Goal: Information Seeking & Learning: Learn about a topic

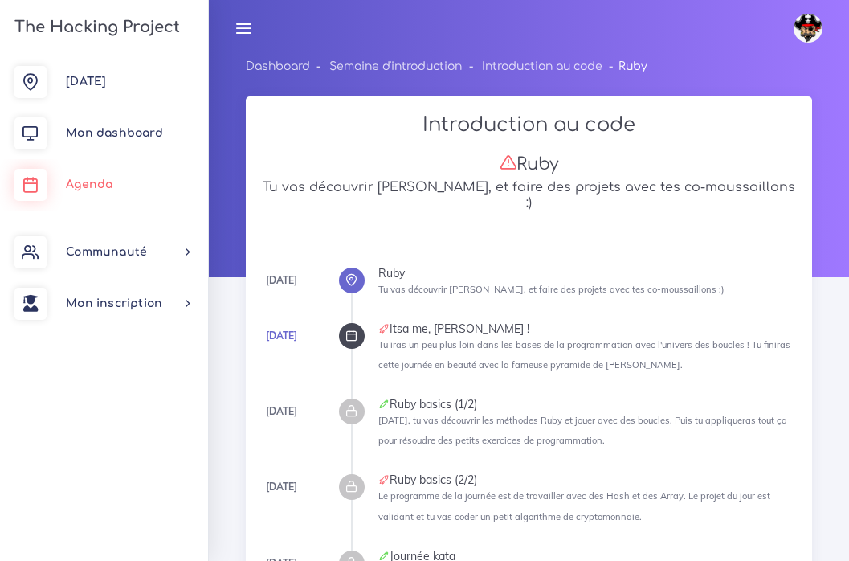
scroll to position [1052, 32]
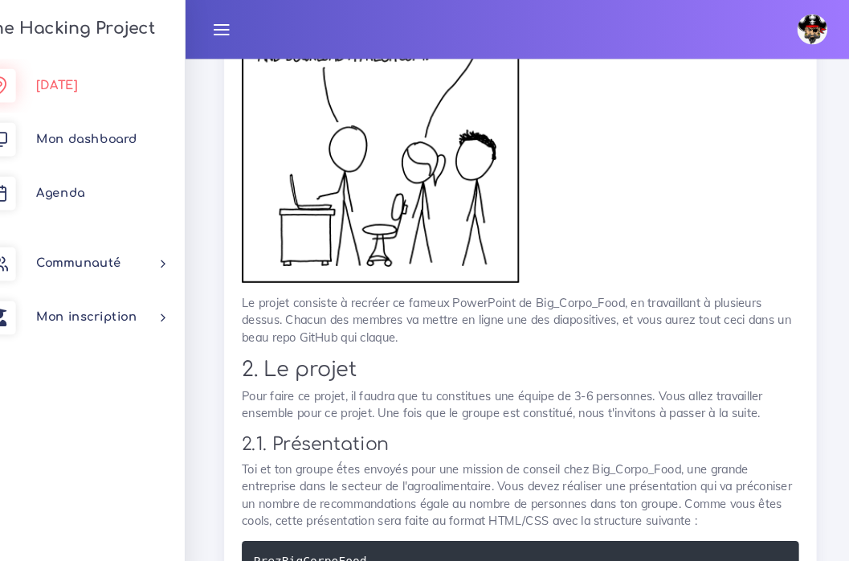
click at [93, 90] on link "Aujourd'hui" at bounding box center [104, 81] width 208 height 51
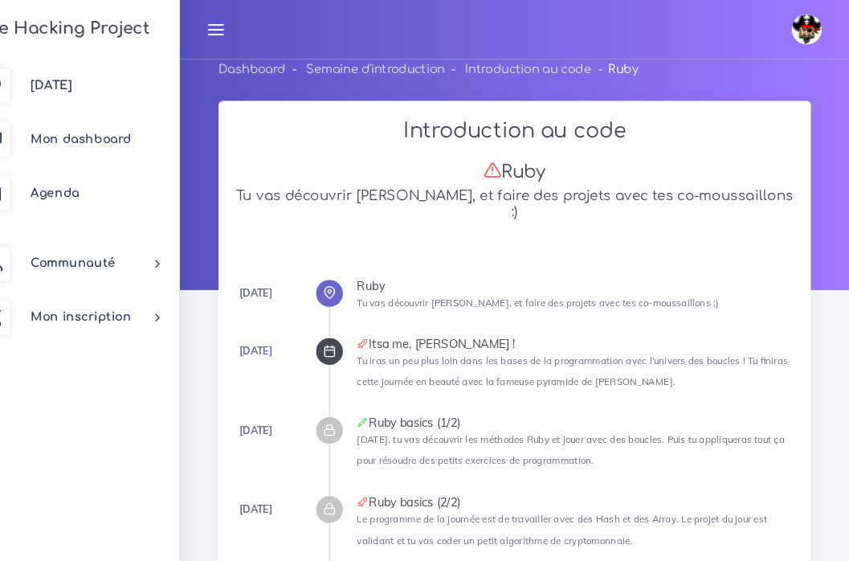
click at [787, 27] on link at bounding box center [811, 28] width 48 height 47
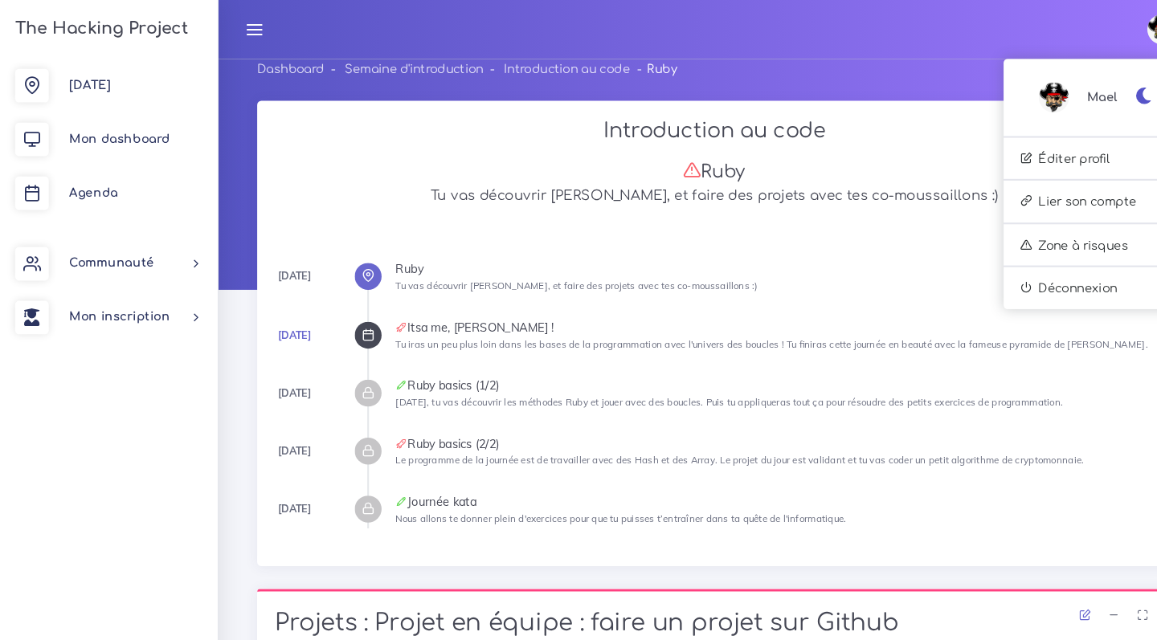
click at [247, 38] on link at bounding box center [243, 28] width 40 height 56
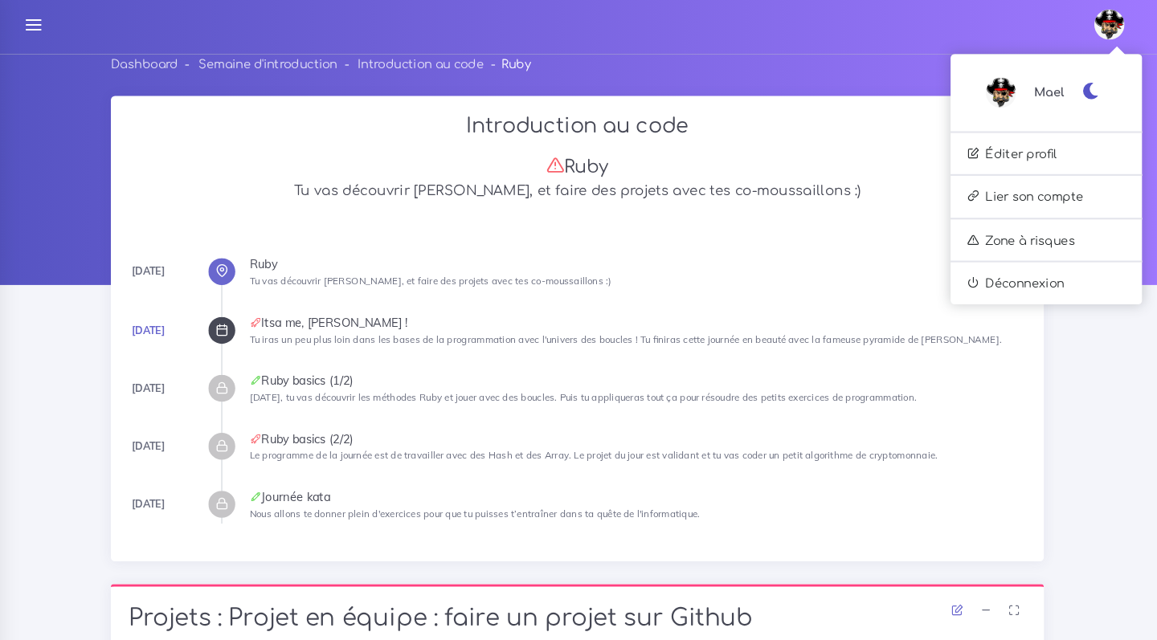
click at [848, 48] on link at bounding box center [1113, 28] width 57 height 56
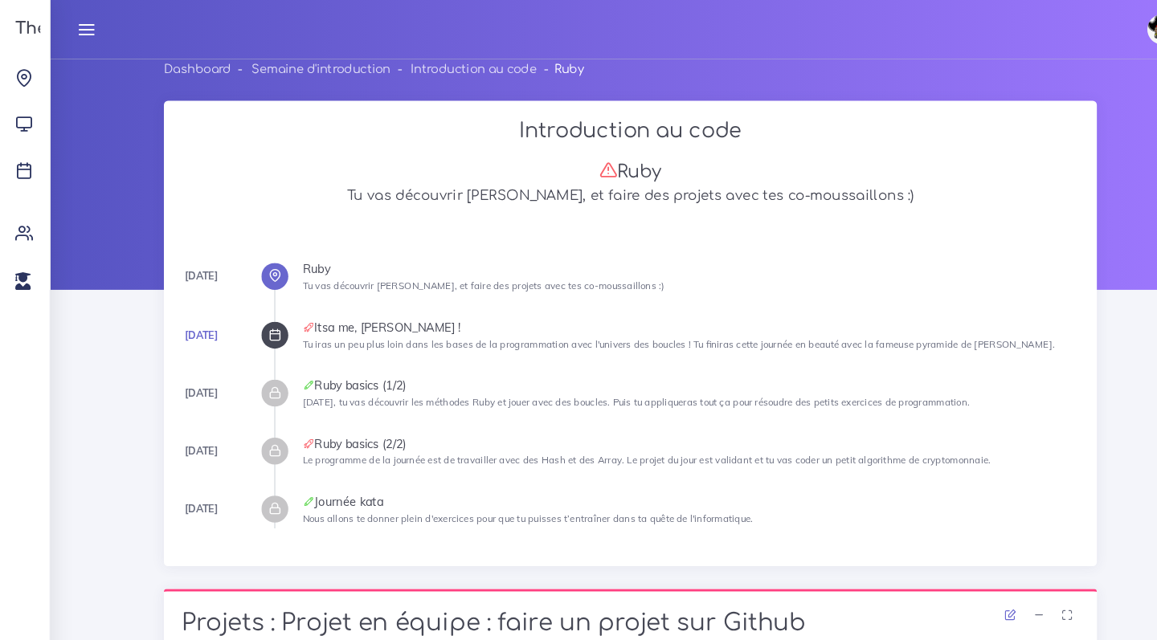
click at [87, 27] on icon at bounding box center [83, 28] width 18 height 18
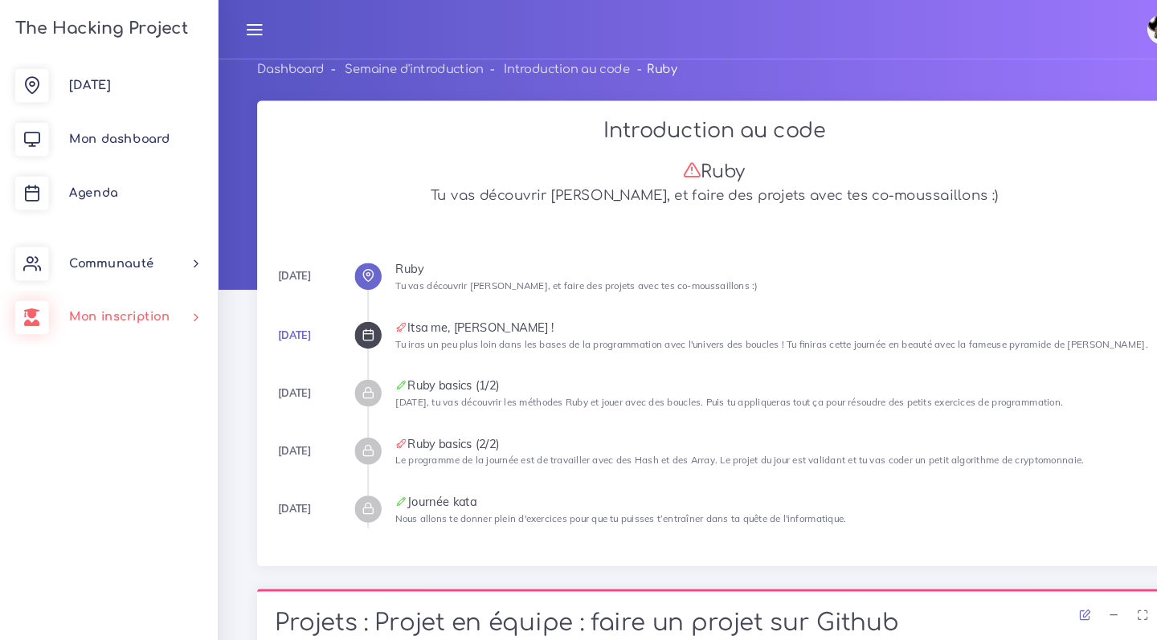
click at [121, 310] on link "Mon inscription" at bounding box center [104, 303] width 208 height 51
click at [140, 350] on link "Choisir un parcours" at bounding box center [101, 346] width 208 height 35
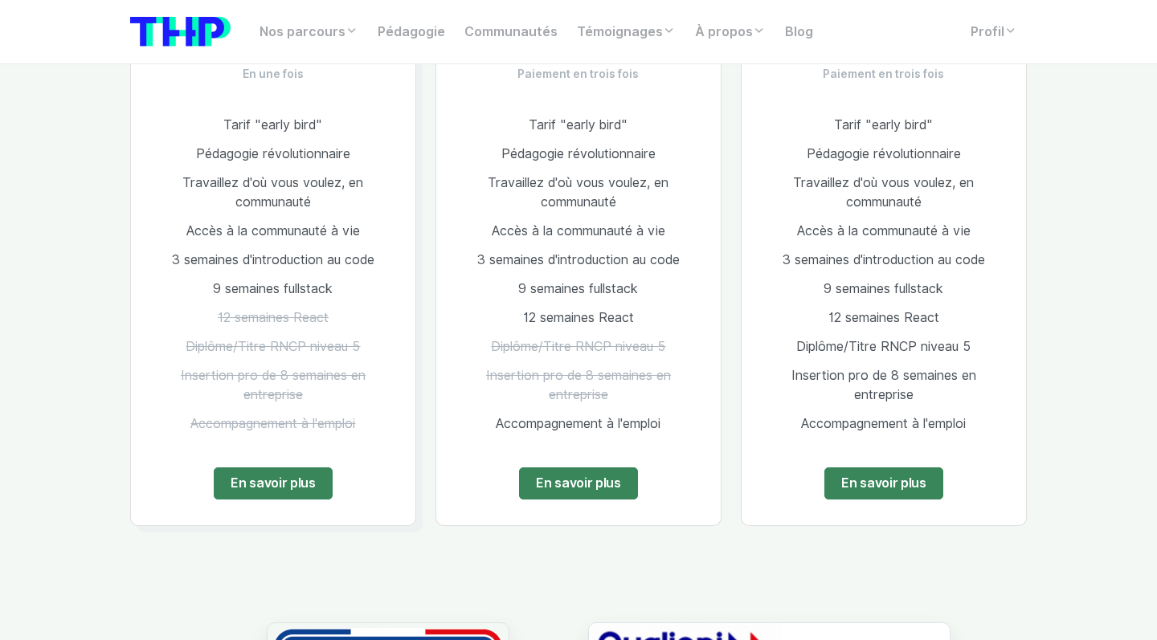
scroll to position [1015, 0]
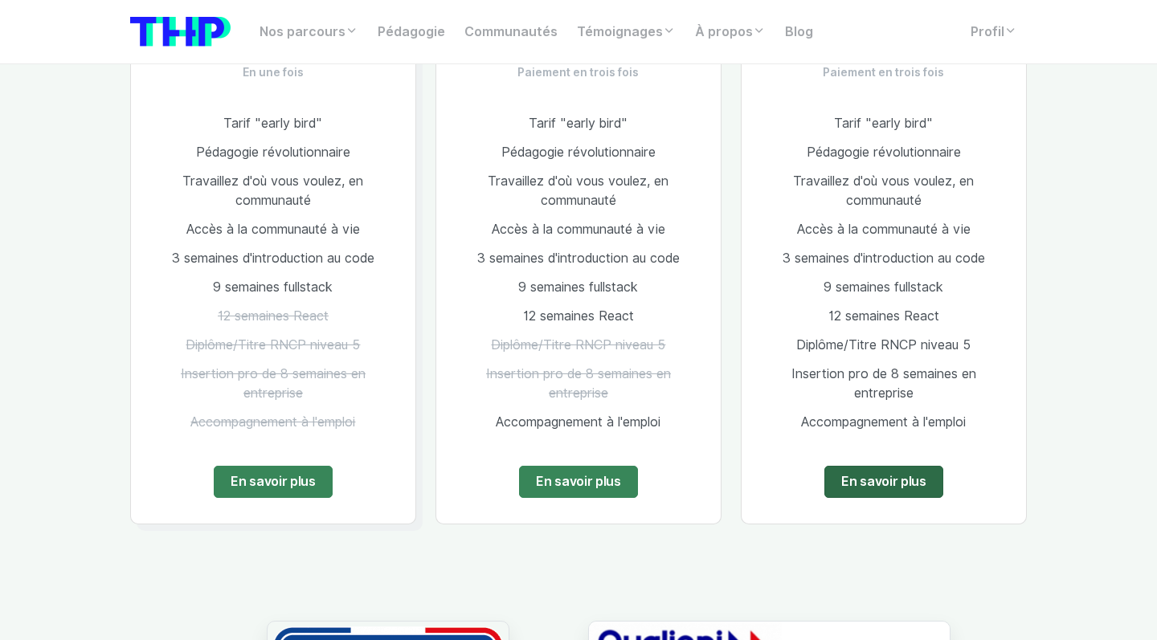
click at [895, 494] on link "En savoir plus" at bounding box center [883, 482] width 119 height 32
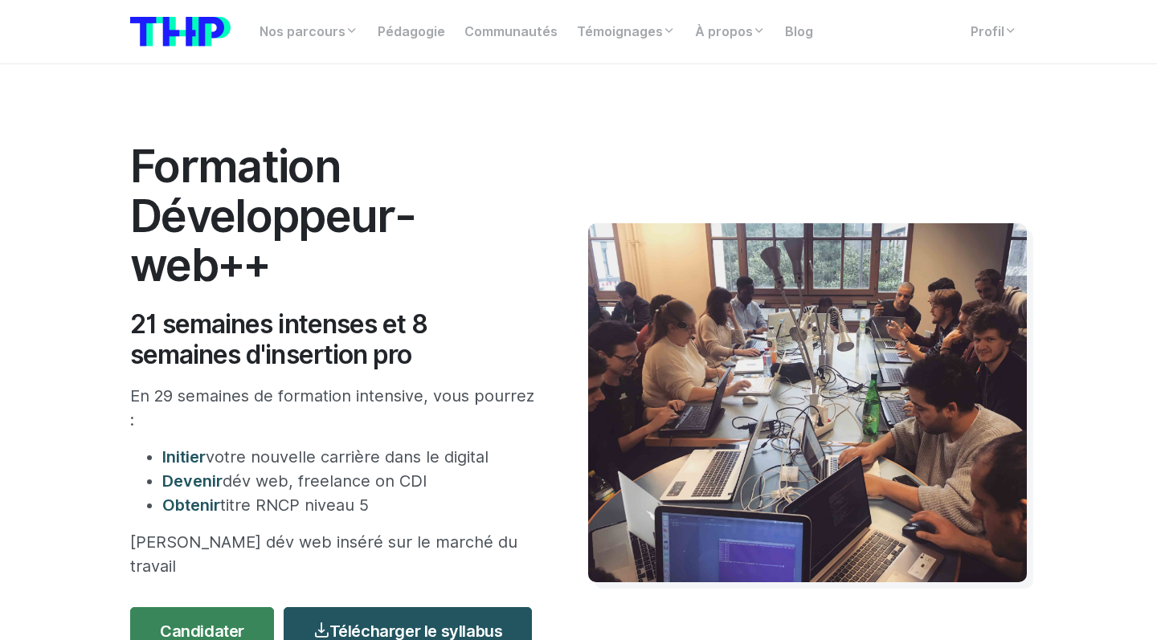
scroll to position [36, 0]
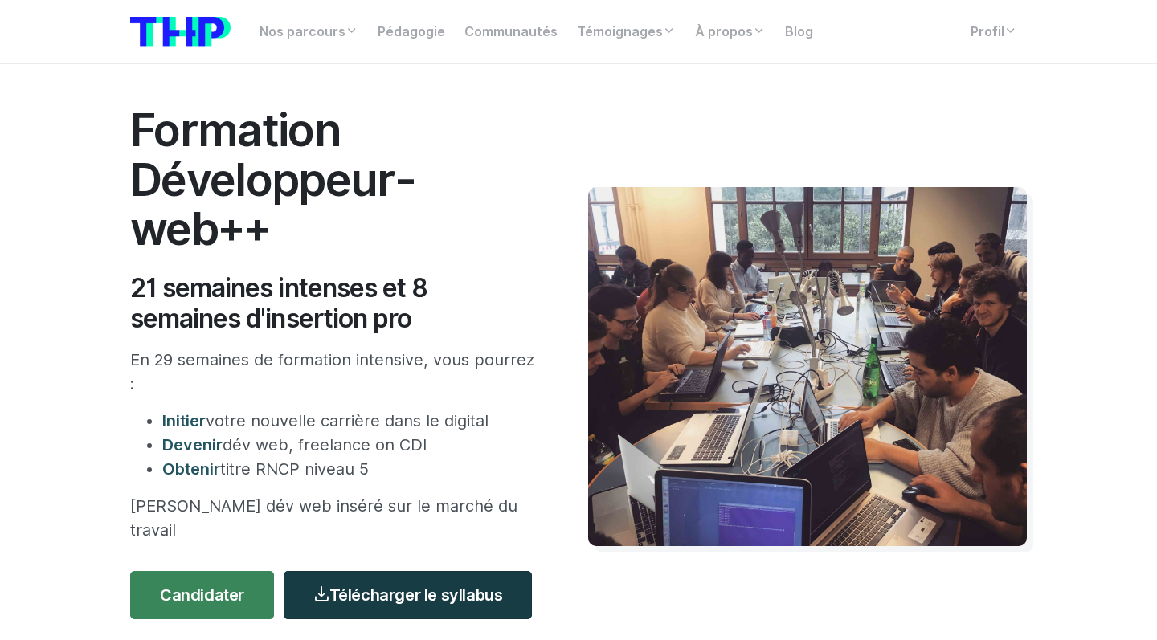
drag, startPoint x: 784, startPoint y: 399, endPoint x: 381, endPoint y: 572, distance: 438.8
click at [381, 572] on link "Télécharger le syllabus" at bounding box center [408, 595] width 248 height 48
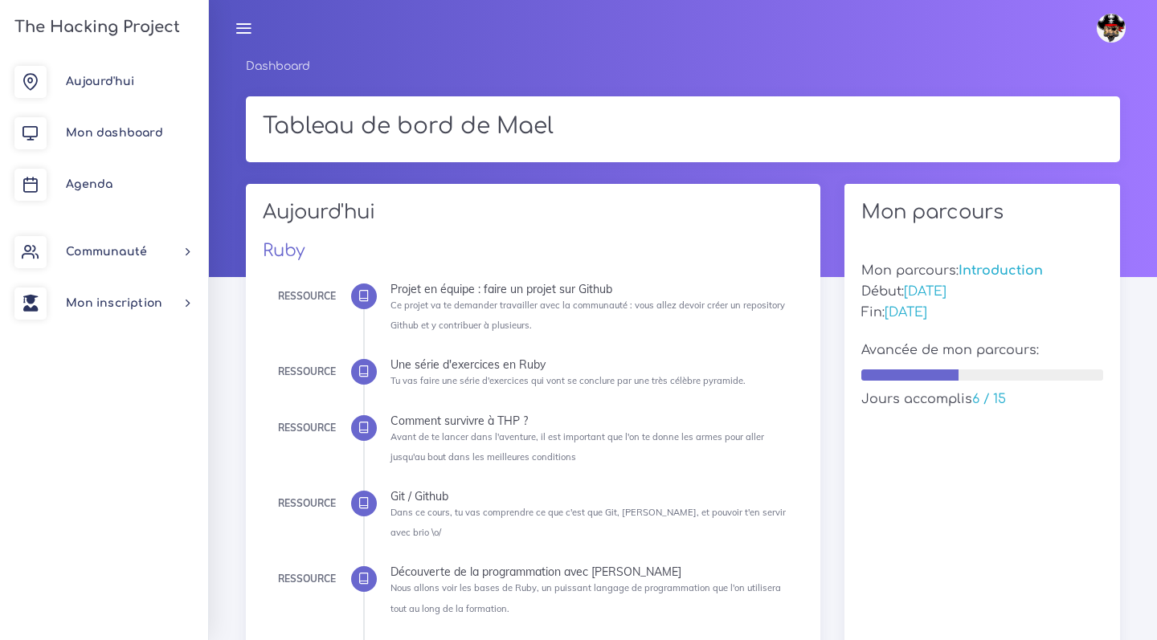
drag, startPoint x: 0, startPoint y: 0, endPoint x: 384, endPoint y: 562, distance: 681.0
click at [384, 562] on ul "Ressource Projet en équipe : faire un projet sur Github Ce projet va te demande…" at bounding box center [577, 489] width 429 height 411
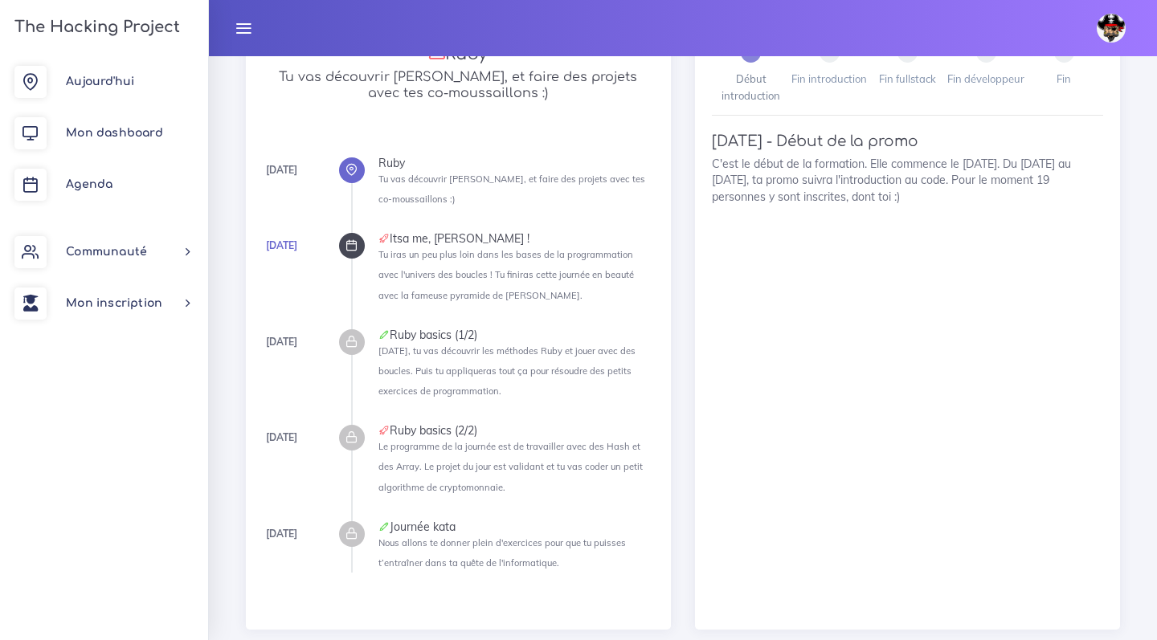
scroll to position [476, 0]
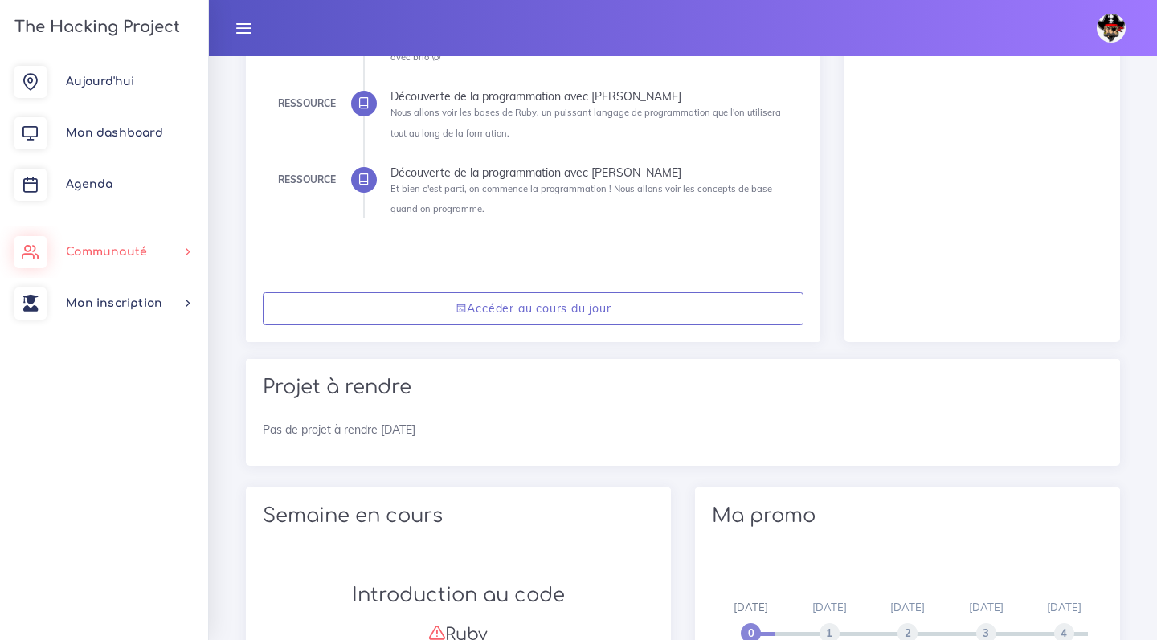
click at [95, 244] on link "Communauté" at bounding box center [104, 252] width 208 height 51
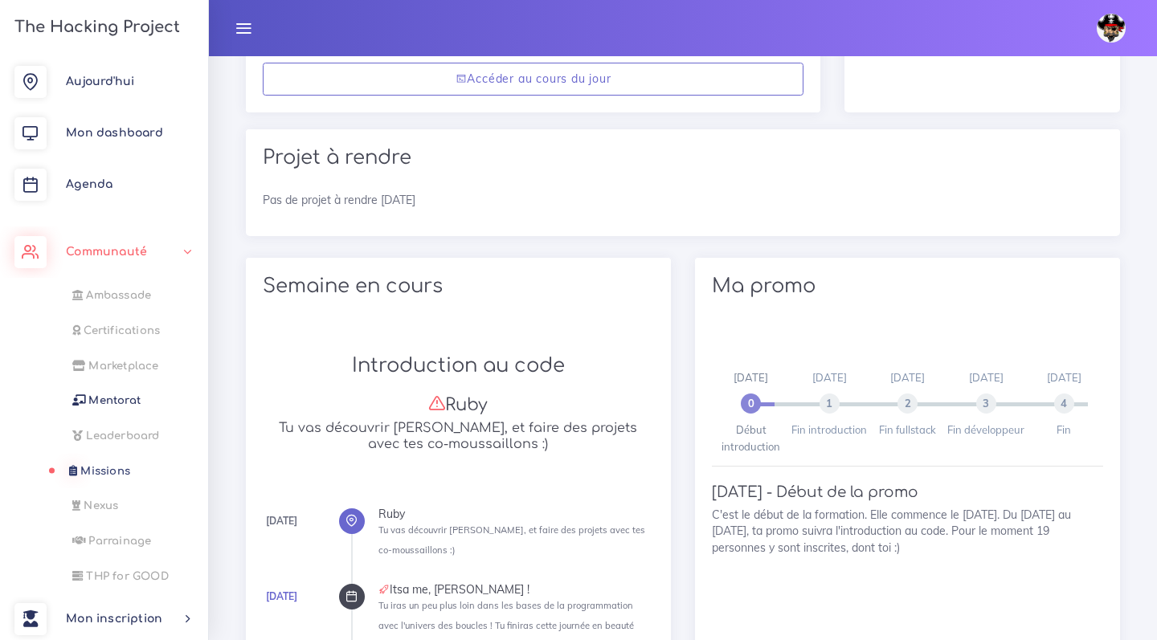
scroll to position [705, 0]
click at [177, 637] on link "Mon inscription" at bounding box center [104, 619] width 208 height 51
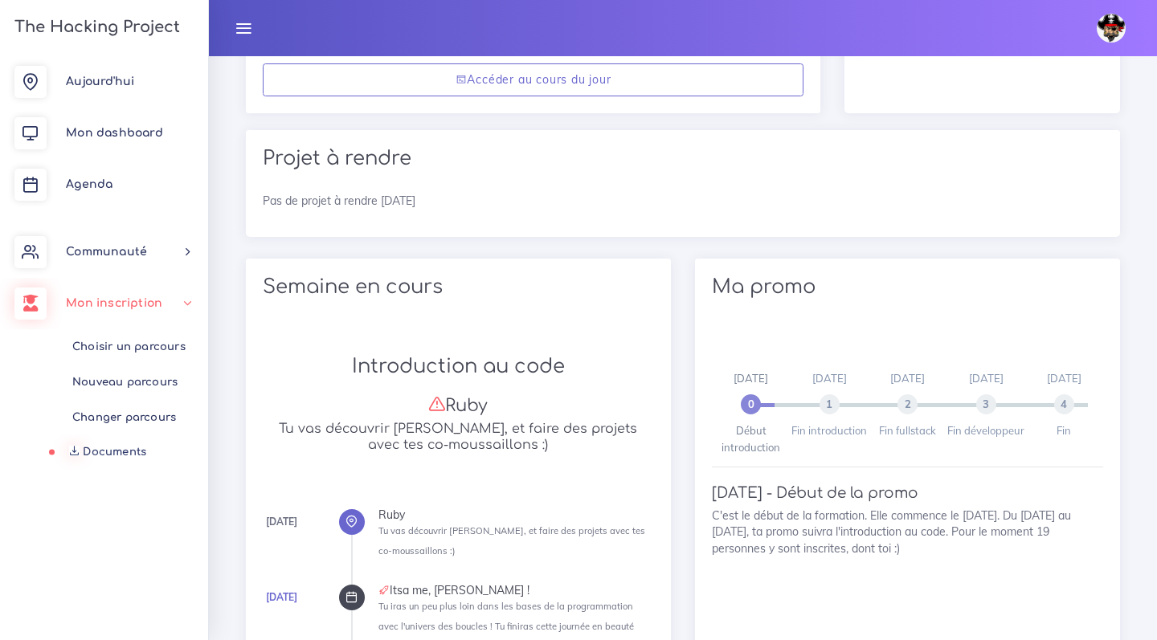
click at [142, 450] on span "Documents" at bounding box center [114, 452] width 63 height 12
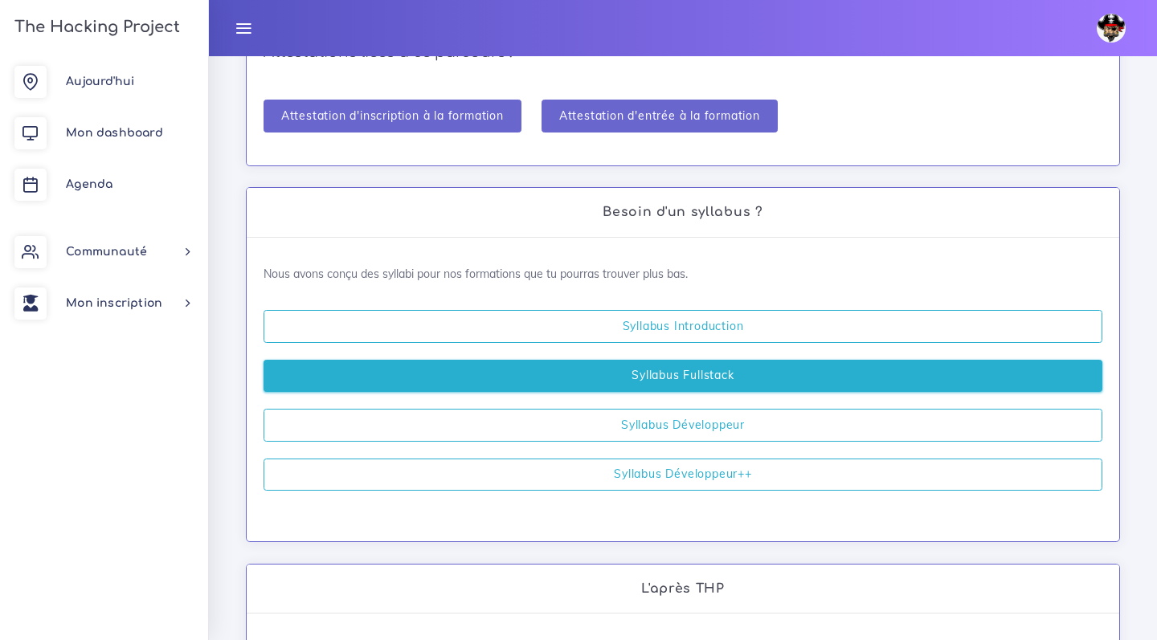
scroll to position [354, 0]
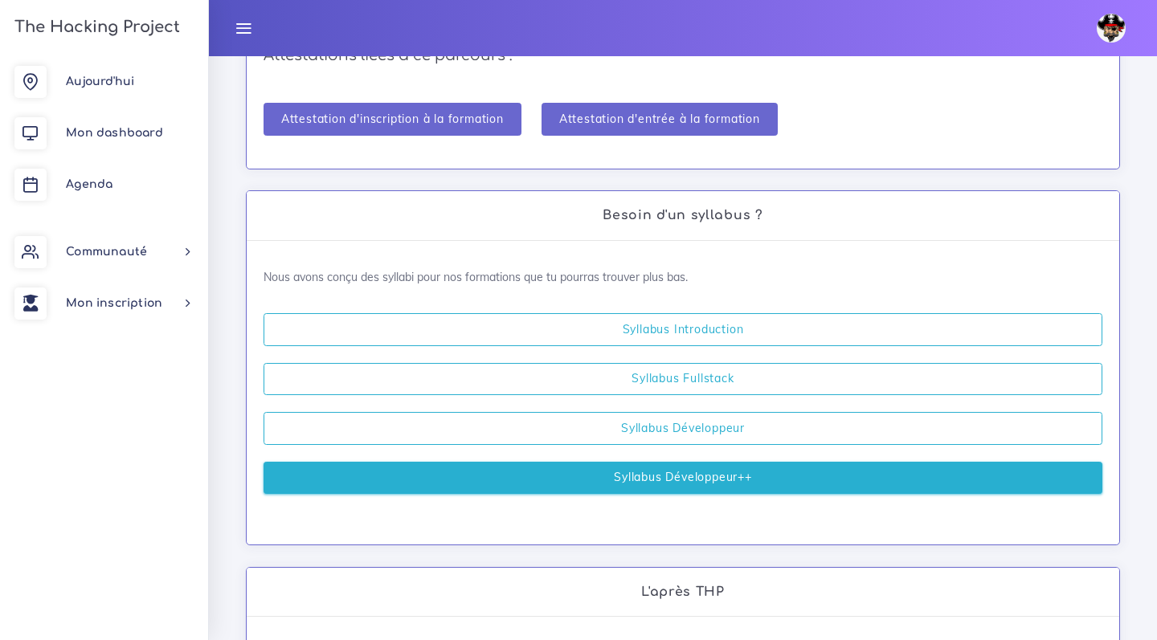
click at [640, 480] on link "Syllabus Développeur++" at bounding box center [683, 478] width 839 height 33
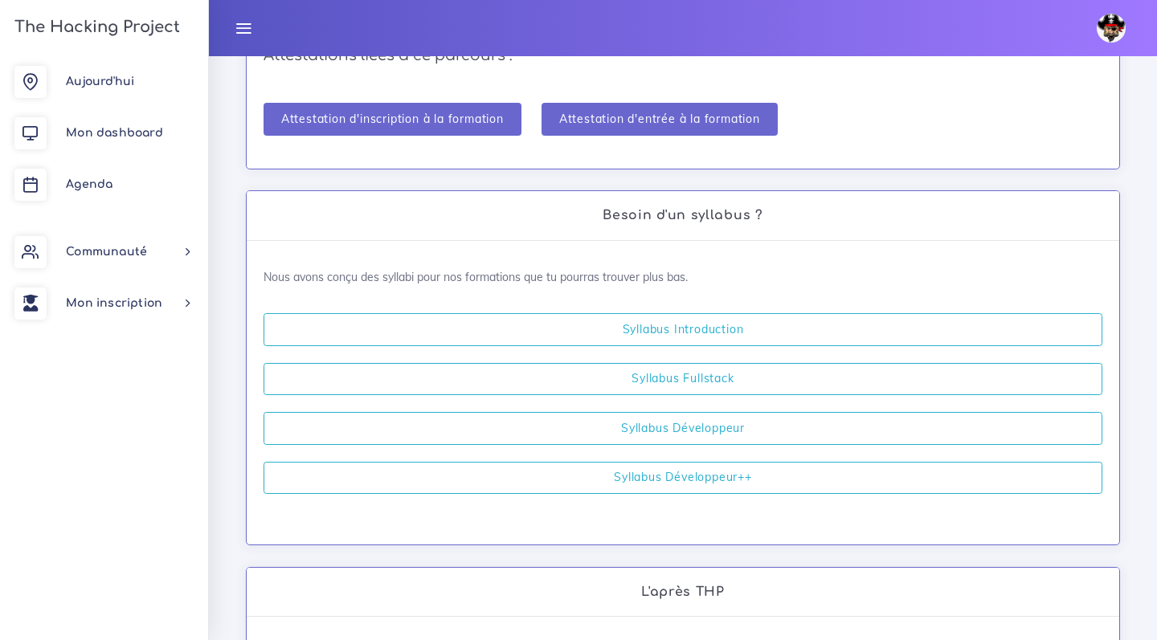
click at [97, 42] on link "The Hacking Project" at bounding box center [95, 26] width 170 height 53
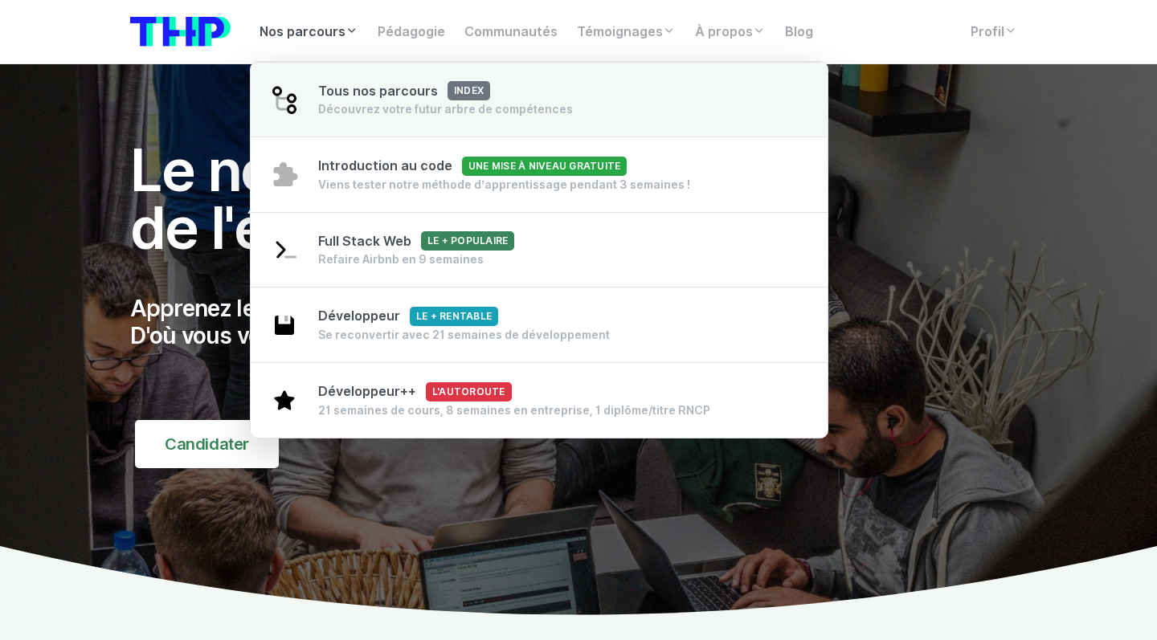
click at [398, 108] on div "Découvrez votre futur arbre de compétences" at bounding box center [445, 109] width 255 height 16
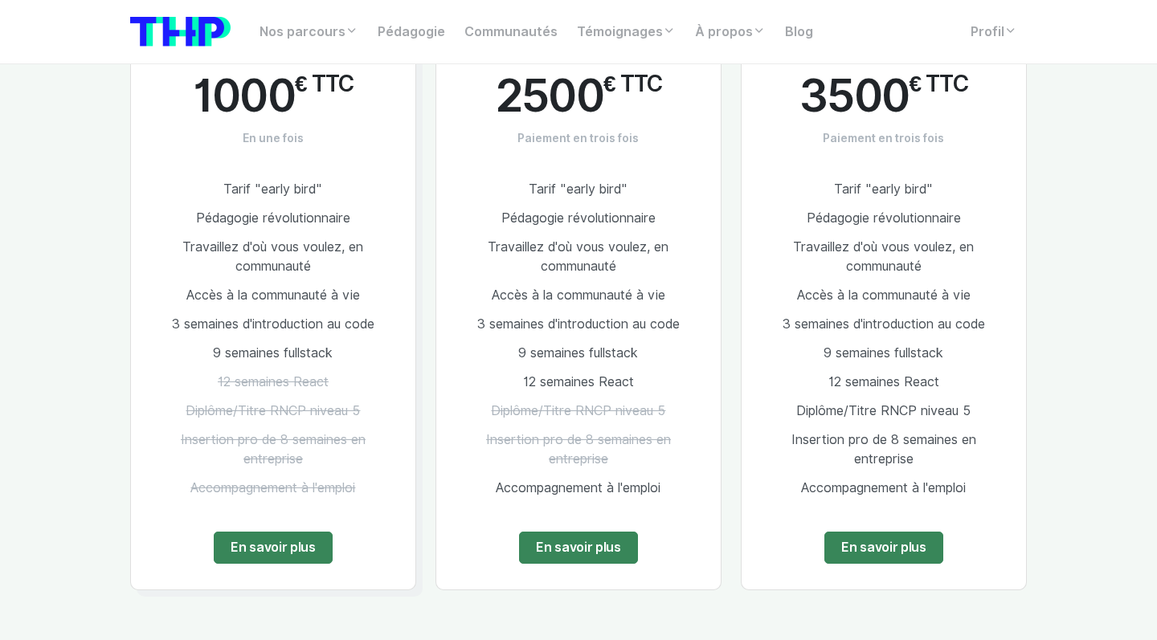
scroll to position [950, 0]
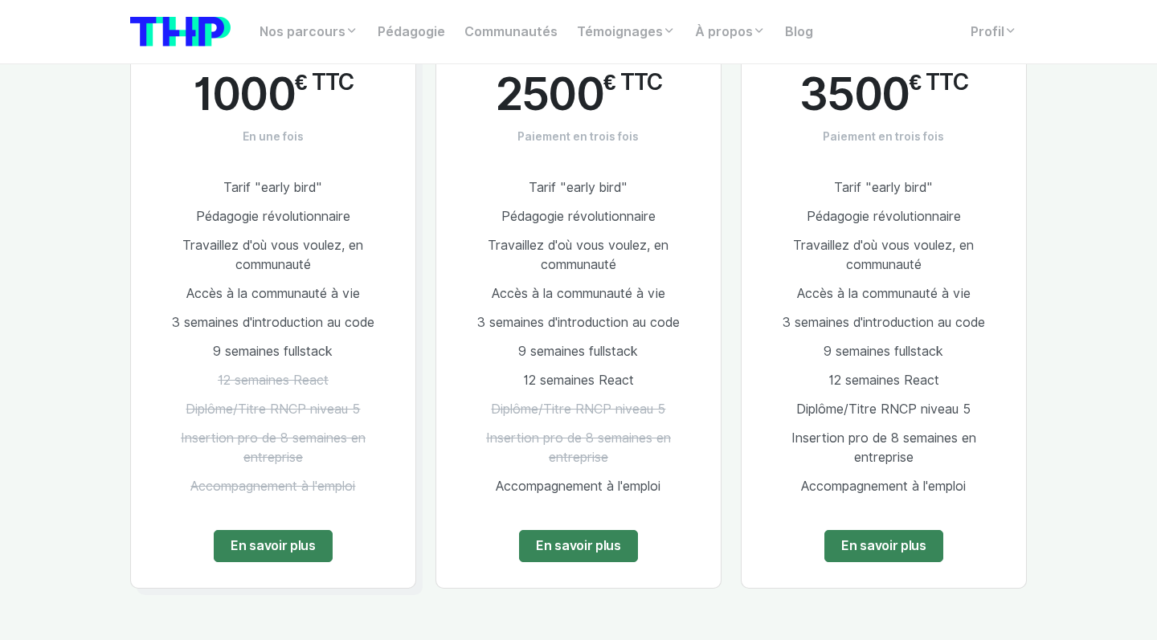
click at [859, 381] on span "12 semaines React" at bounding box center [883, 380] width 111 height 15
click at [859, 547] on link "En savoir plus" at bounding box center [883, 546] width 119 height 32
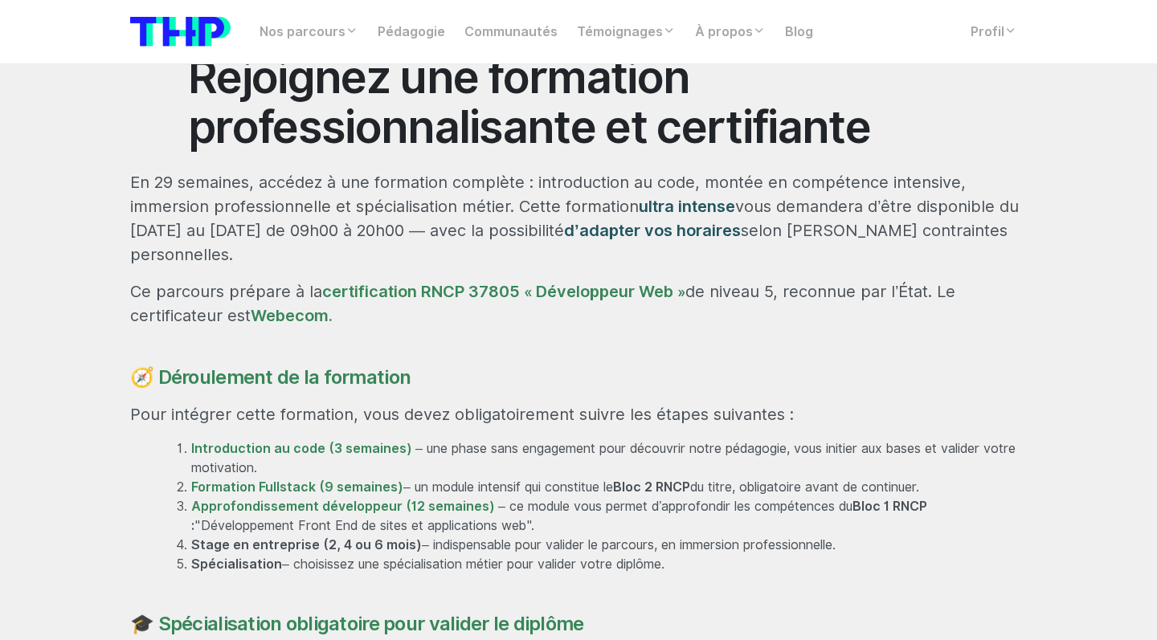
scroll to position [839, 0]
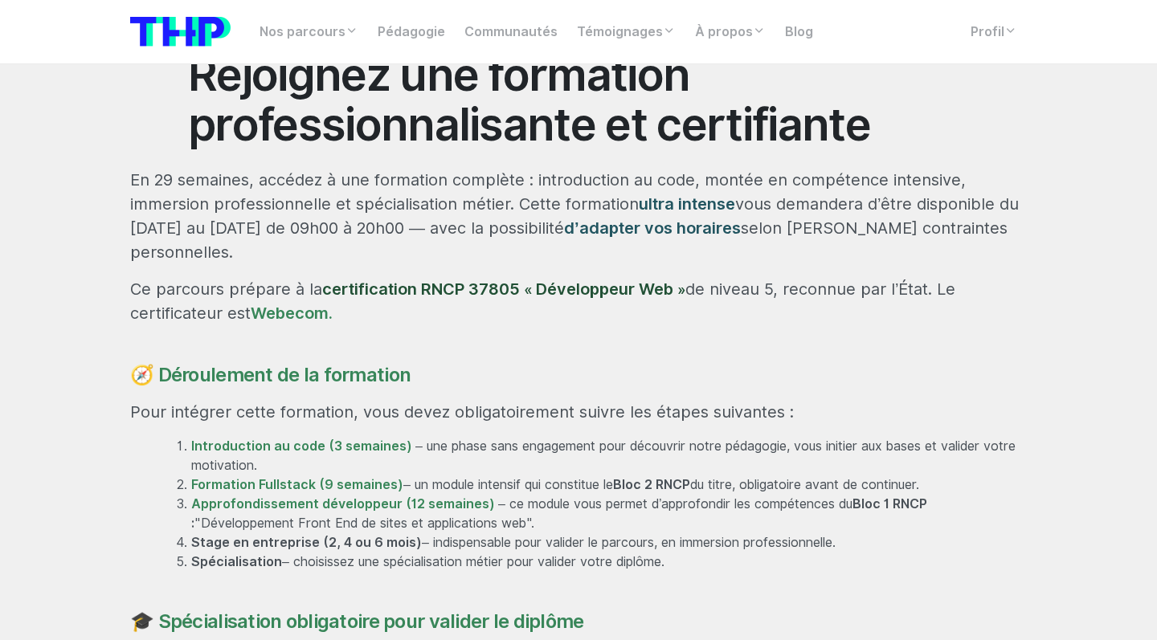
drag, startPoint x: 419, startPoint y: 239, endPoint x: 431, endPoint y: 238, distance: 12.9
click at [431, 280] on link "certification RNCP 37805 « Développeur Web »" at bounding box center [503, 289] width 363 height 19
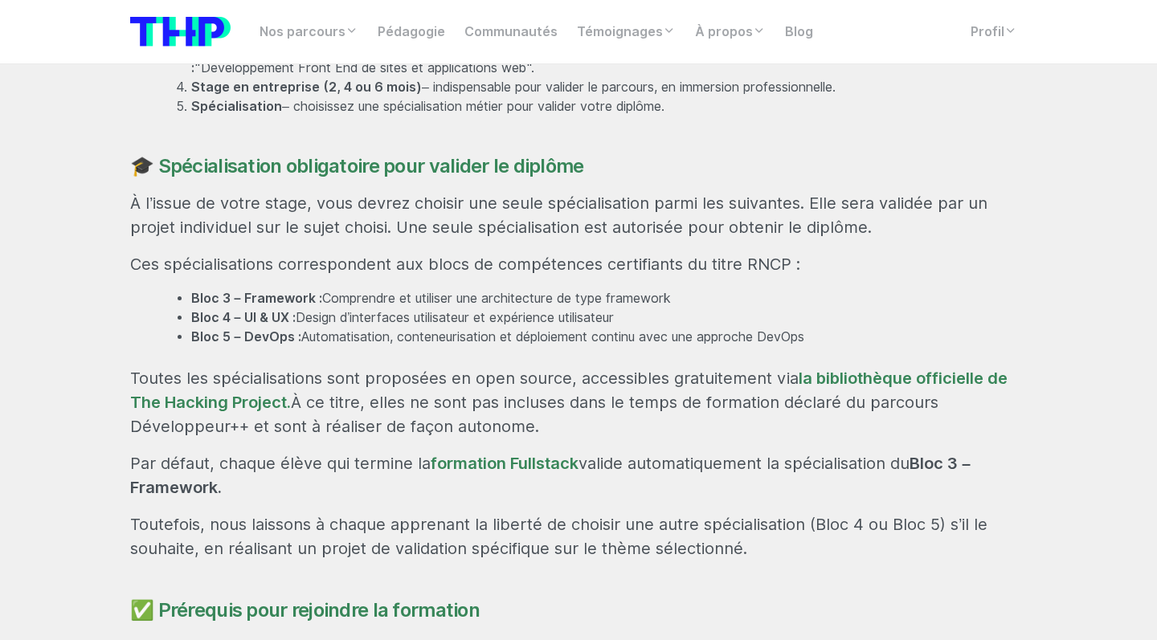
scroll to position [1294, 0]
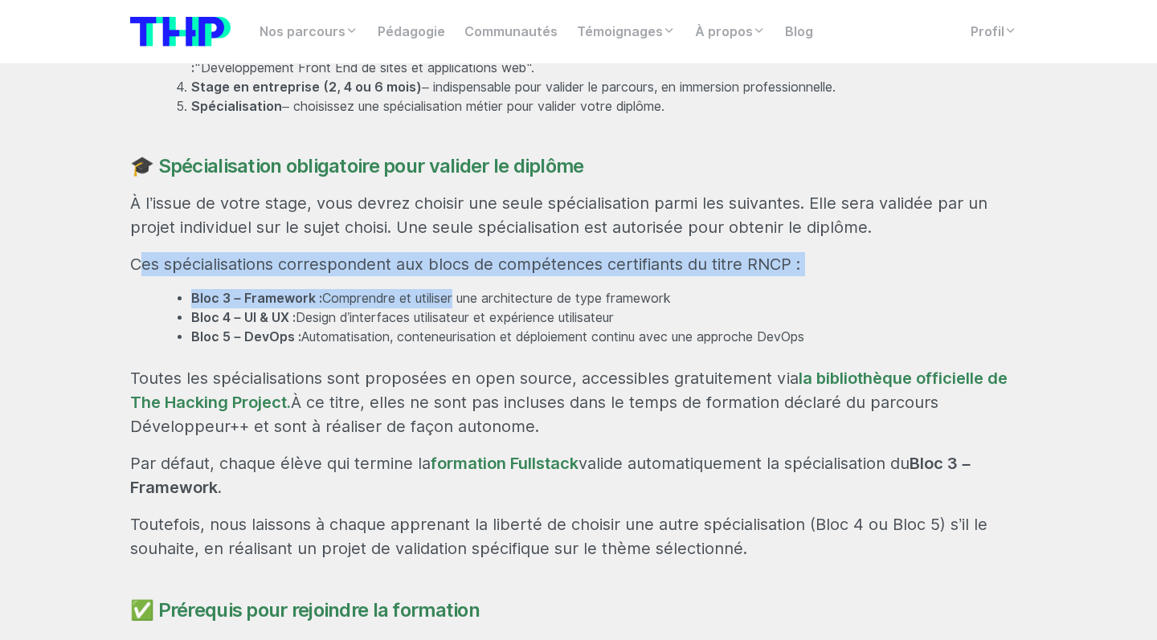
drag, startPoint x: 239, startPoint y: 191, endPoint x: 457, endPoint y: 240, distance: 224.0
click at [457, 240] on div "Rejoignez une formation professionnalisante et certifiante En 29 semaines, accé…" at bounding box center [579, 258] width 916 height 1329
click at [457, 289] on li "Bloc 3 – Framework : Comprendre et utiliser une architecture de type framework" at bounding box center [609, 298] width 836 height 19
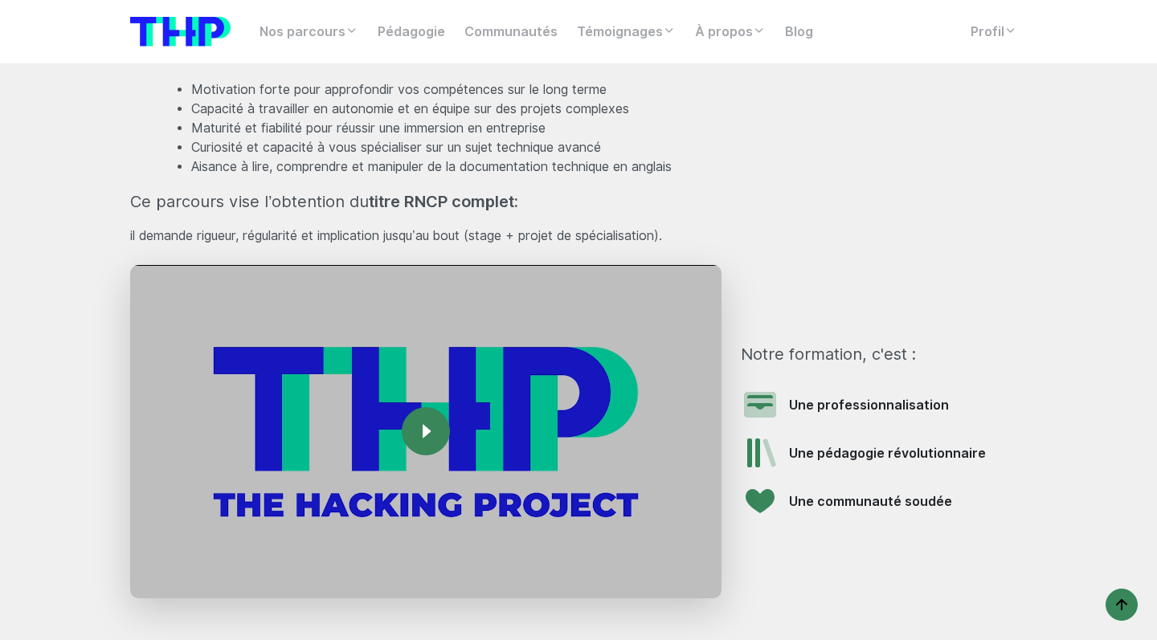
scroll to position [1965, 0]
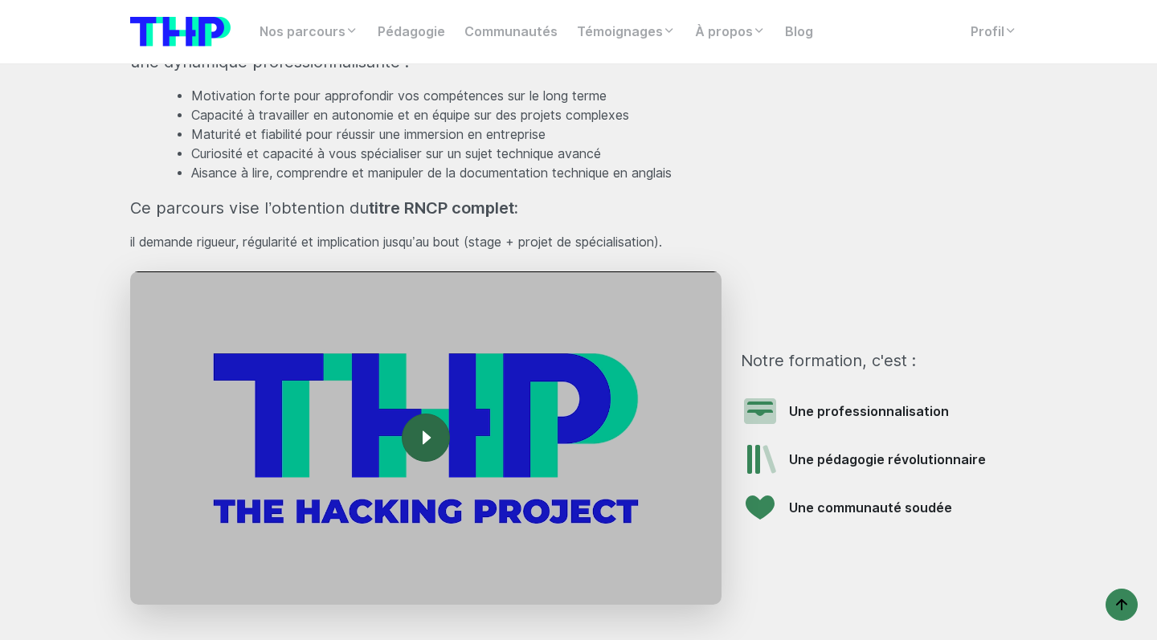
click at [426, 414] on link "Icon For Play" at bounding box center [426, 438] width 48 height 48
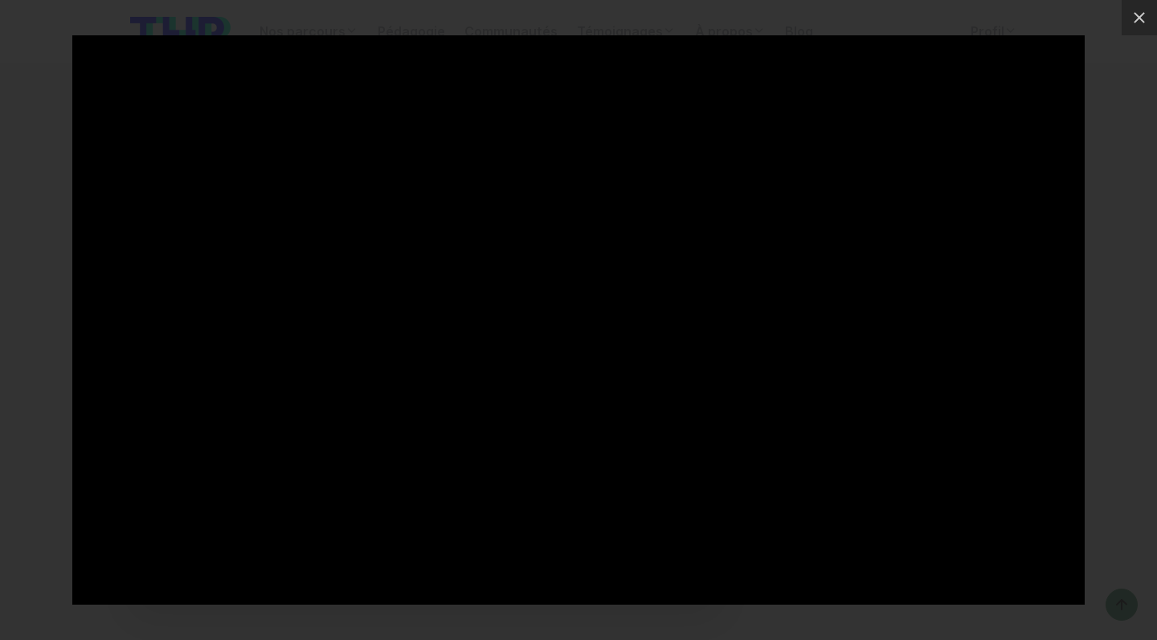
click at [36, 342] on div at bounding box center [578, 320] width 1157 height 640
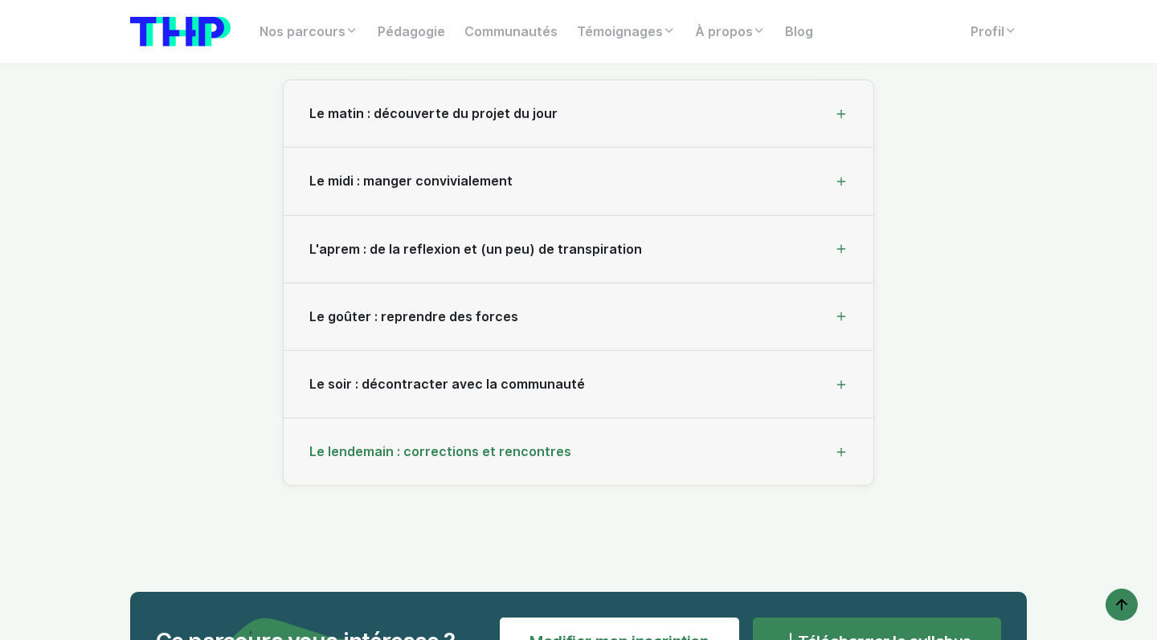
scroll to position [5696, 0]
click at [581, 242] on span "L'aprem : de la reflexion et (un peu) de transpiration" at bounding box center [475, 249] width 333 height 15
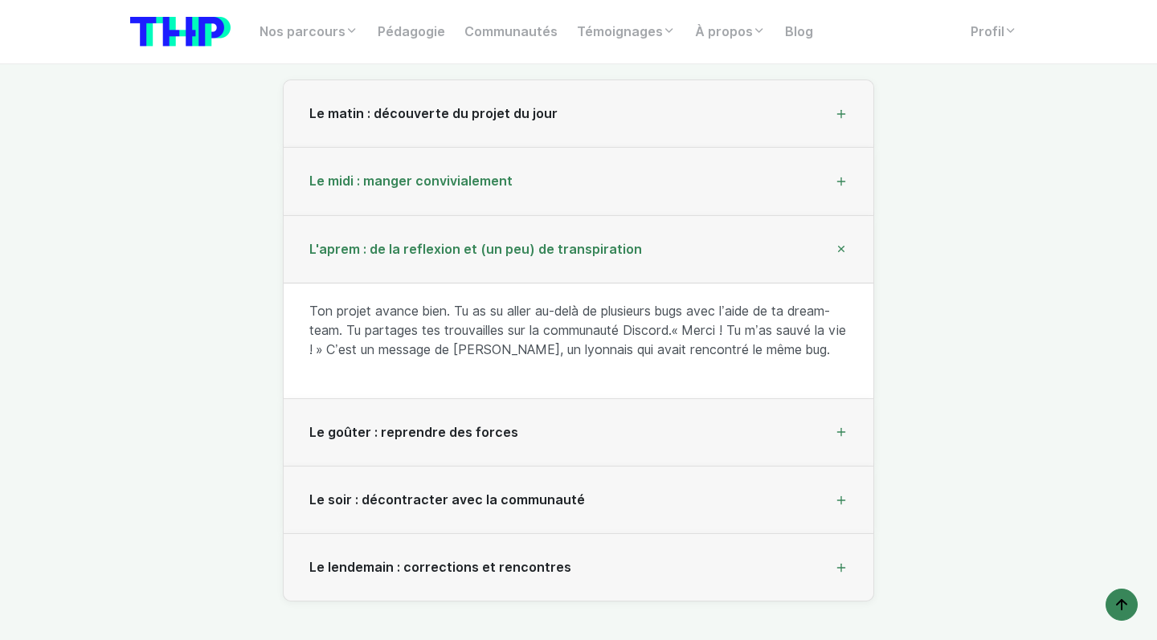
click at [596, 148] on div "Le midi : manger convivialement" at bounding box center [579, 181] width 590 height 67
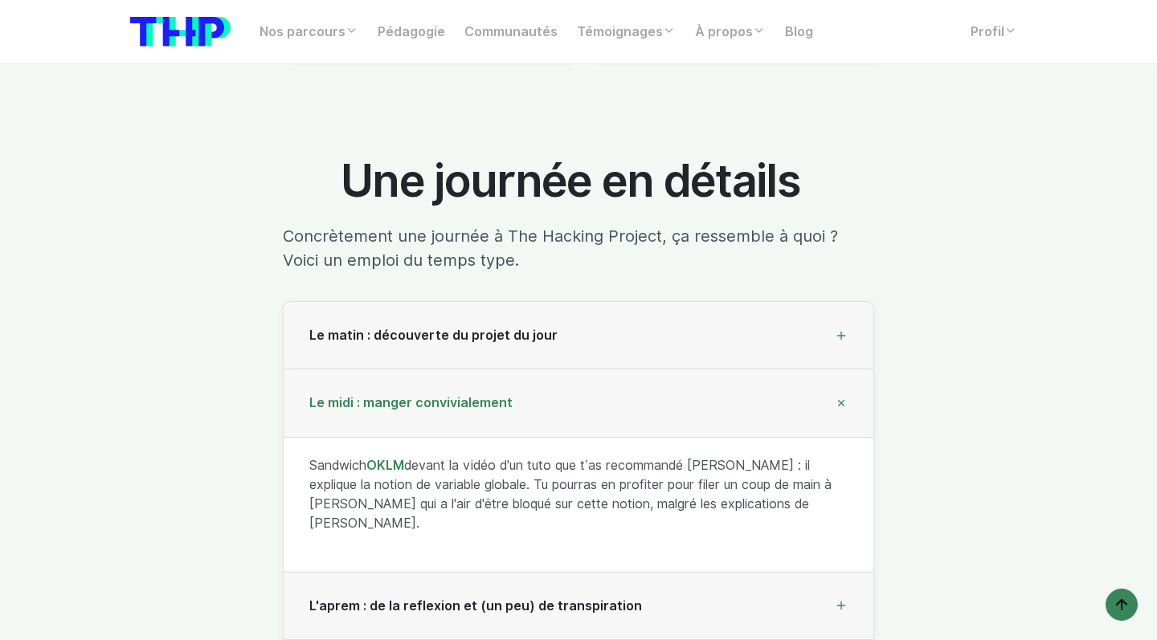
scroll to position [5446, 0]
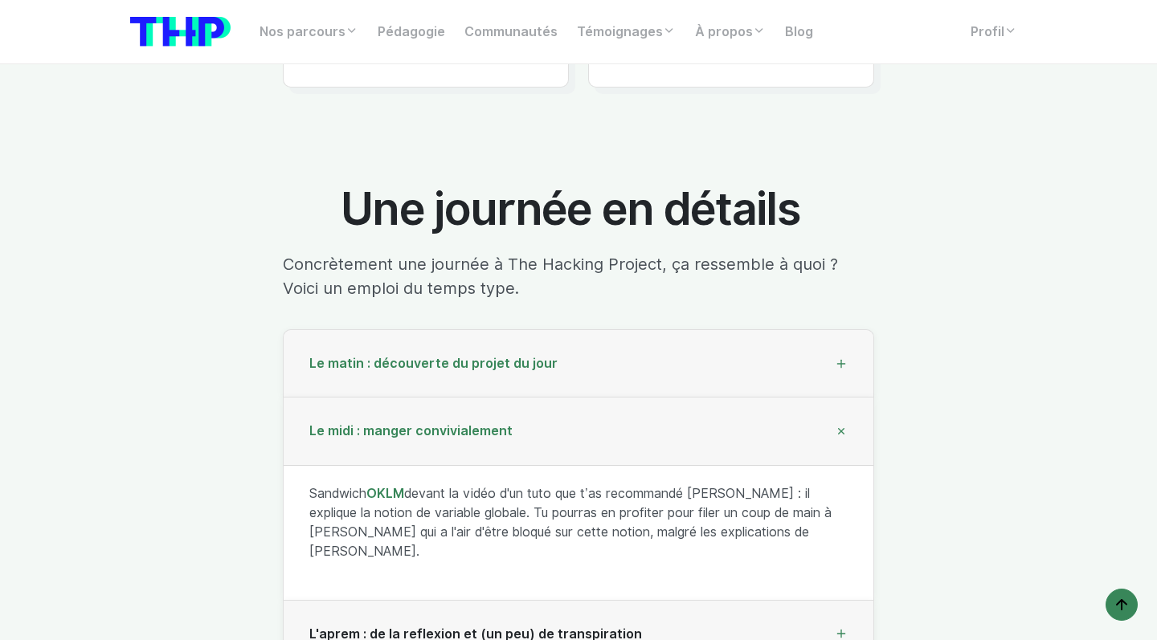
click at [562, 330] on div "Le matin : découverte du projet du jour" at bounding box center [579, 363] width 590 height 67
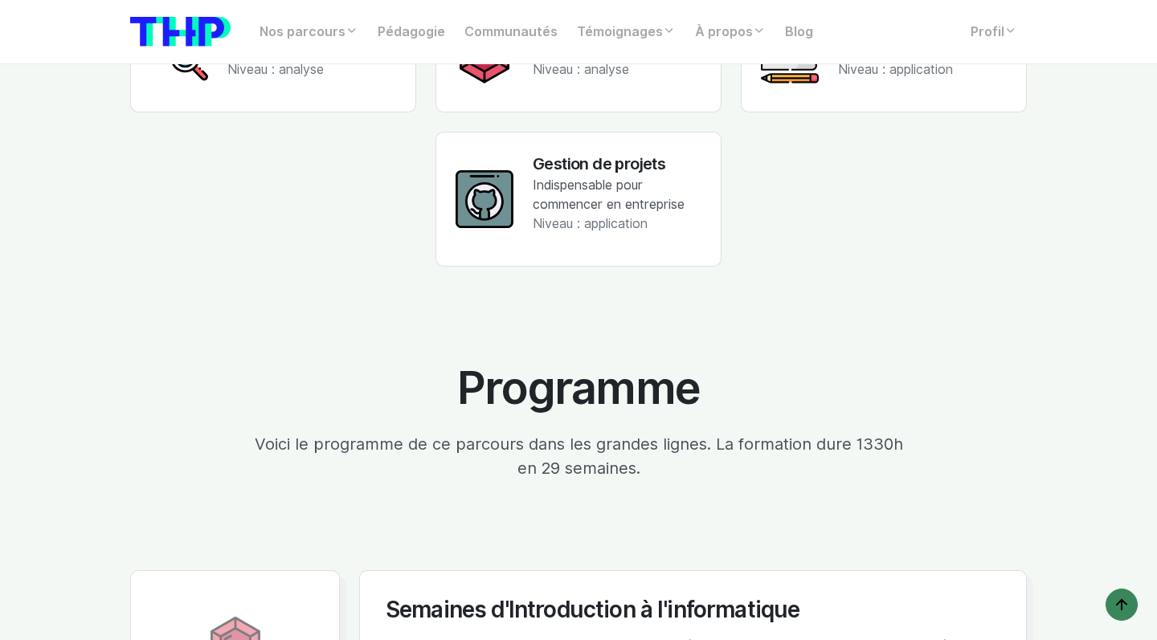
scroll to position [3769, 0]
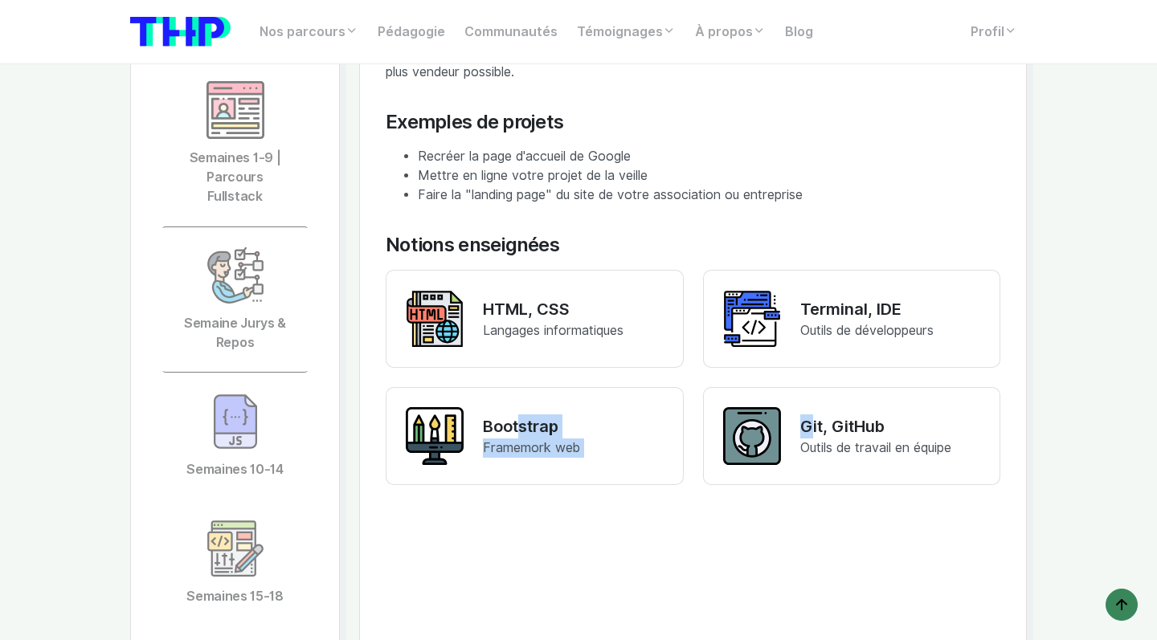
drag, startPoint x: 510, startPoint y: 374, endPoint x: 766, endPoint y: 487, distance: 279.2
click at [766, 487] on div "HTML, CSS Langages informatiques Terminal, IDE Outils de développeurs Bootstrap…" at bounding box center [693, 387] width 634 height 235
click at [766, 487] on icon at bounding box center [752, 436] width 58 height 549
click at [251, 401] on link "Semaines 10-14" at bounding box center [234, 436] width 147 height 127
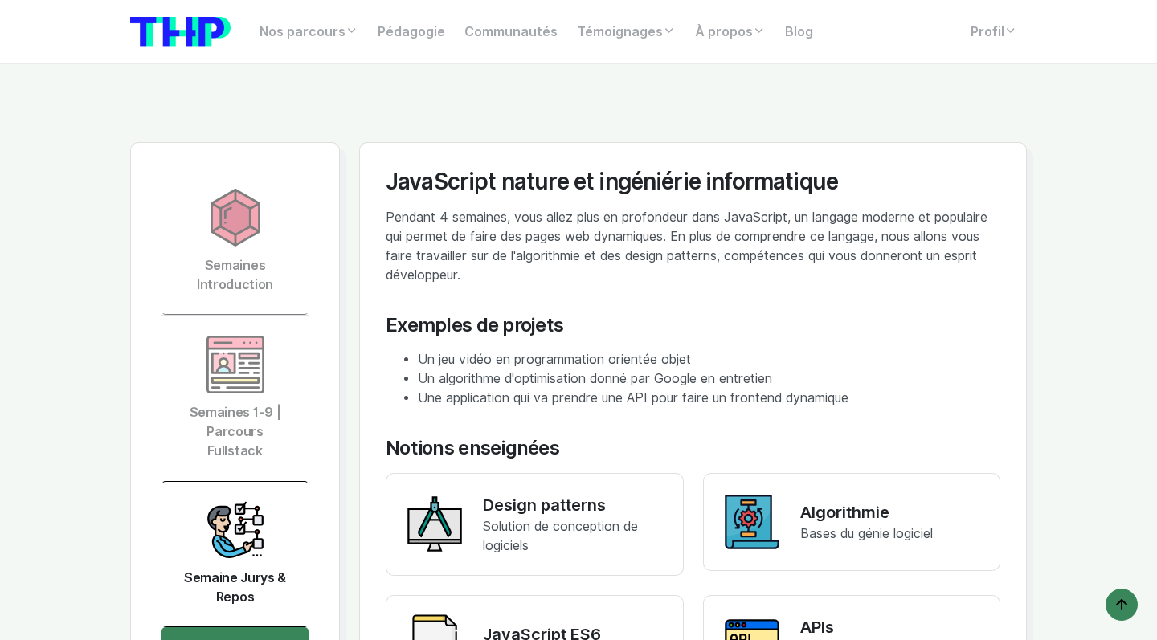
scroll to position [3515, 0]
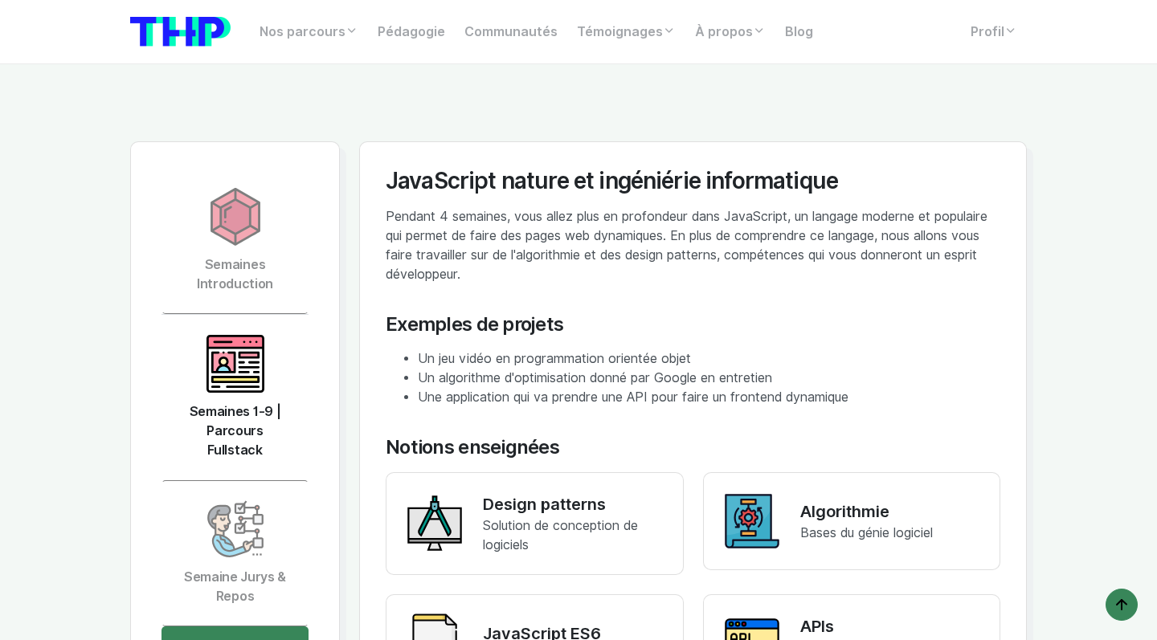
click at [252, 335] on img at bounding box center [235, 364] width 58 height 58
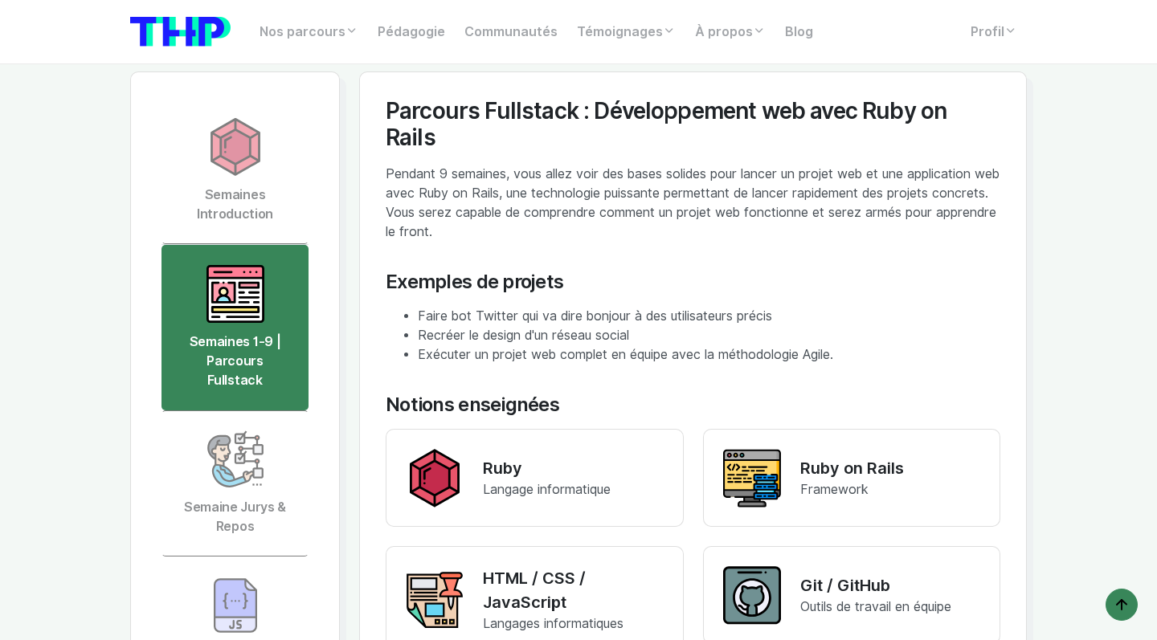
scroll to position [3584, 0]
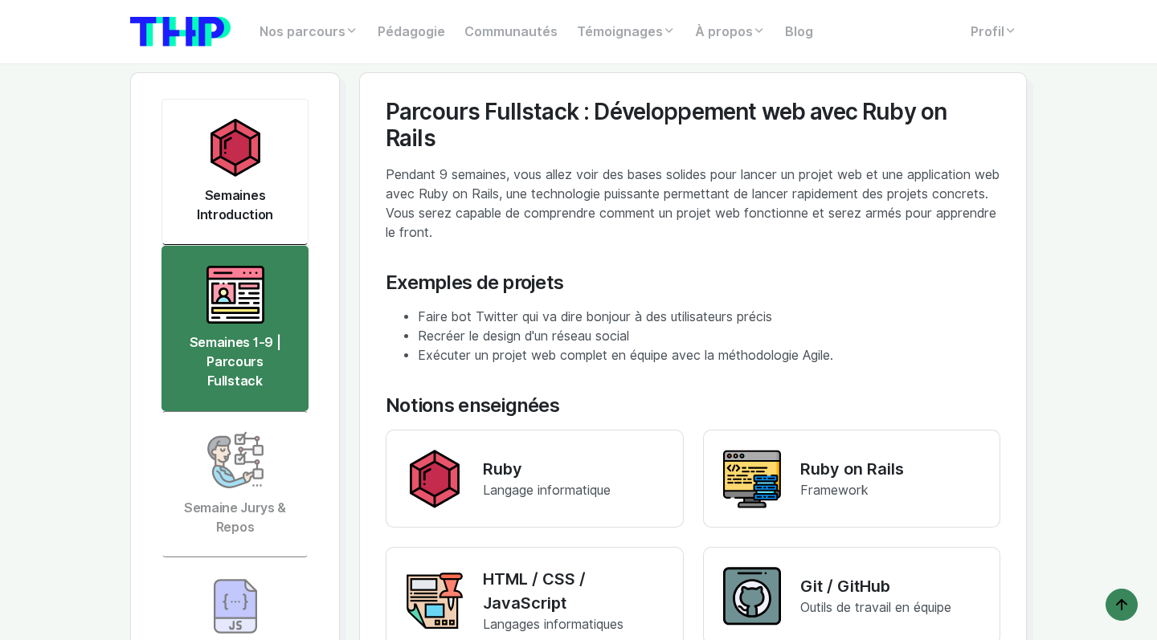
click at [244, 119] on img at bounding box center [235, 148] width 58 height 58
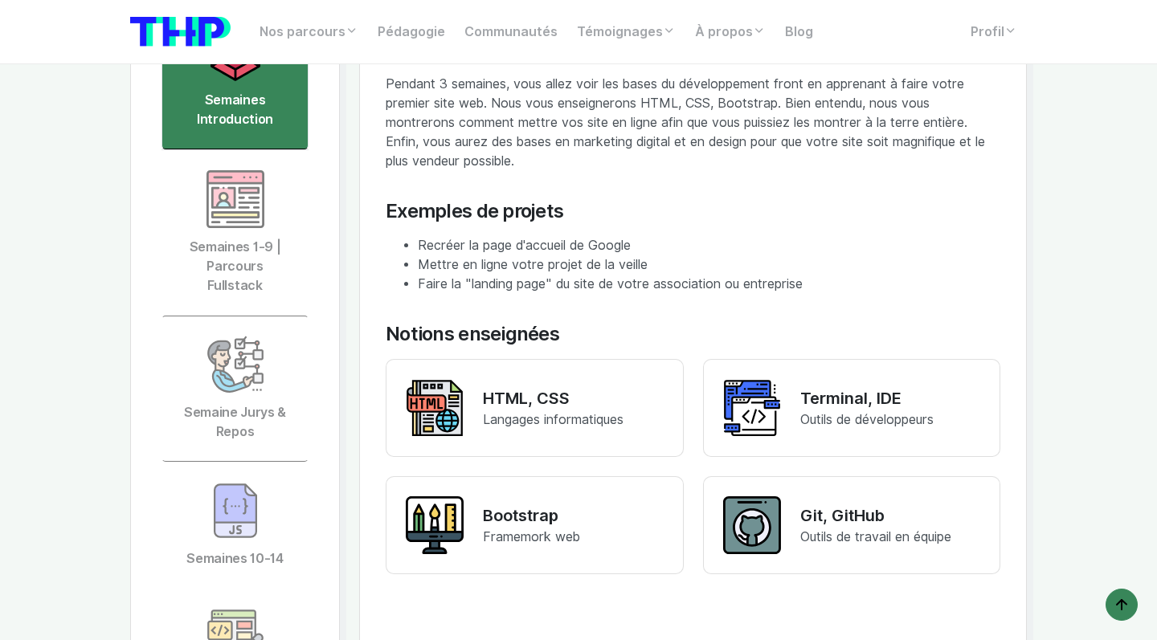
scroll to position [3681, 0]
drag, startPoint x: 484, startPoint y: 469, endPoint x: 665, endPoint y: 489, distance: 182.7
click at [665, 489] on div "Bootstrap Framemork web" at bounding box center [535, 525] width 298 height 98
click at [656, 551] on div "Semaines d'Introduction à l'informatique Ces semaines ne font pas partie de la …" at bounding box center [693, 558] width 615 height 1113
click at [272, 315] on link "Semaine Jurys & Repos" at bounding box center [234, 388] width 147 height 146
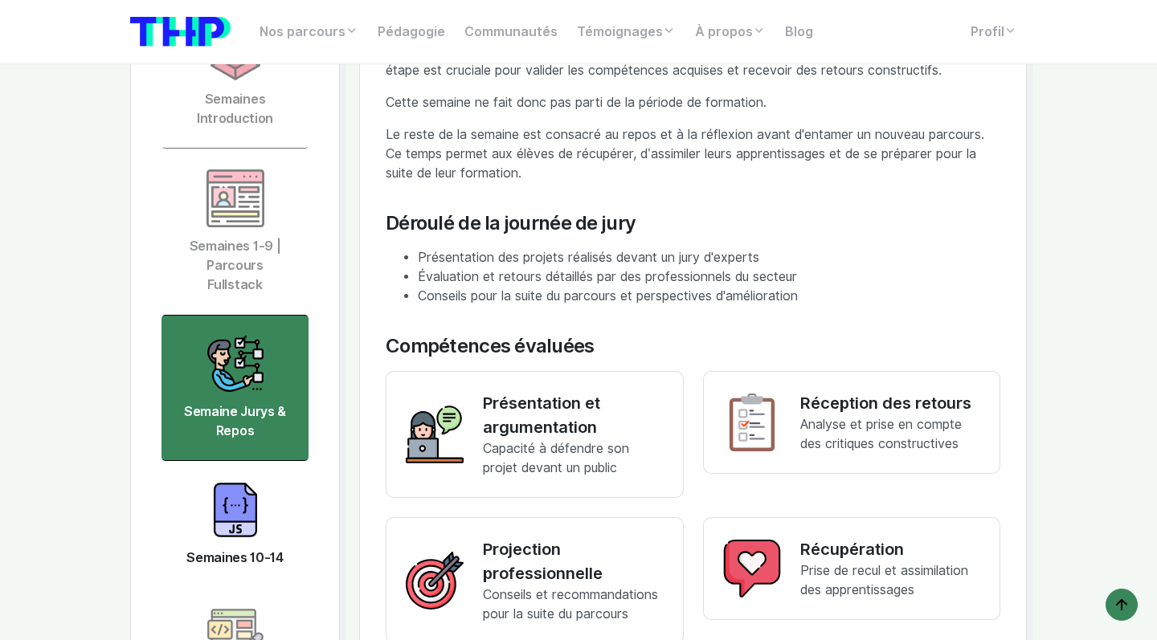
click at [265, 492] on link "Semaines 10-14" at bounding box center [234, 524] width 147 height 127
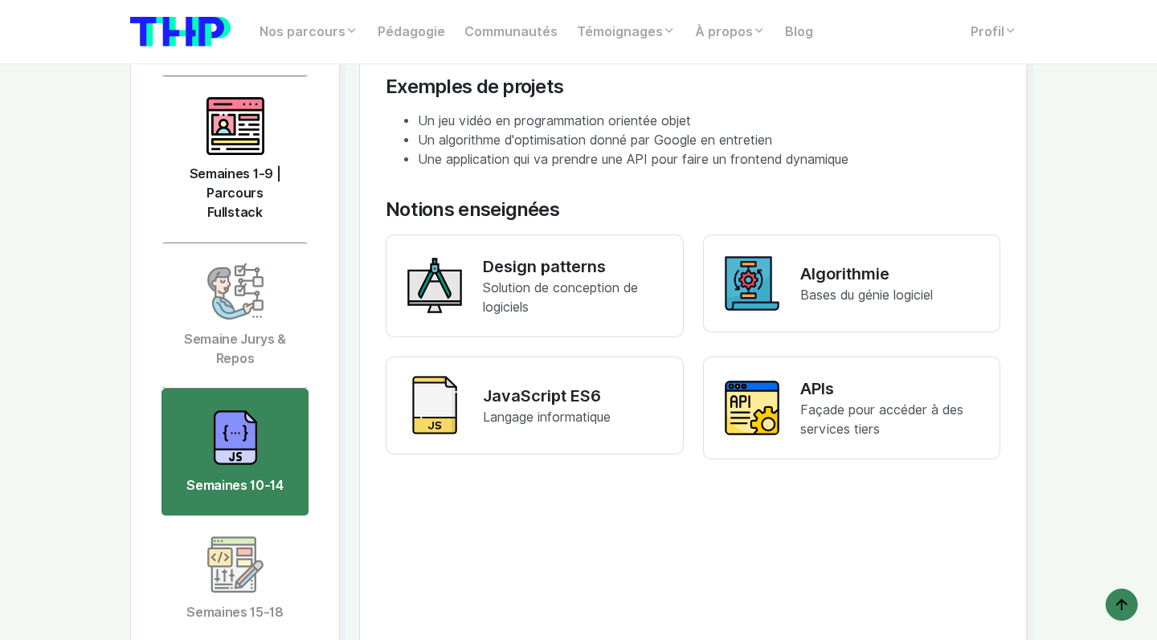
scroll to position [3777, 0]
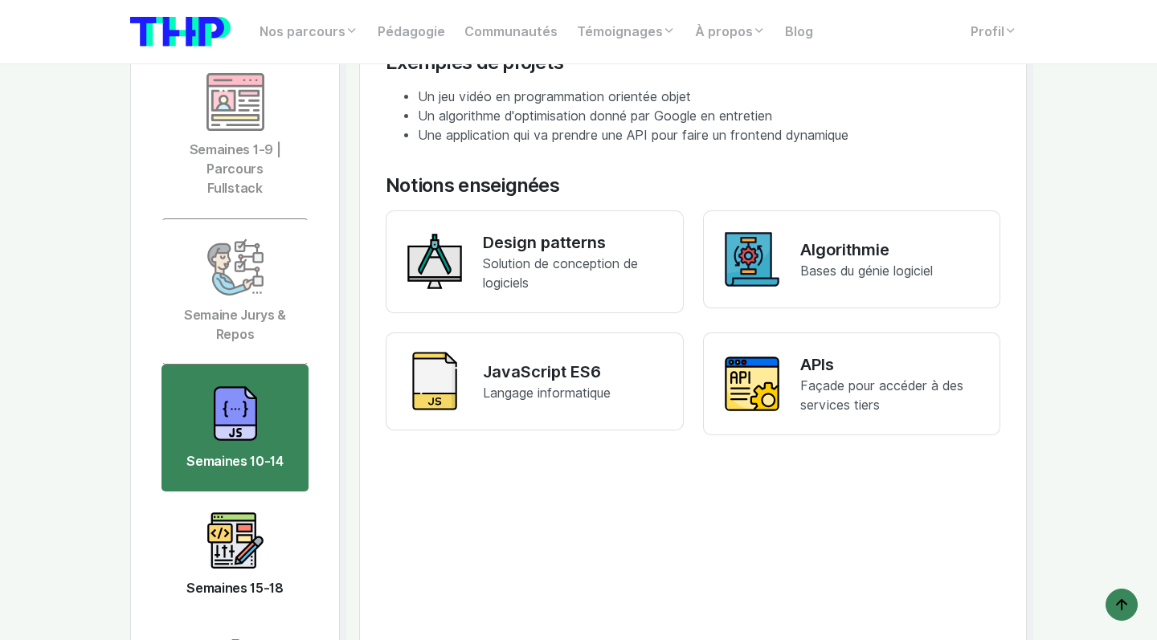
click at [260, 512] on img at bounding box center [235, 541] width 58 height 58
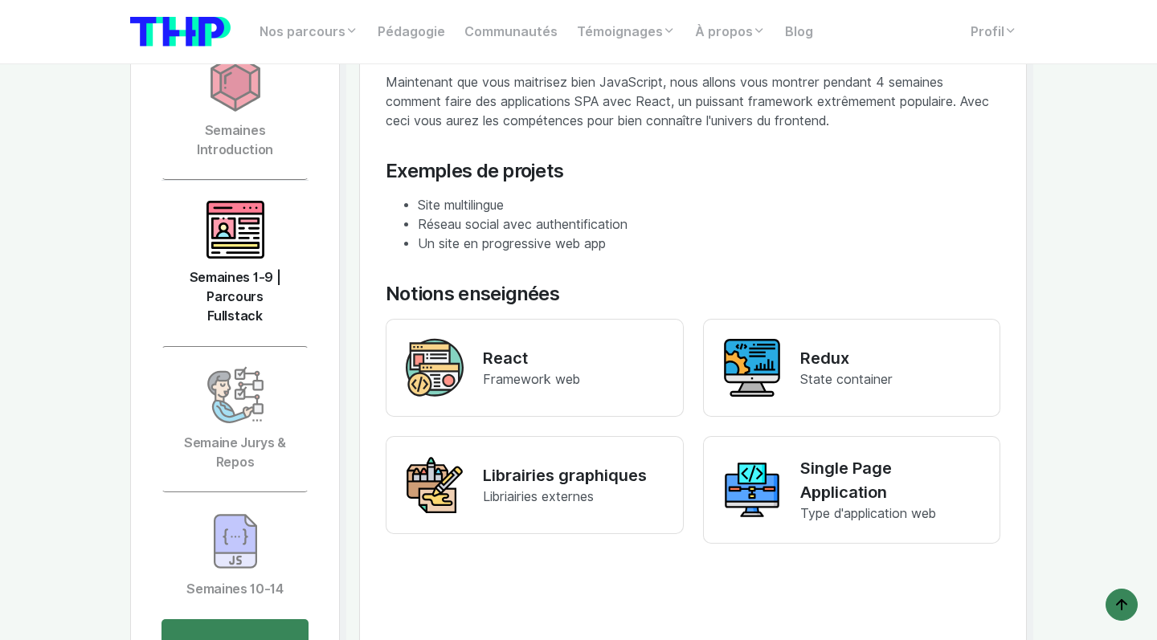
scroll to position [3631, 0]
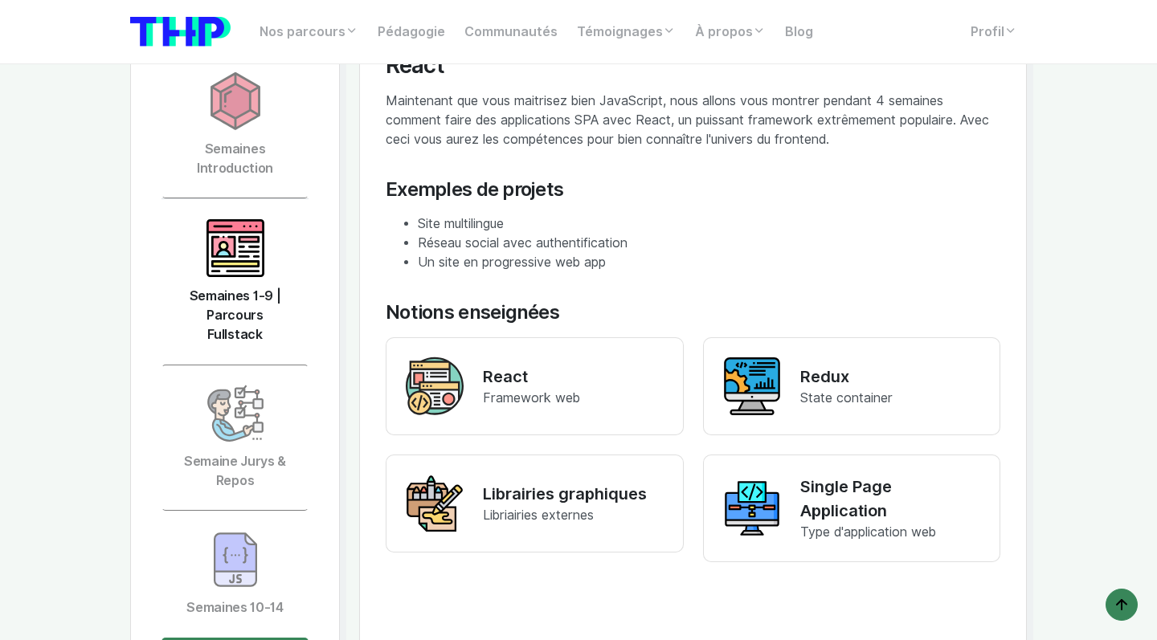
click at [248, 219] on img at bounding box center [235, 248] width 58 height 58
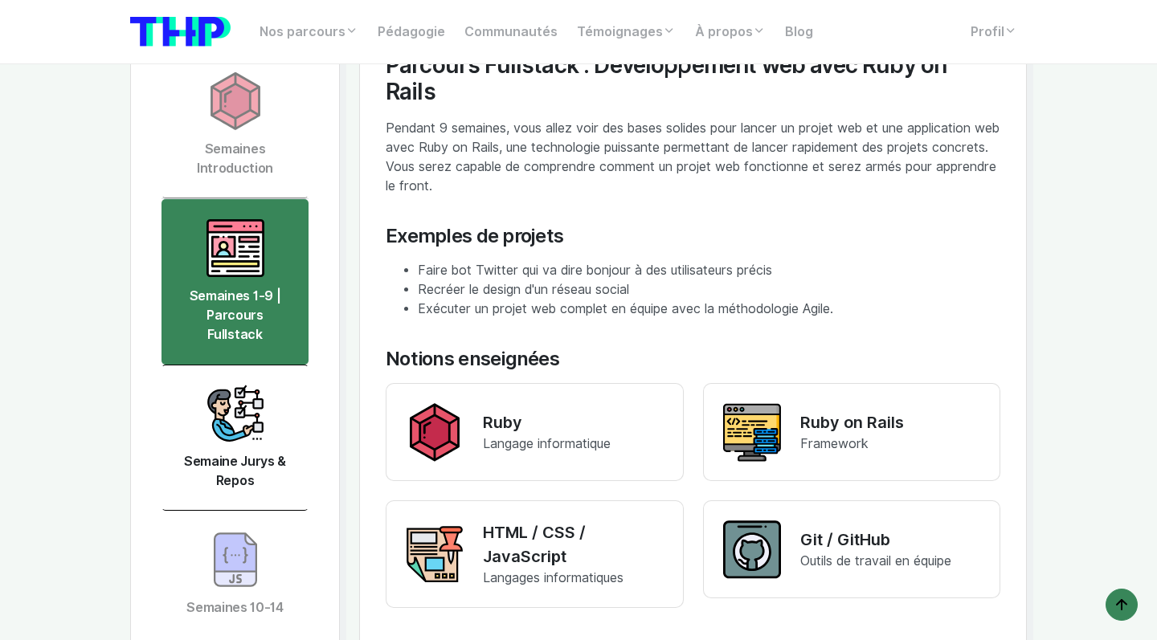
click at [207, 423] on link "Semaine Jurys & Repos" at bounding box center [234, 438] width 147 height 146
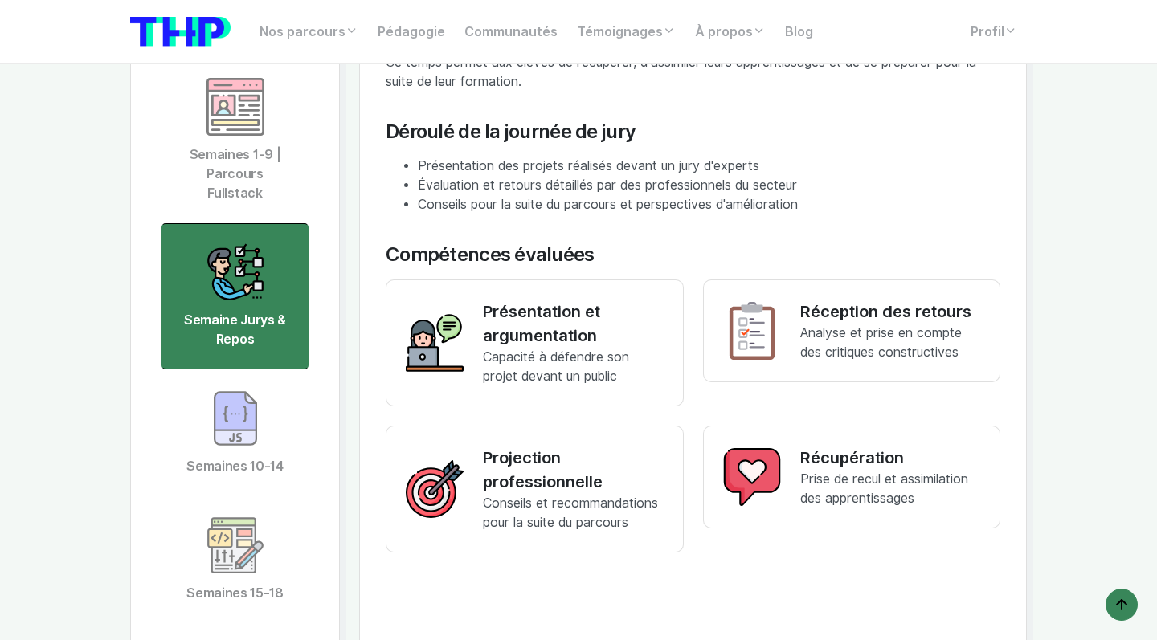
scroll to position [3774, 0]
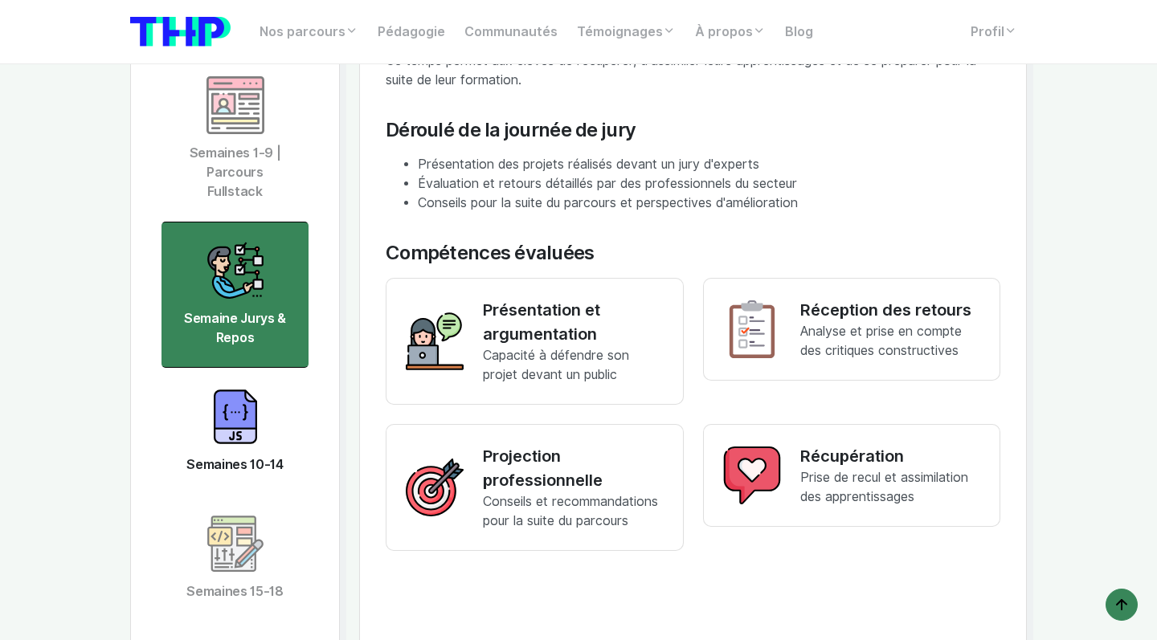
click at [258, 368] on link "Semaines 10-14" at bounding box center [234, 431] width 147 height 127
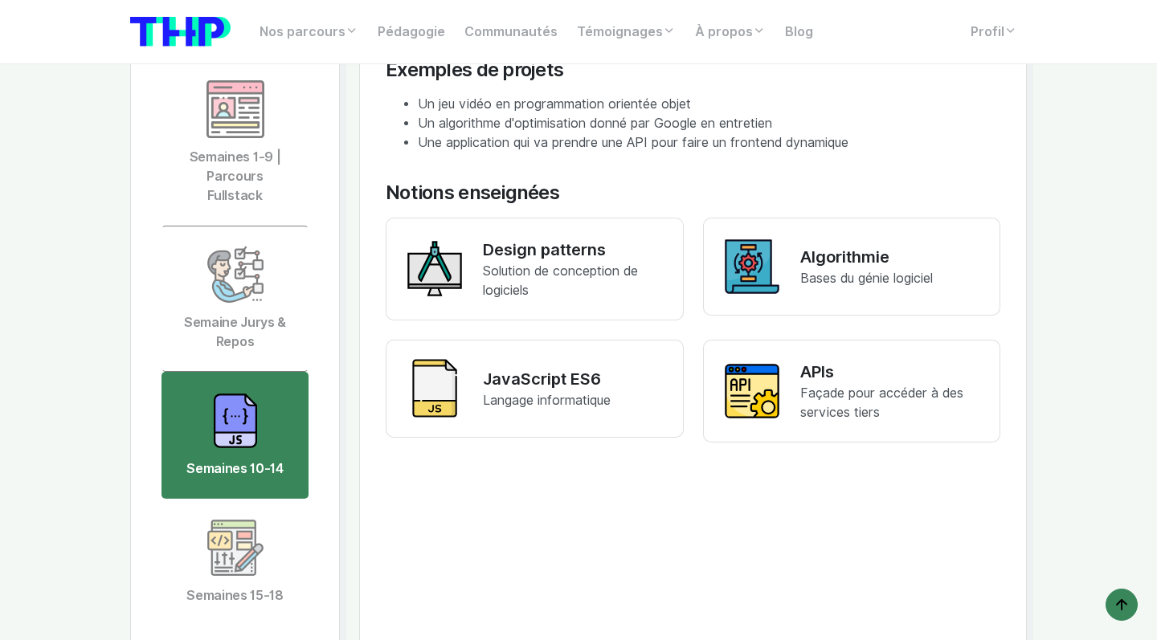
scroll to position [3771, 0]
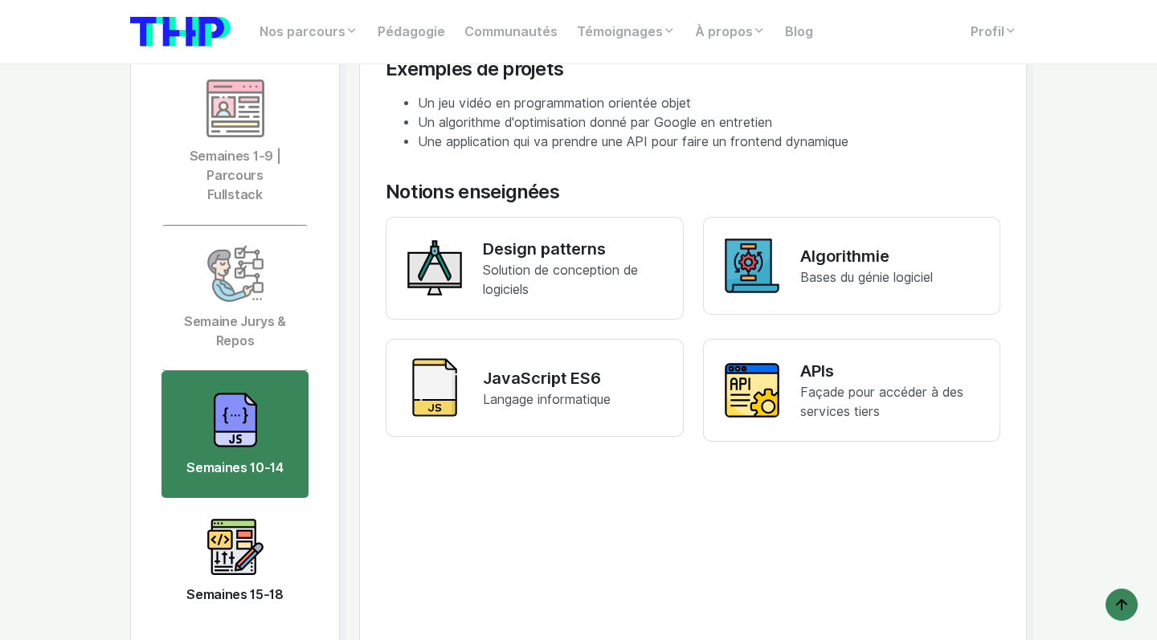
click at [227, 524] on link "Semaines 15-18" at bounding box center [234, 561] width 147 height 127
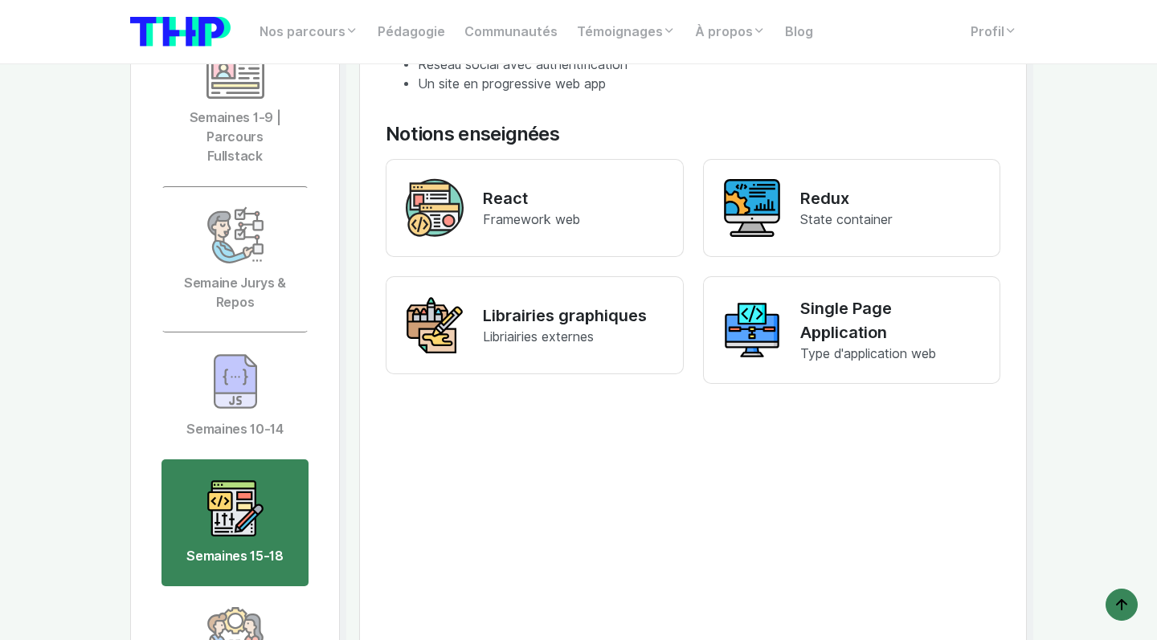
scroll to position [3939, 0]
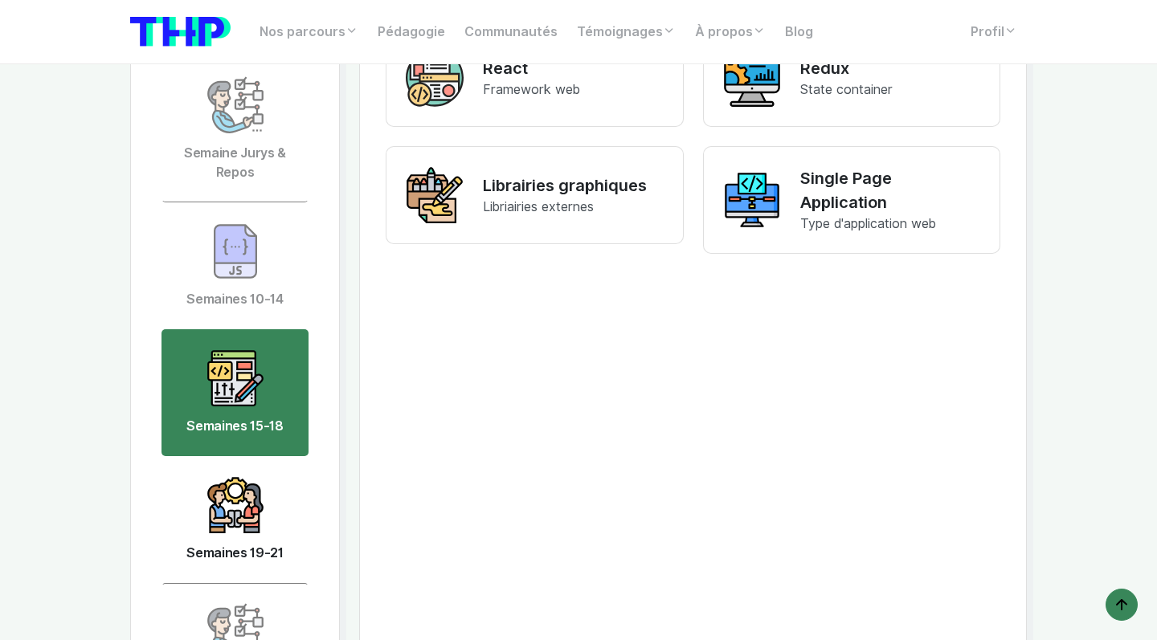
click at [251, 476] on img at bounding box center [235, 505] width 58 height 58
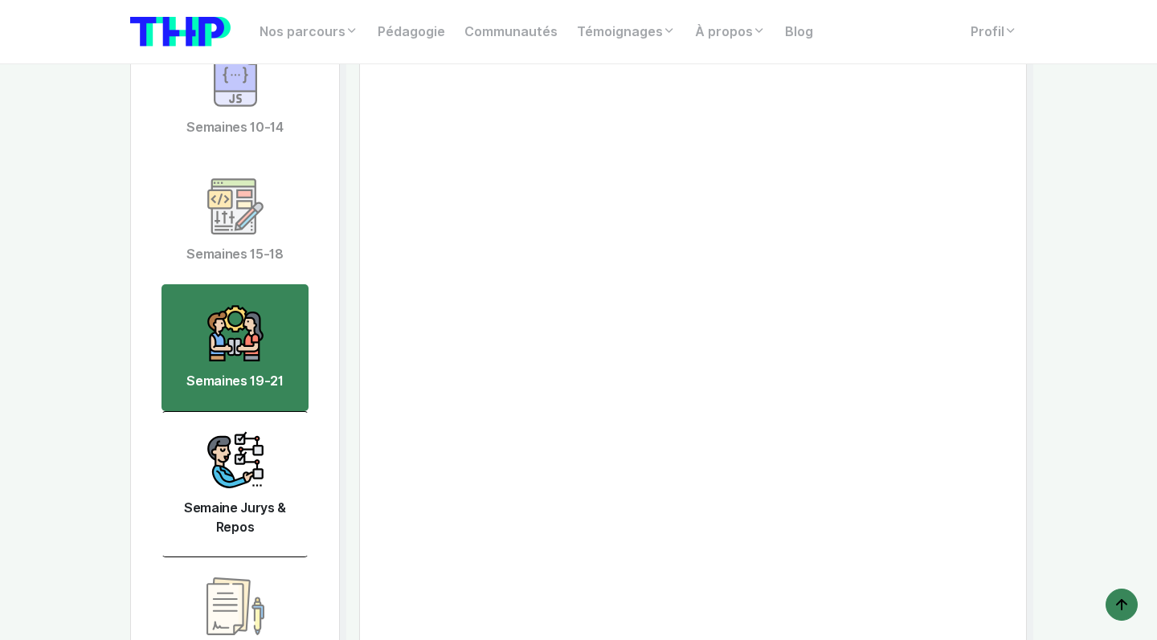
scroll to position [4121, 0]
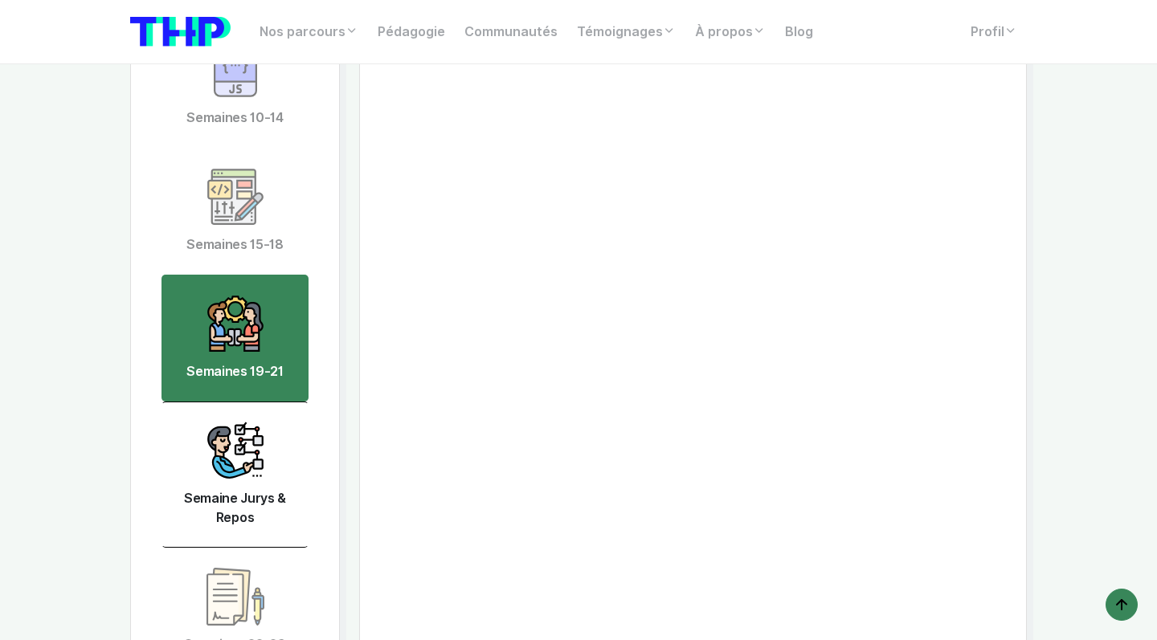
click at [251, 475] on link "Semaine Jurys & Repos" at bounding box center [234, 475] width 147 height 146
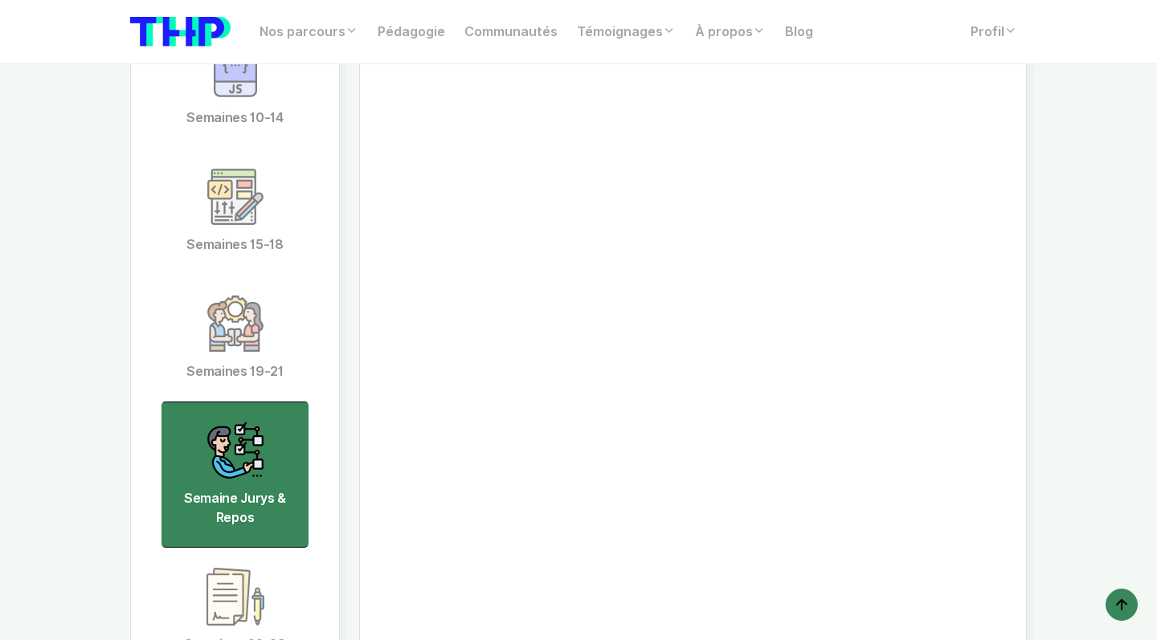
click at [259, 426] on link "Semaine Jurys & Repos" at bounding box center [234, 475] width 147 height 146
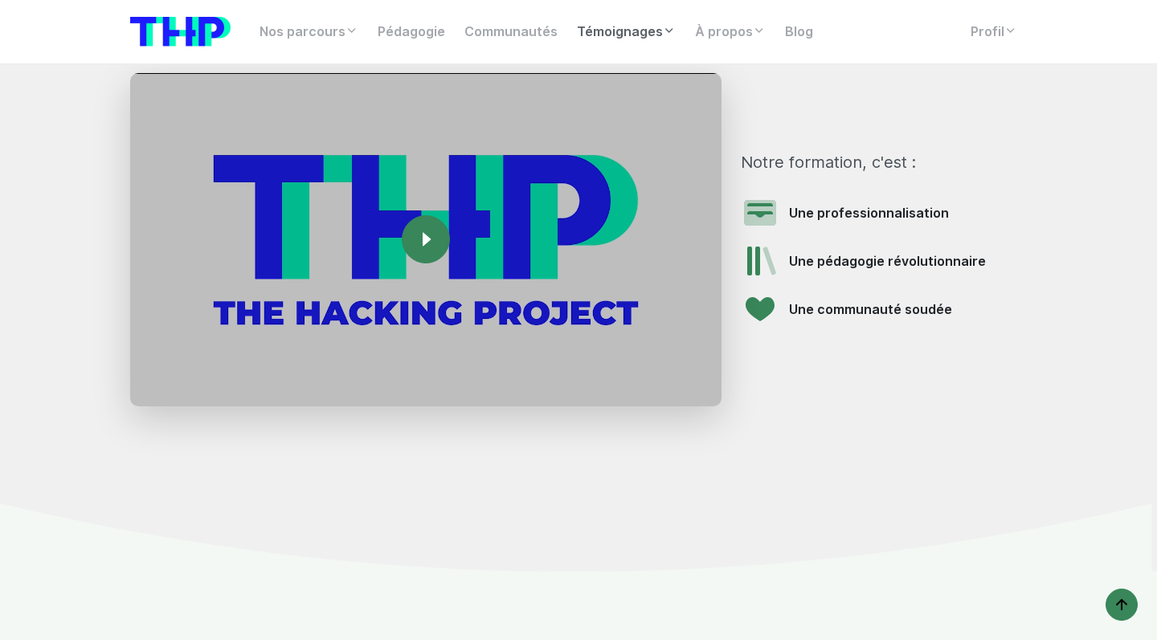
scroll to position [3439, 0]
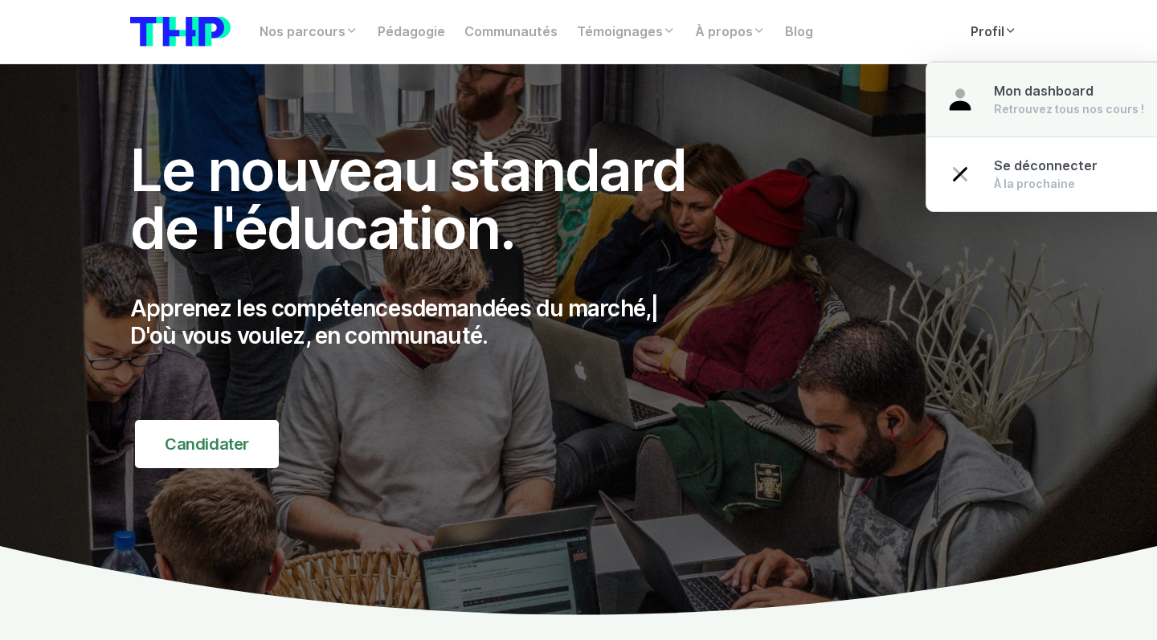
click at [998, 87] on span "Mon dashboard" at bounding box center [1044, 91] width 100 height 15
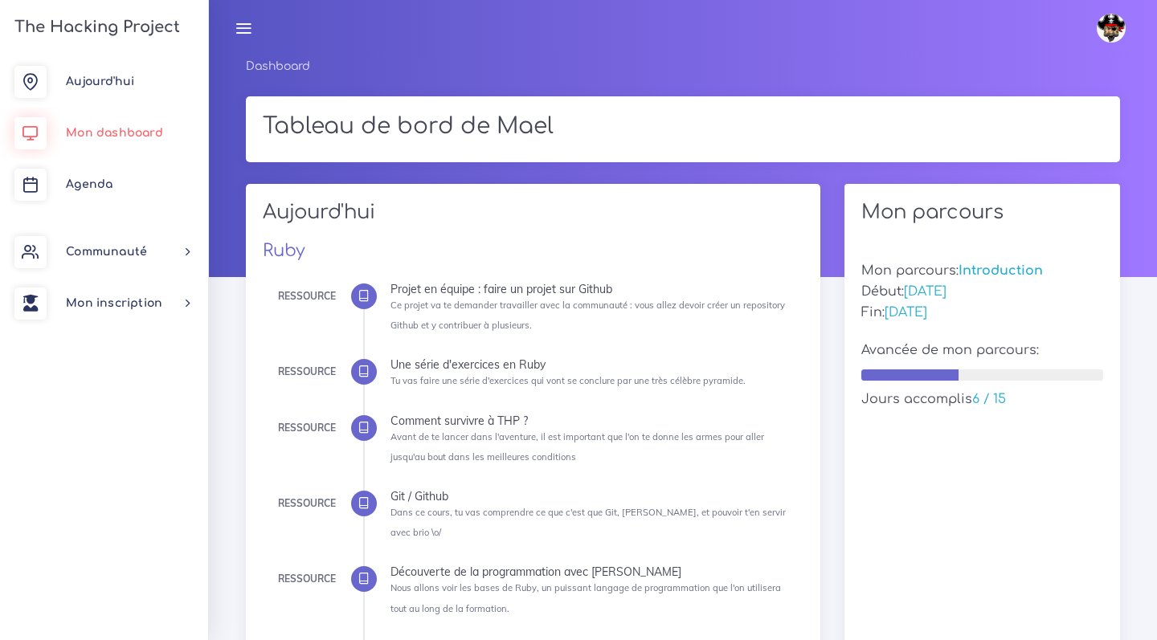
click at [129, 129] on span "Mon dashboard" at bounding box center [114, 133] width 97 height 12
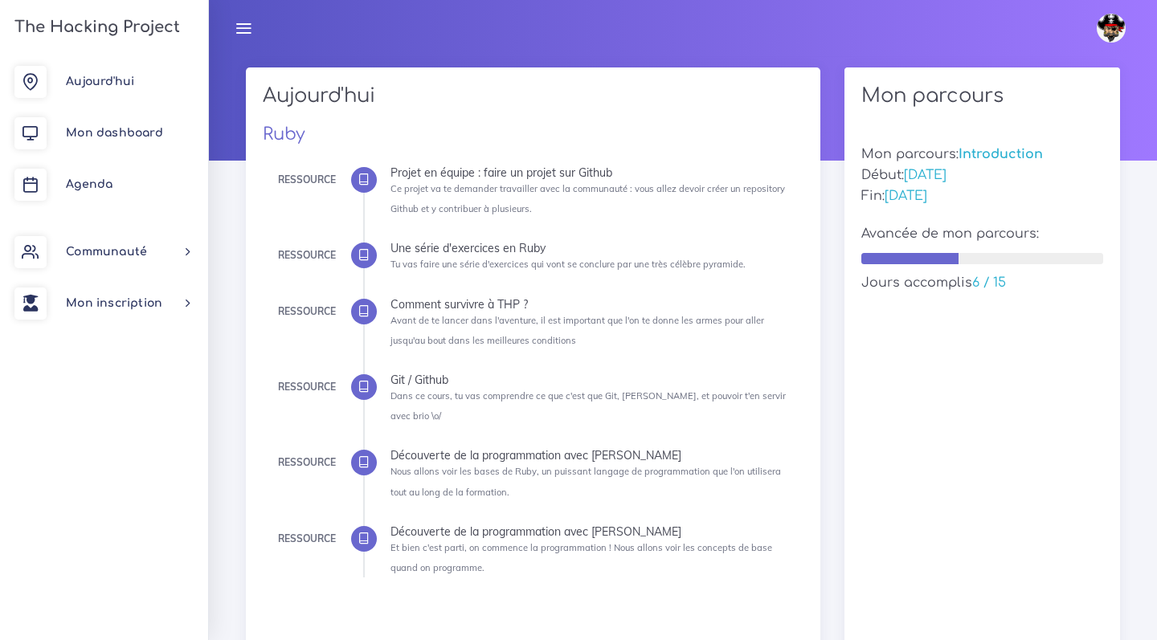
drag, startPoint x: 441, startPoint y: 210, endPoint x: 696, endPoint y: 457, distance: 355.1
click at [696, 457] on ul "Ressource Projet en équipe : faire un projet sur Github Ce projet va te demande…" at bounding box center [577, 372] width 429 height 411
click at [696, 457] on li "Ressource Découverte de la programmation avec [PERSON_NAME] Nous allons voir le…" at bounding box center [591, 475] width 402 height 51
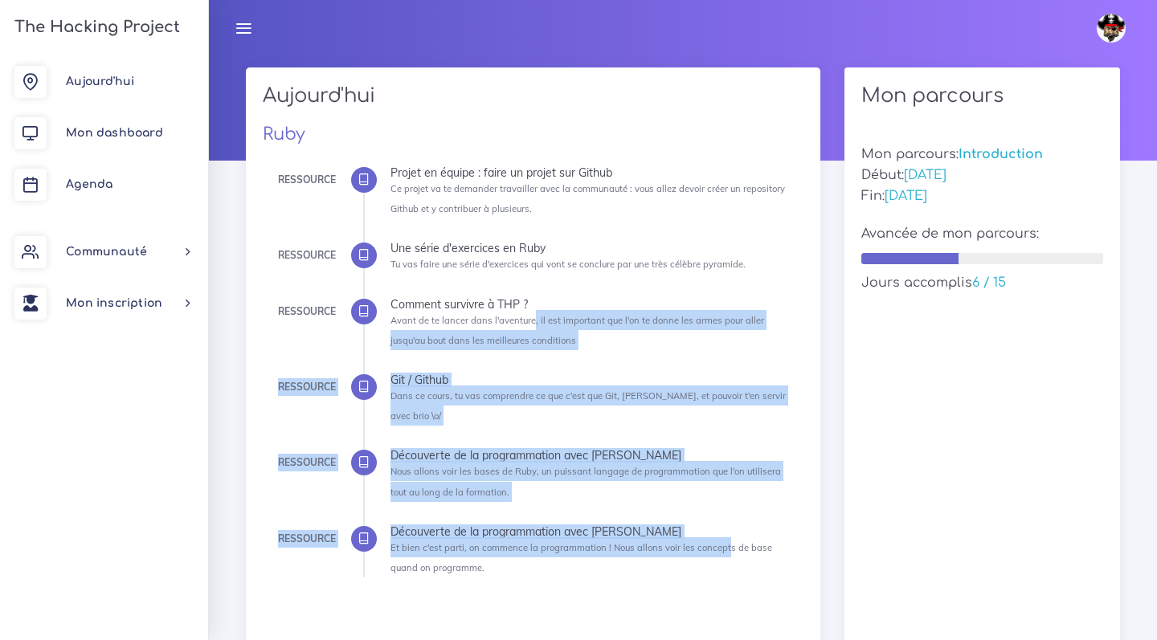
drag, startPoint x: 527, startPoint y: 316, endPoint x: 721, endPoint y: 516, distance: 278.4
click at [721, 516] on ul "Ressource Projet en équipe : faire un projet sur Github Ce projet va te demande…" at bounding box center [577, 372] width 429 height 411
click at [721, 526] on li "Ressource Découverte de la programmation avec Ruby Et bien c'est parti, on comm…" at bounding box center [591, 551] width 402 height 51
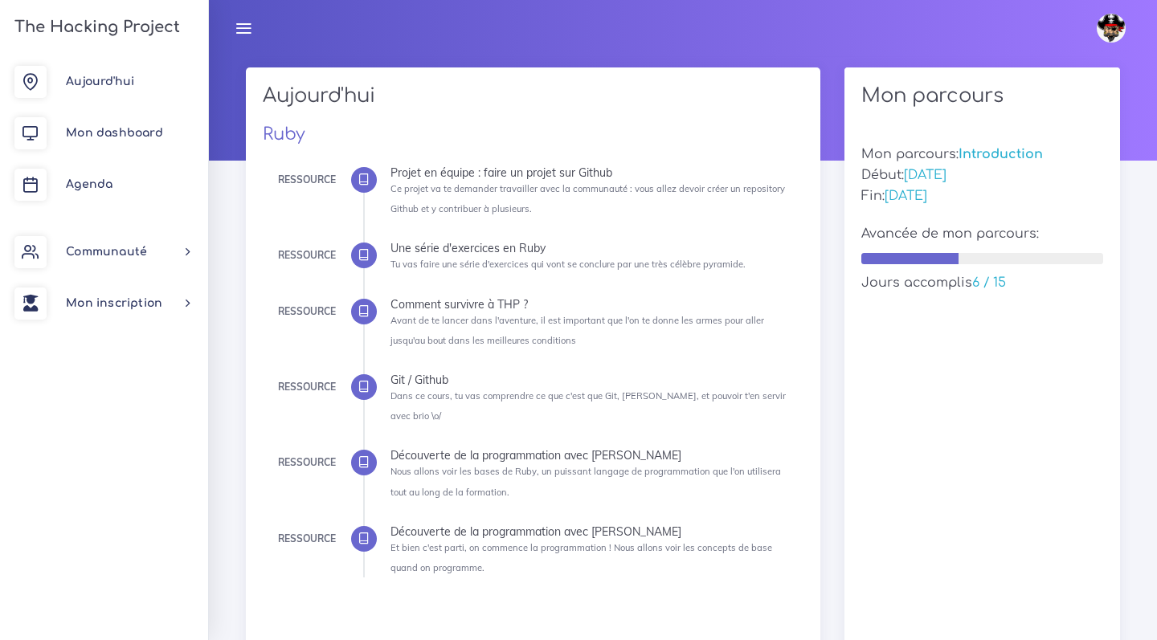
drag, startPoint x: 697, startPoint y: 582, endPoint x: 348, endPoint y: 65, distance: 623.7
click at [348, 74] on div "Aujourd'hui Ruby Ressource Projet en équipe : faire un projet sur Github Ce pro…" at bounding box center [533, 351] width 575 height 568
click at [348, 64] on div "Tableau de bord de Mael" at bounding box center [683, 24] width 898 height 88
drag, startPoint x: 348, startPoint y: 64, endPoint x: 834, endPoint y: 405, distance: 593.6
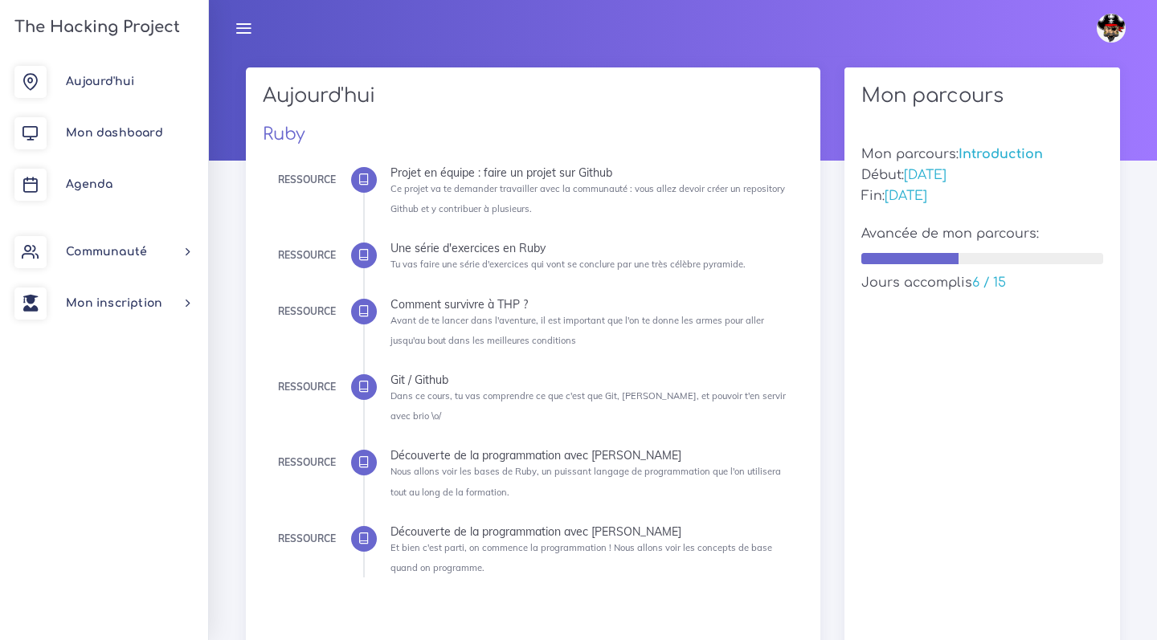
click at [834, 405] on div "Mon parcours Mon parcours: Introduction Début: 01 septembre Fin: 19 septembre A…" at bounding box center [982, 384] width 300 height 634
click at [110, 134] on span "Mon dashboard" at bounding box center [114, 133] width 97 height 12
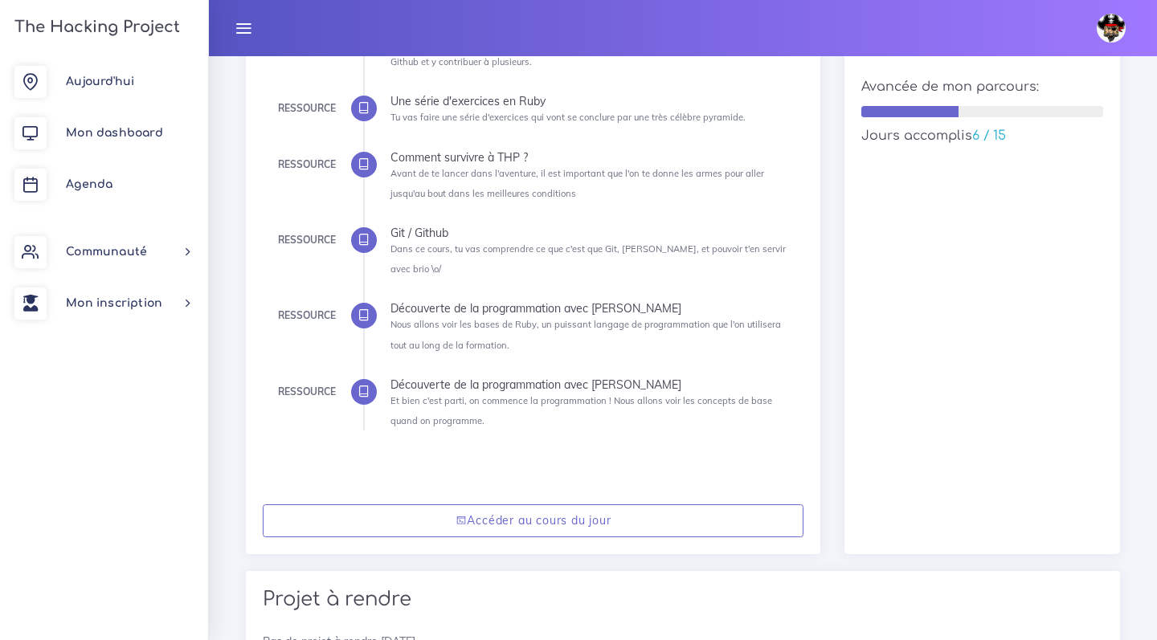
scroll to position [89, 0]
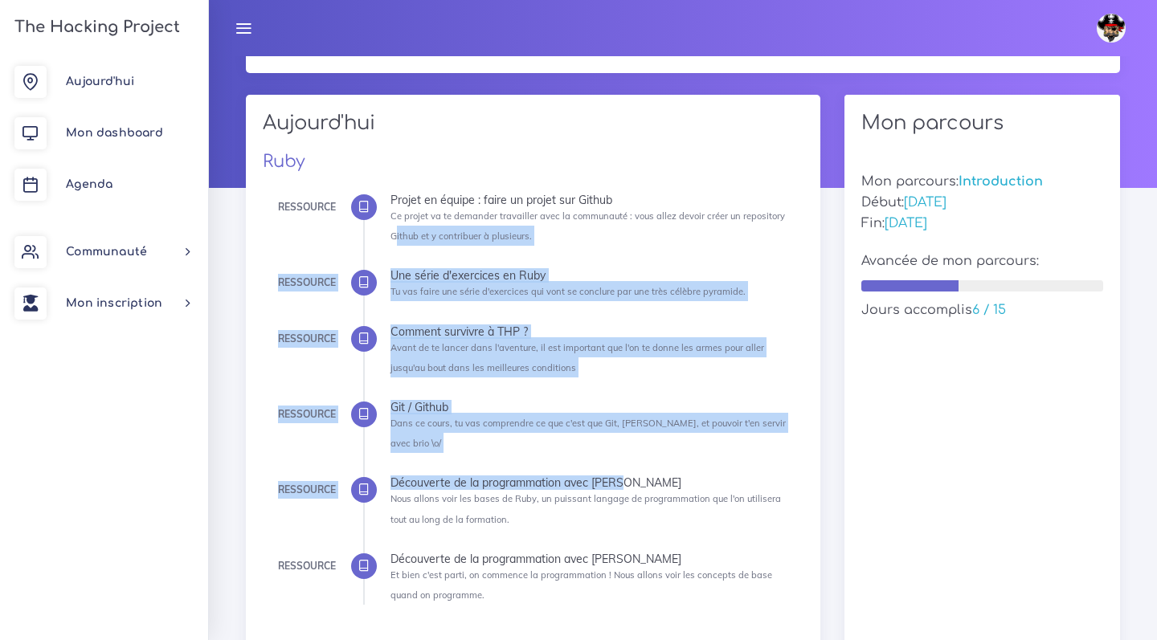
drag, startPoint x: 336, startPoint y: 239, endPoint x: 717, endPoint y: 464, distance: 443.0
click at [717, 464] on div "Ressource Projet en équipe : faire un projet sur Github Ce projet va te demande…" at bounding box center [533, 401] width 517 height 447
click at [717, 477] on div "Découverte de la programmation avec [PERSON_NAME]" at bounding box center [591, 482] width 402 height 11
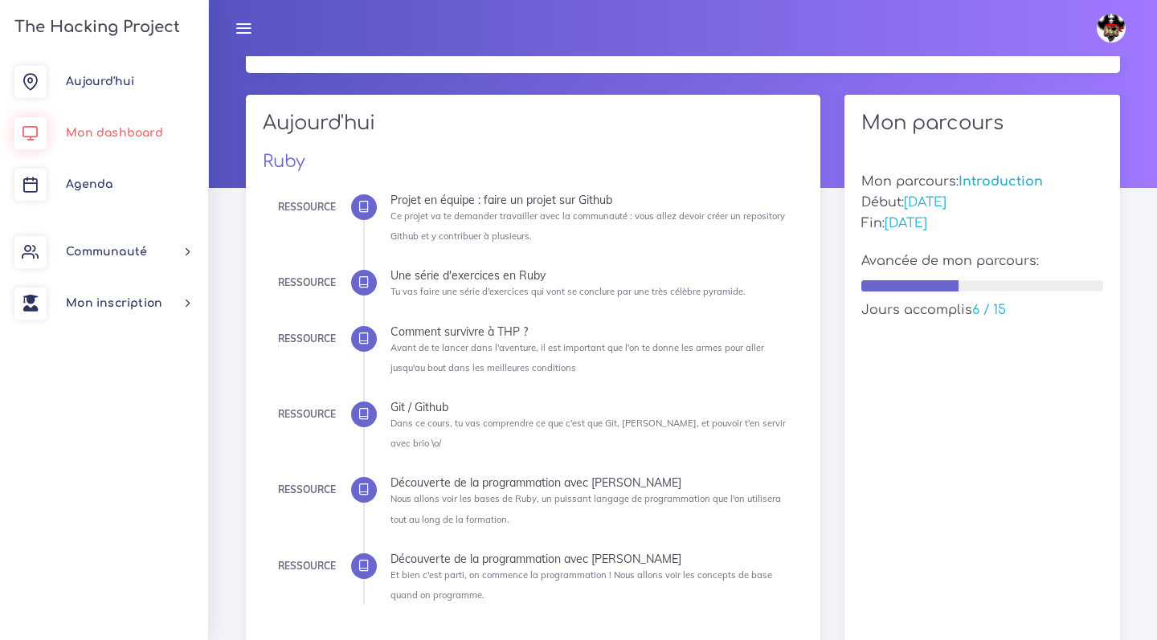
click at [157, 145] on link "Mon dashboard" at bounding box center [104, 133] width 208 height 51
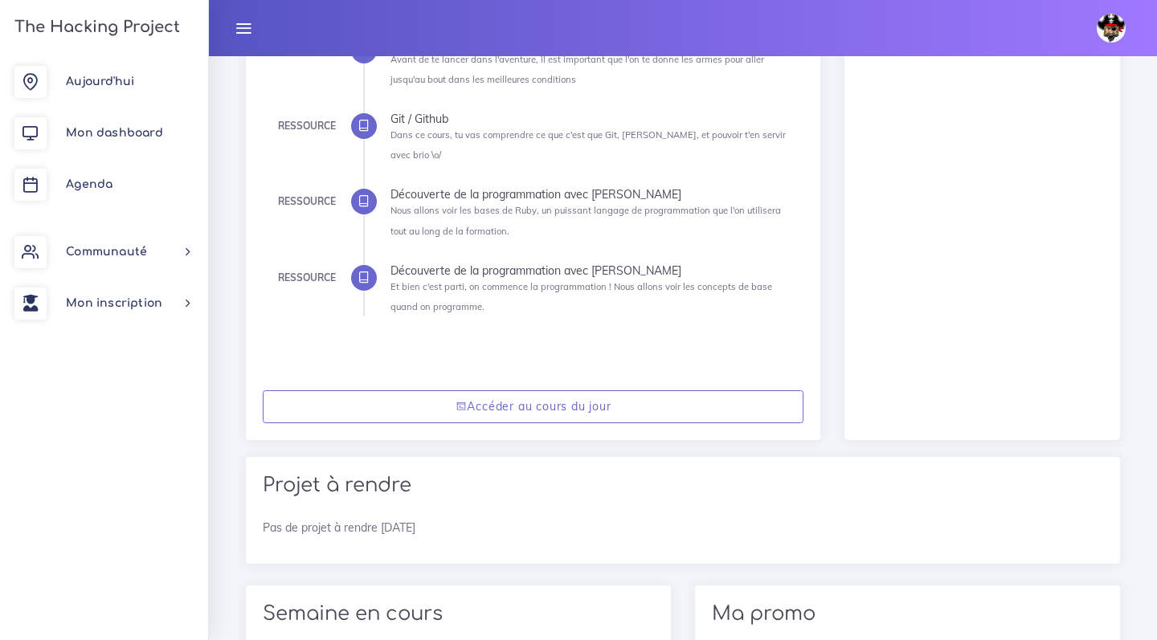
scroll to position [359, 0]
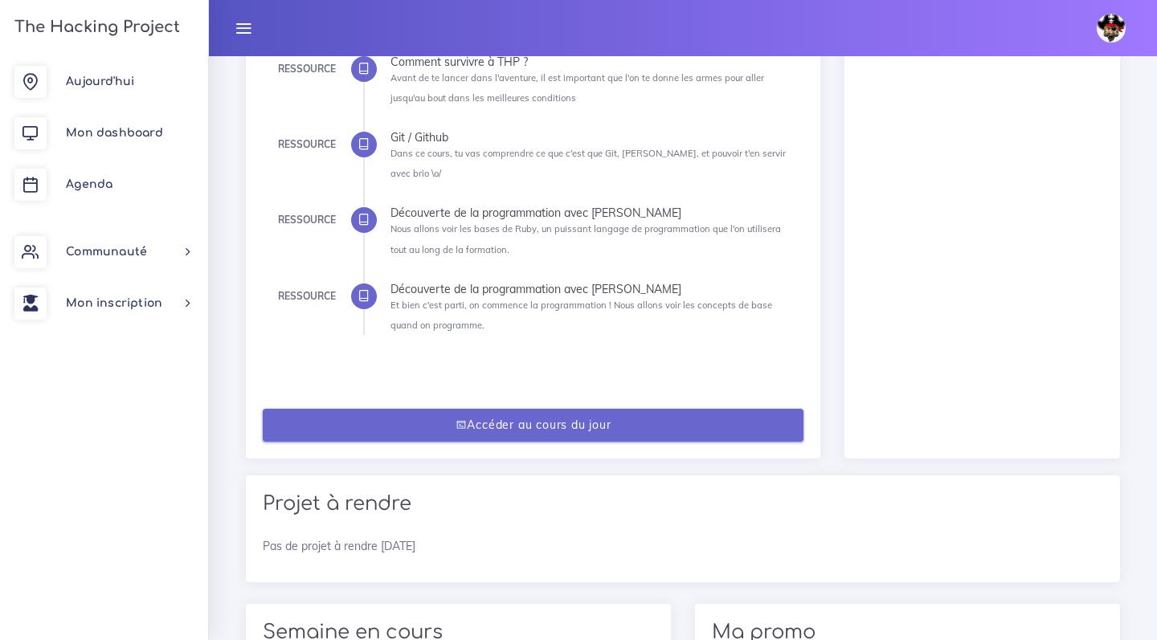
click at [480, 409] on link "Accéder au cours du jour" at bounding box center [534, 425] width 542 height 33
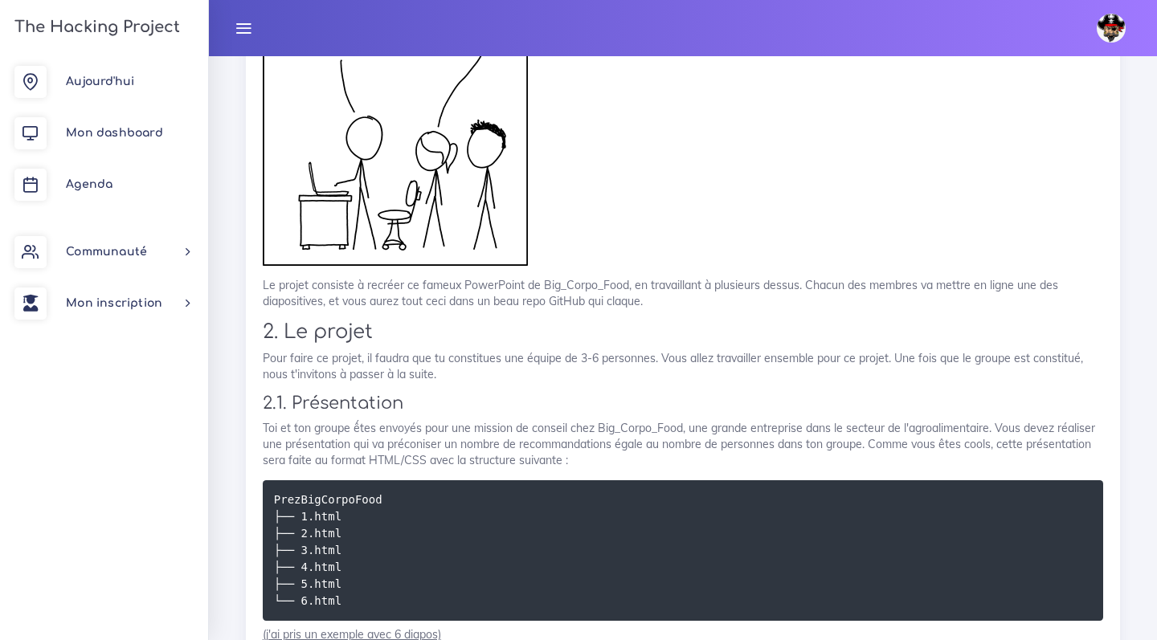
scroll to position [1210, 0]
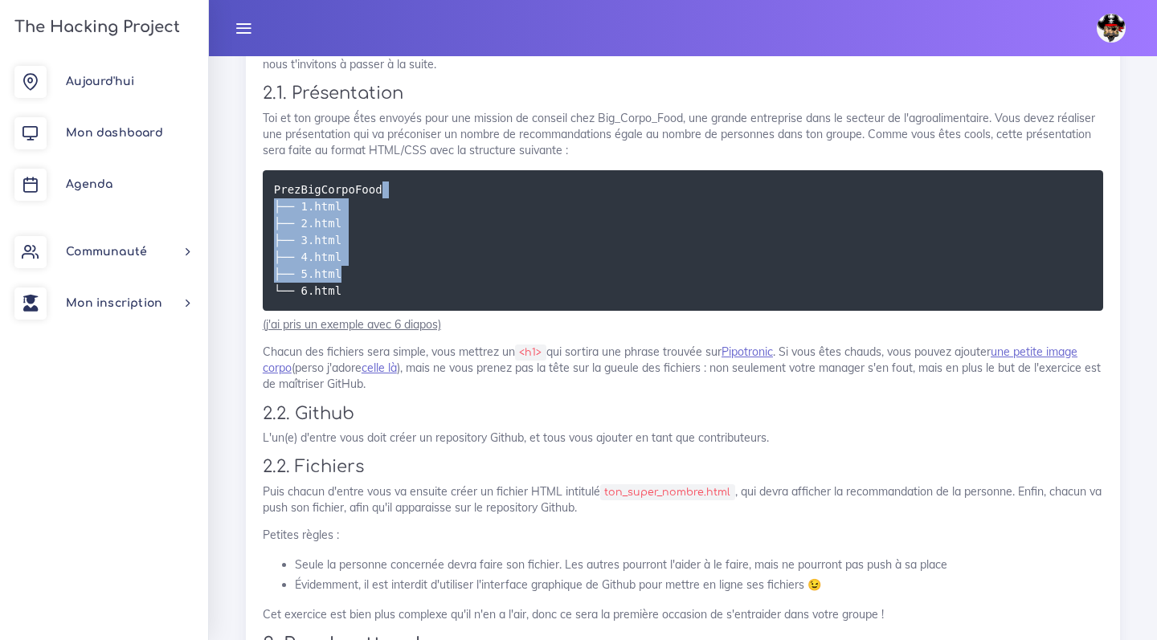
drag, startPoint x: 436, startPoint y: 276, endPoint x: 422, endPoint y: 186, distance: 91.1
click at [422, 186] on pre "PrezBigCorpoFood ├── 1.html ├── 2.html ├── 3.html ├── 4.html ├── 5.html └── 6.h…" at bounding box center [683, 240] width 840 height 141
click at [431, 149] on p "Toi et ton groupe ếtes envoyés pour une mission de conseil chez Big_Corpo_Food,…" at bounding box center [683, 134] width 840 height 49
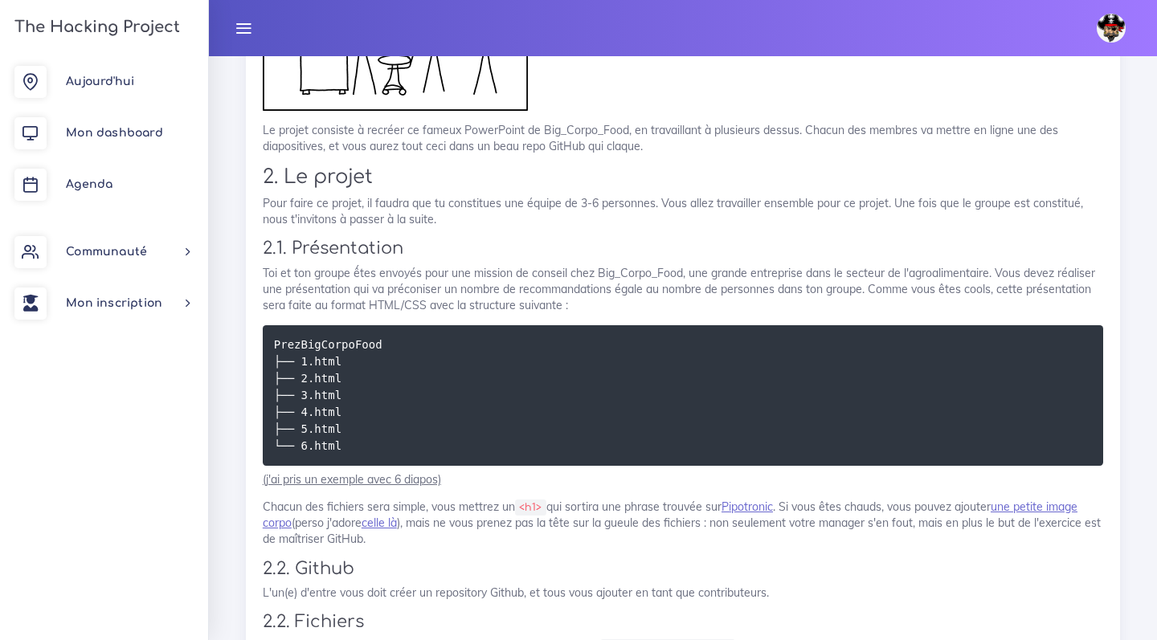
scroll to position [1056, 0]
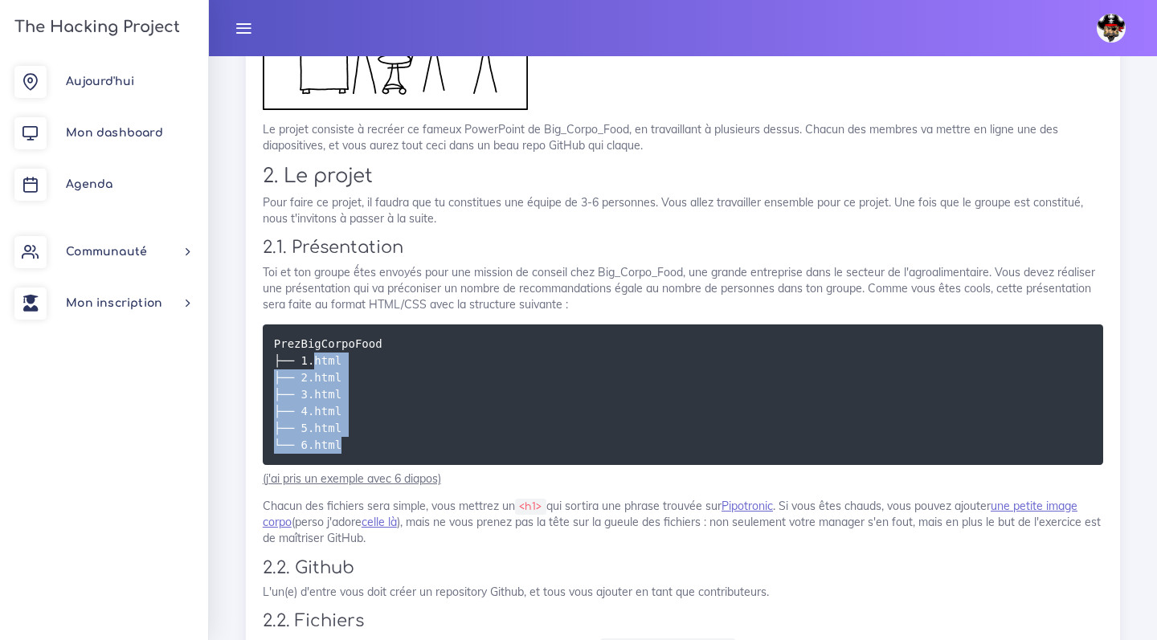
drag, startPoint x: 317, startPoint y: 348, endPoint x: 493, endPoint y: 436, distance: 196.2
click at [493, 436] on pre "PrezBigCorpoFood ├── 1.html ├── 2.html ├── 3.html ├── 4.html ├── 5.html └── 6.h…" at bounding box center [683, 395] width 840 height 141
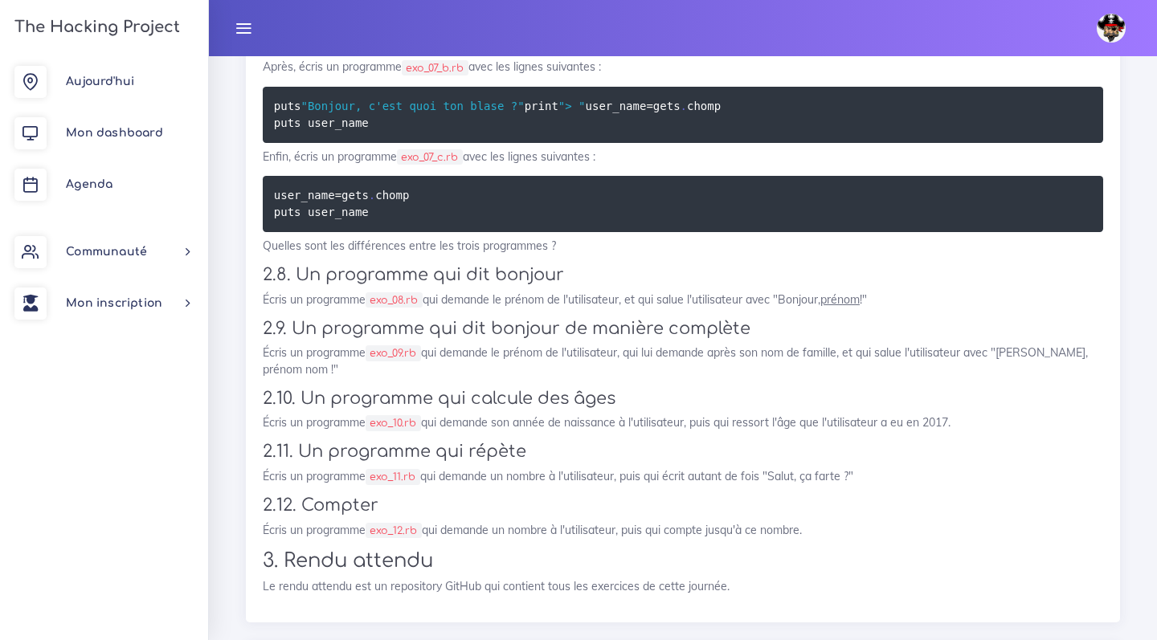
scroll to position [4161, 0]
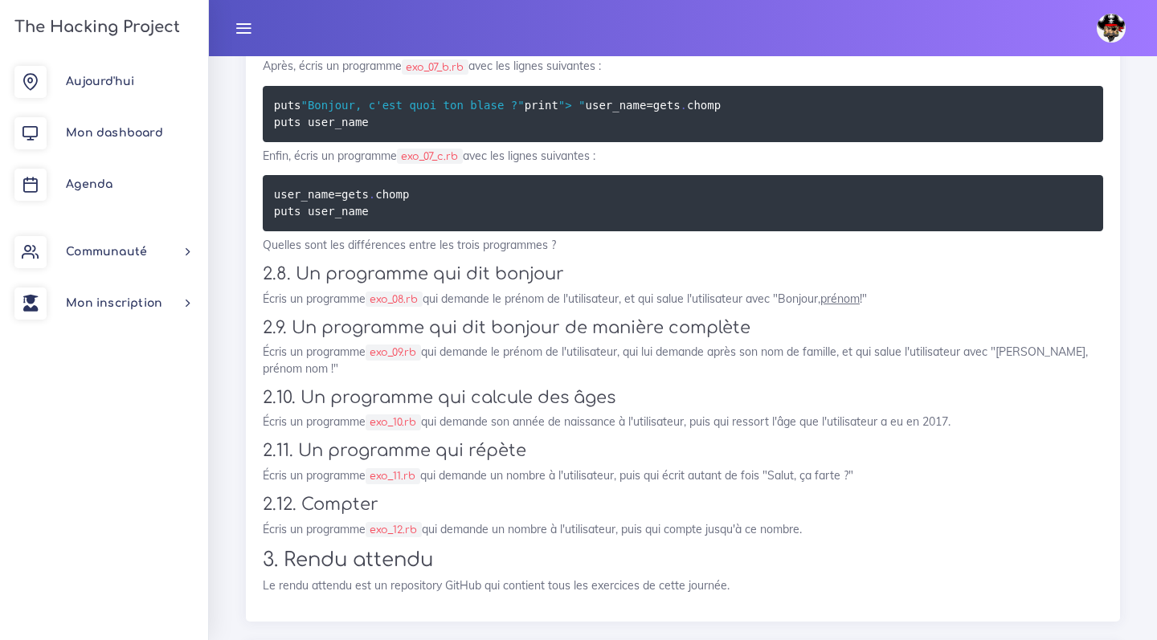
drag, startPoint x: 366, startPoint y: 383, endPoint x: 480, endPoint y: 382, distance: 114.9
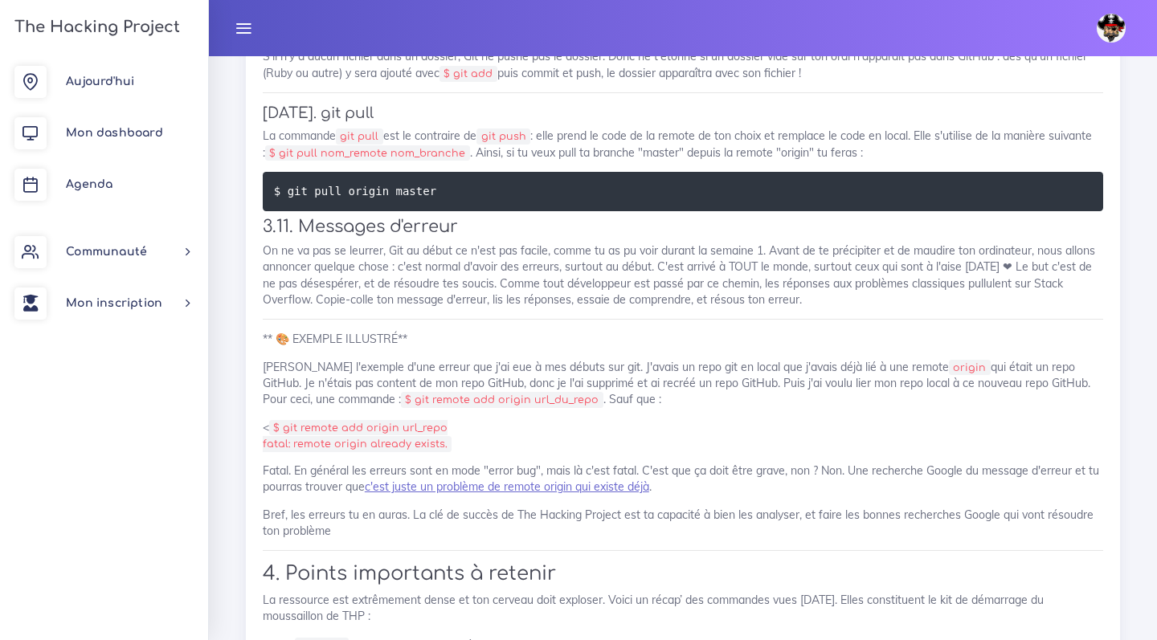
scroll to position [14657, 0]
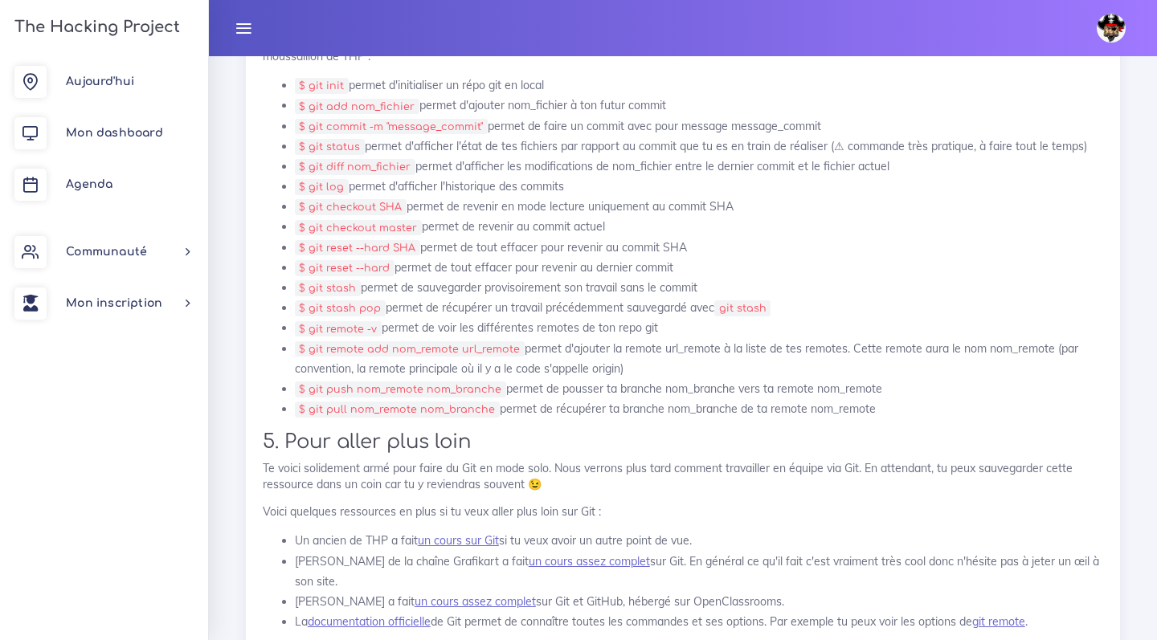
drag, startPoint x: 231, startPoint y: 330, endPoint x: 623, endPoint y: 421, distance: 401.7
click at [623, 96] on li "$ git init permet d'initialiser un répo git en local" at bounding box center [699, 86] width 808 height 20
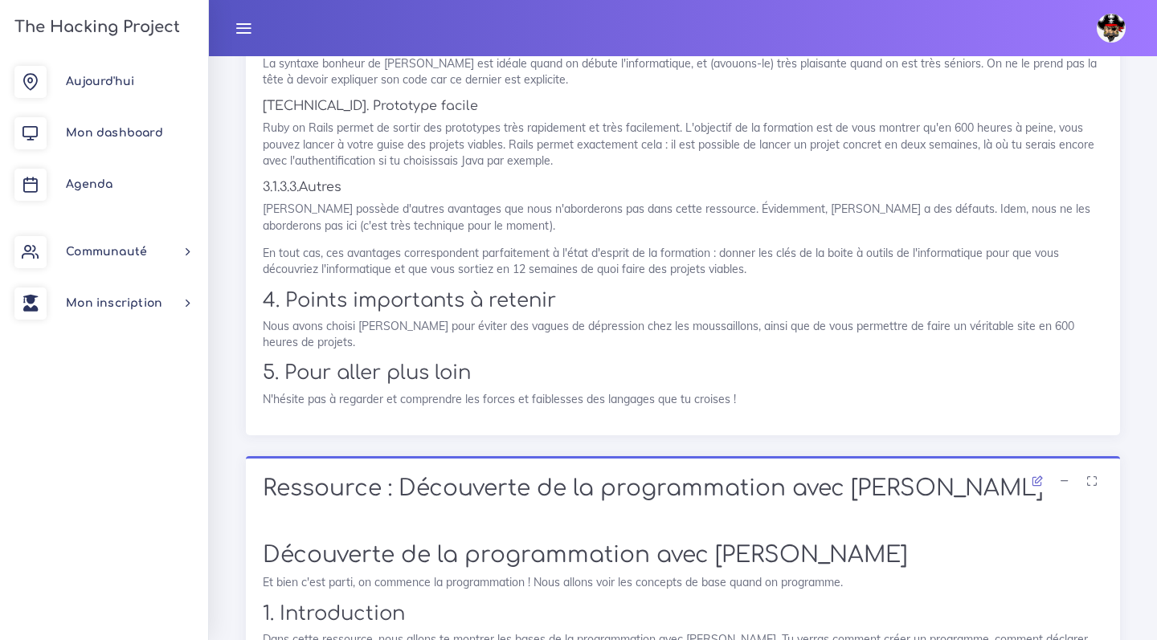
scroll to position [17101, 0]
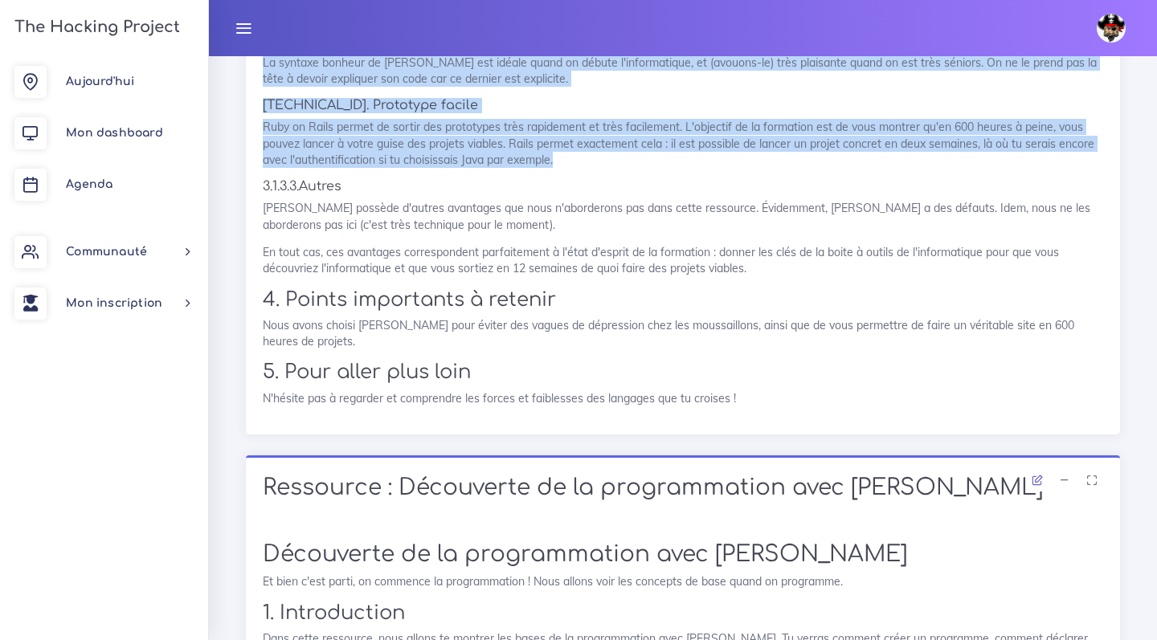
drag, startPoint x: 430, startPoint y: 336, endPoint x: 662, endPoint y: 464, distance: 265.4
click at [662, 168] on p "Ruby on Rails permet de sortir des prototypes très rapidement et très facilemen…" at bounding box center [683, 143] width 840 height 49
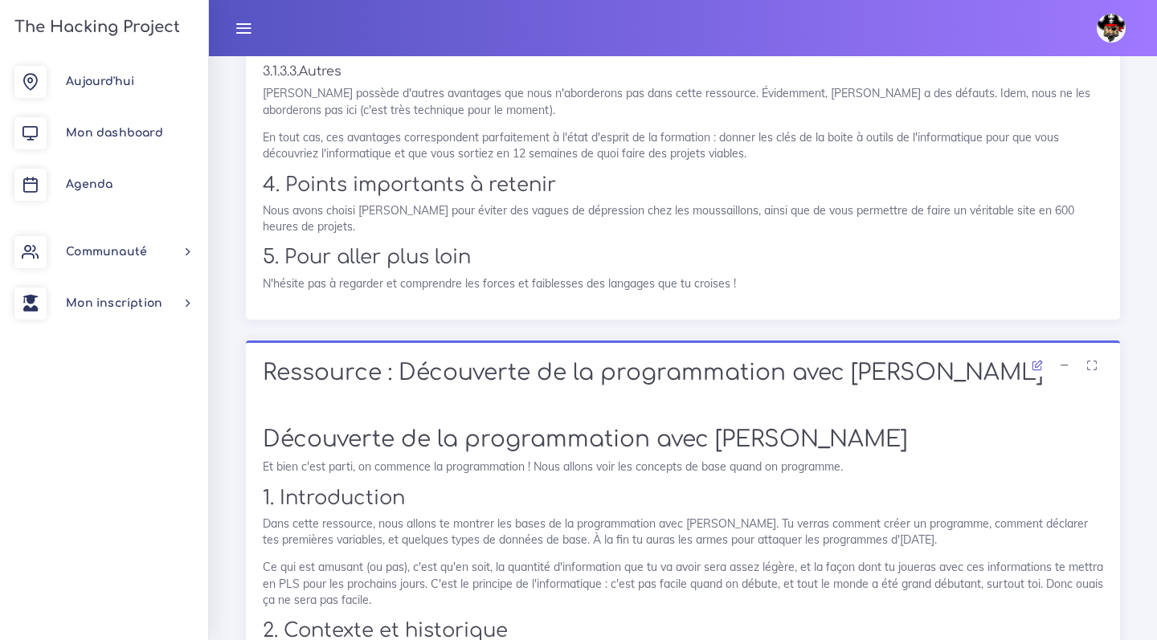
scroll to position [17218, 0]
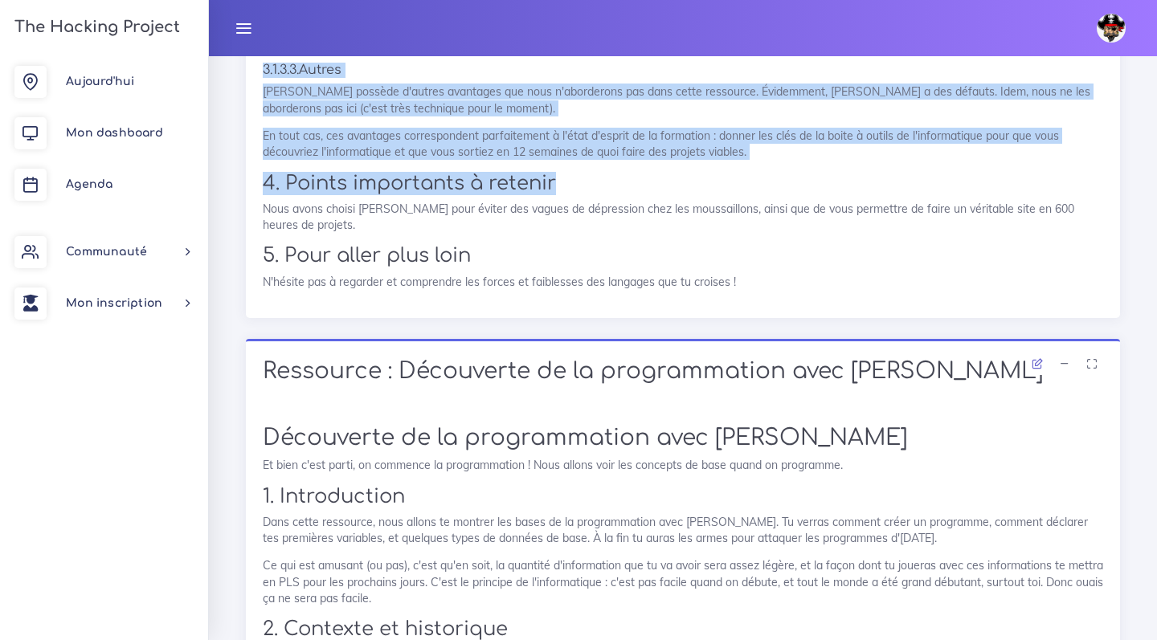
drag, startPoint x: 423, startPoint y: 326, endPoint x: 638, endPoint y: 486, distance: 267.5
click at [638, 195] on h2 "4. Points importants à retenir" at bounding box center [683, 183] width 840 height 23
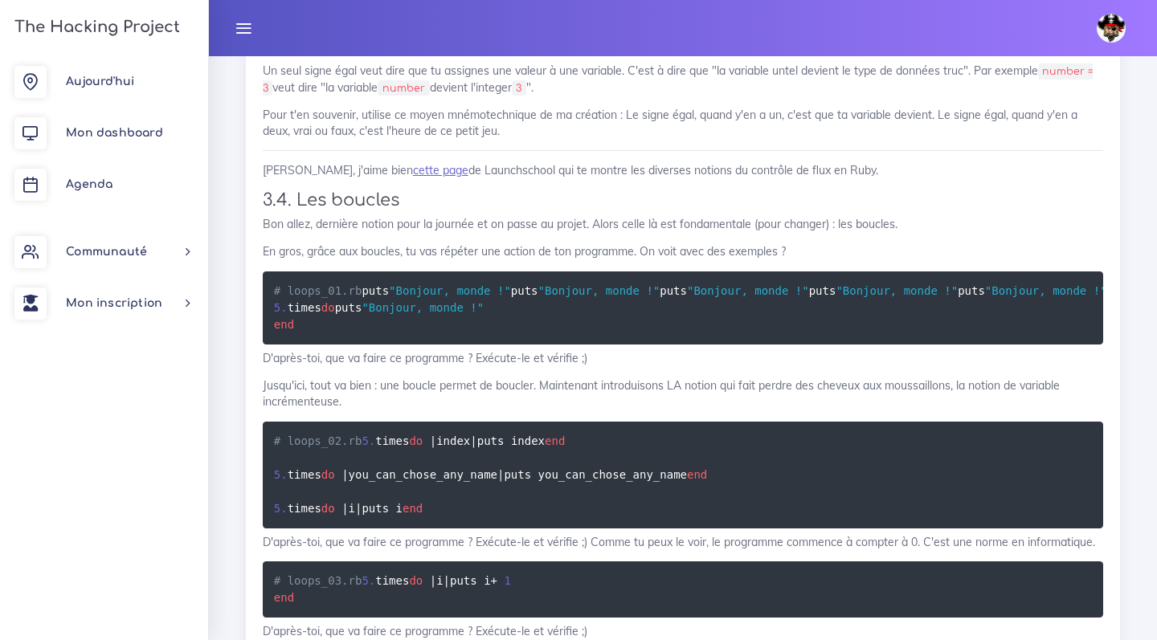
scroll to position [21298, 0]
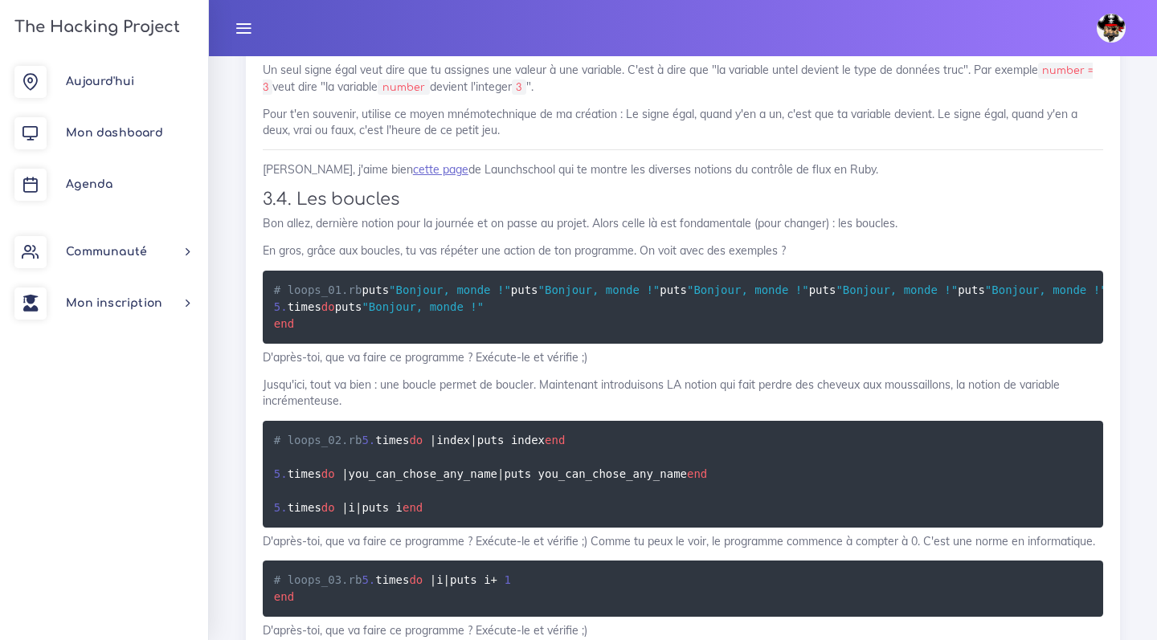
drag, startPoint x: 275, startPoint y: 370, endPoint x: 460, endPoint y: 370, distance: 184.8
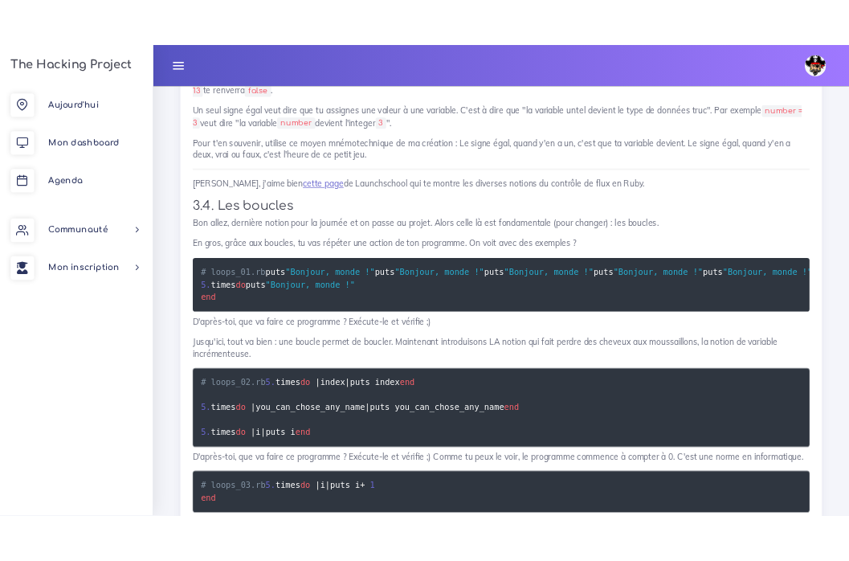
scroll to position [21271, 0]
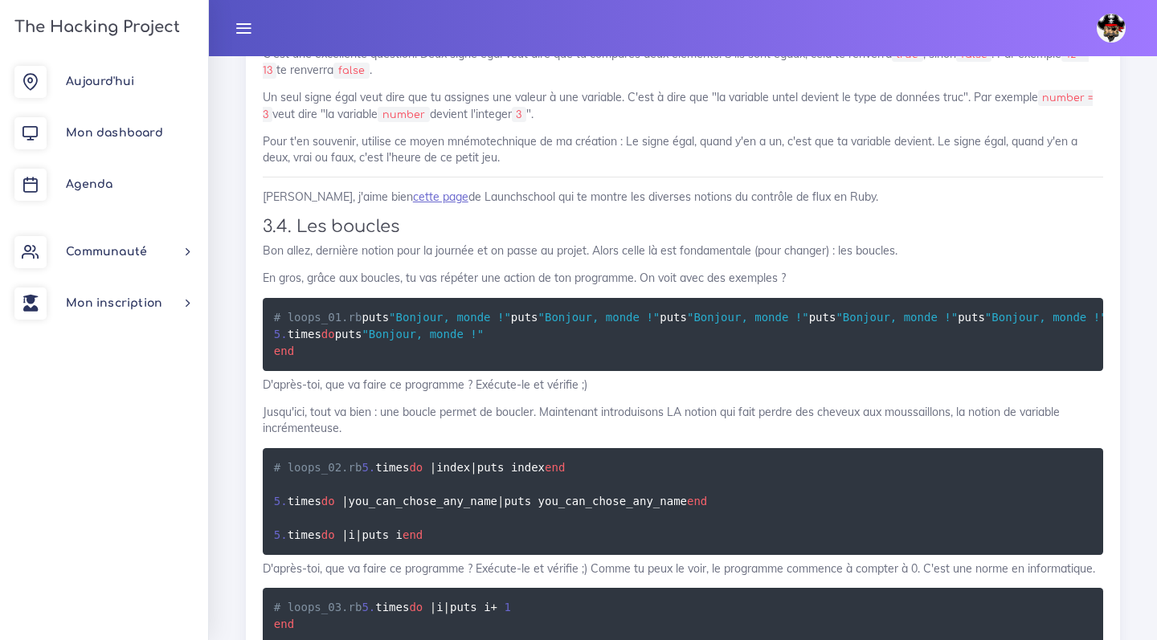
drag, startPoint x: 387, startPoint y: 407, endPoint x: 252, endPoint y: 266, distance: 194.9
copy code "two = 2 three = 3 puts two * three puts three - two puts 3 - 2 puts three - 2 p…"
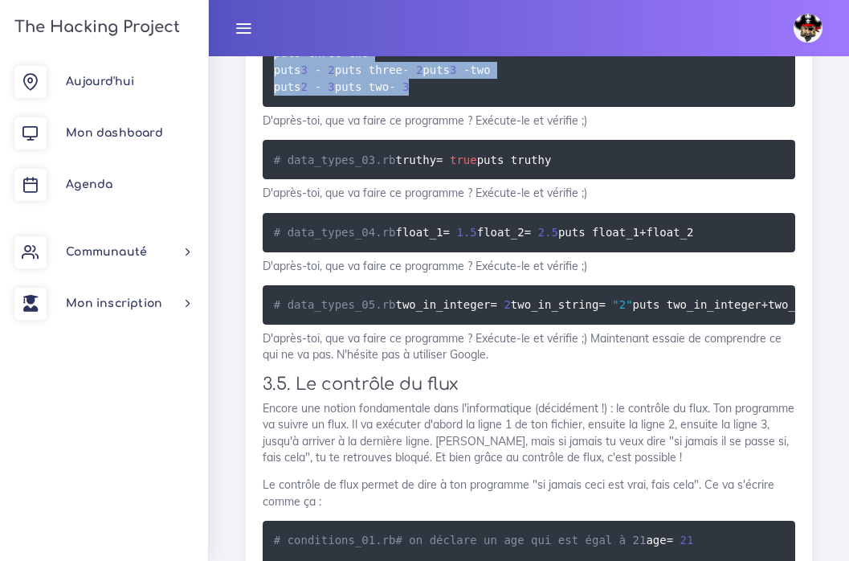
scroll to position [24778, 0]
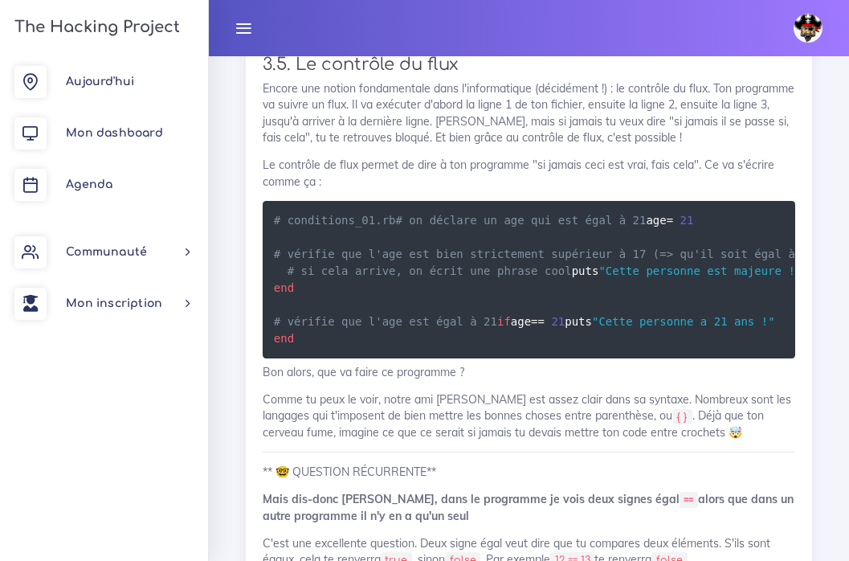
drag, startPoint x: 424, startPoint y: 334, endPoint x: 276, endPoint y: 302, distance: 152.1
copy code "one = 1 two = 2 puts one + two"
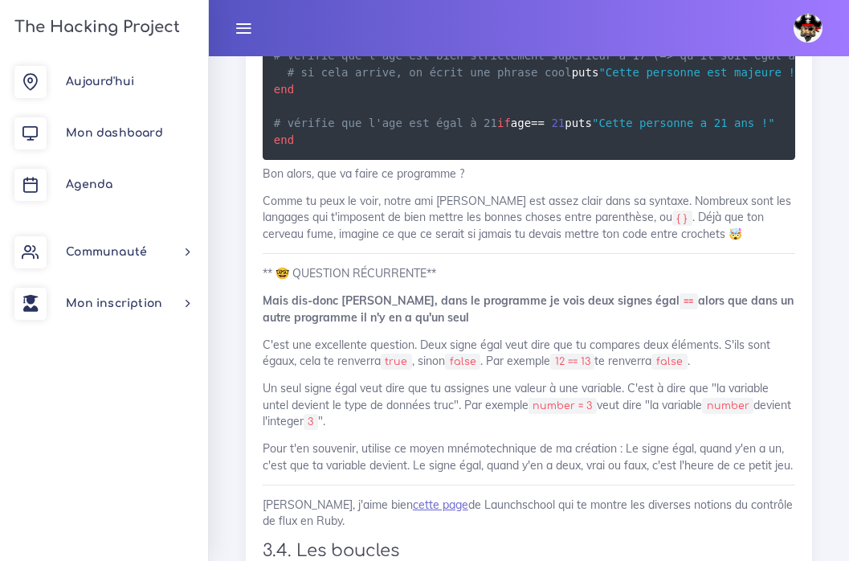
scroll to position [24977, 0]
drag, startPoint x: 374, startPoint y: 389, endPoint x: 271, endPoint y: 258, distance: 166.5
copy code "two = 2 three = 3 puts two * three puts three - two puts 3 - 2 puts three - 2 p…"
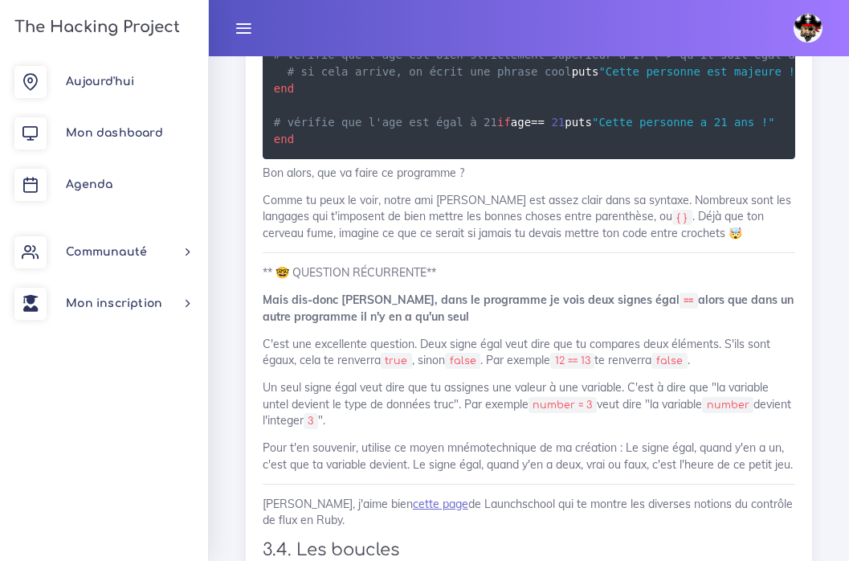
drag, startPoint x: 305, startPoint y: 290, endPoint x: 405, endPoint y: 286, distance: 100.5
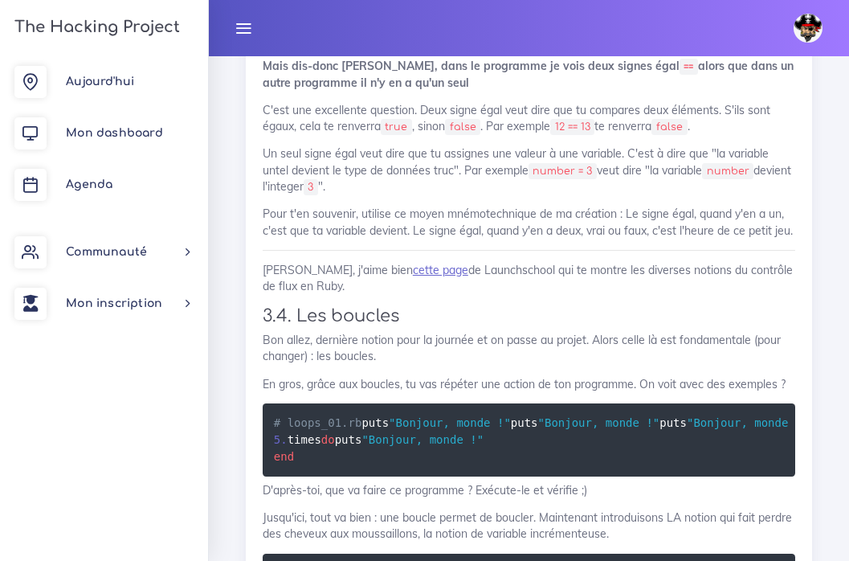
scroll to position [25213, 0]
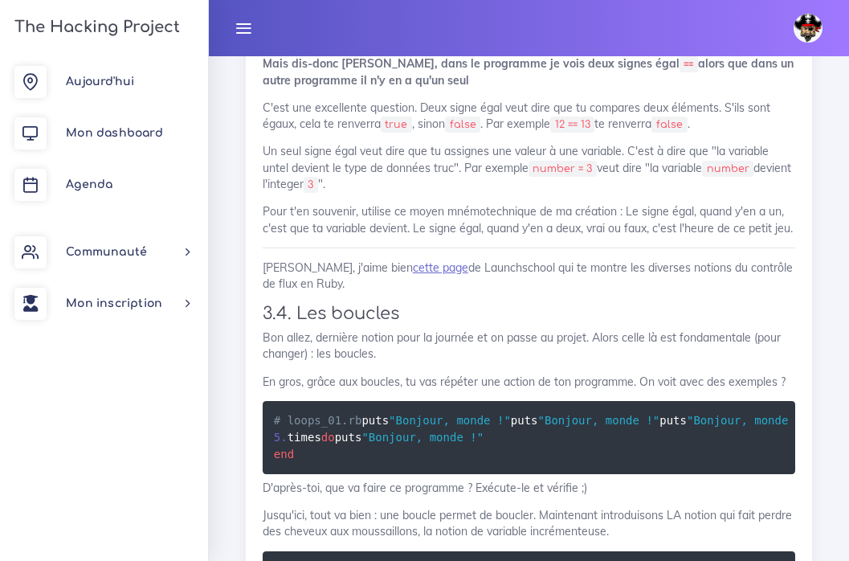
drag, startPoint x: 361, startPoint y: 255, endPoint x: 275, endPoint y: 245, distance: 86.6
copy code "truthy = true puts truthy"
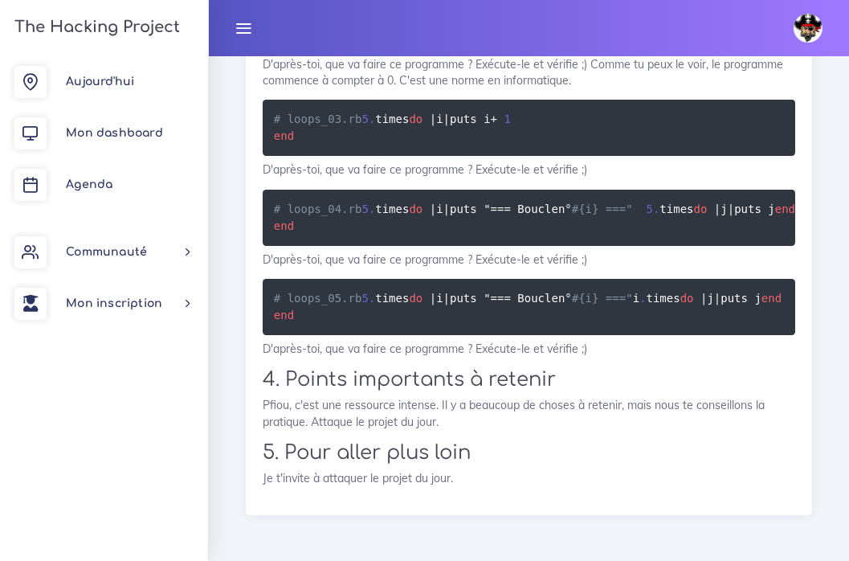
scroll to position [26691, 0]
drag, startPoint x: 304, startPoint y: 215, endPoint x: 560, endPoint y: 235, distance: 257.0
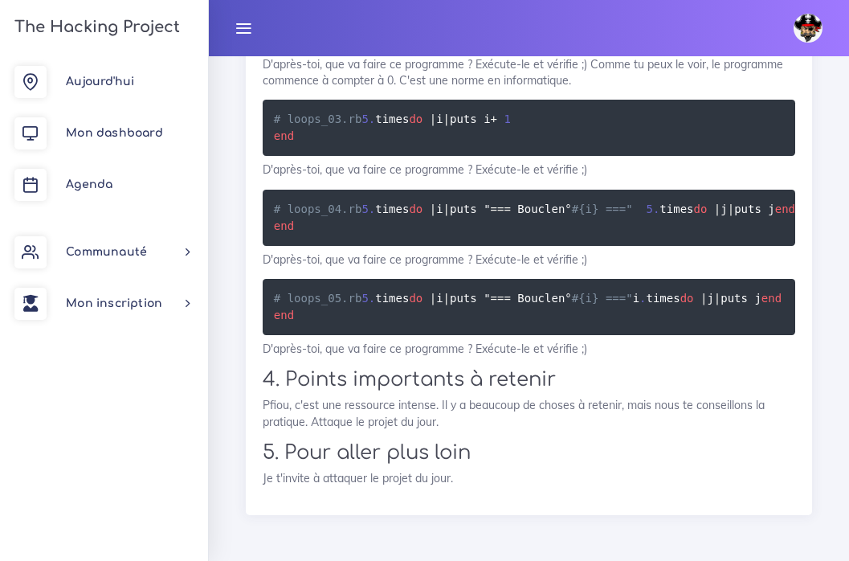
drag, startPoint x: 333, startPoint y: 345, endPoint x: 254, endPoint y: 173, distance: 189.4
copy code "5 . times do | index | puts index end 5 . times do | you_can_chose_any_name | p…"
click at [512, 89] on p "D'après-toi, que va faire ce programme ? Exécute-le et vérifie ;) Comme tu peux…" at bounding box center [529, 72] width 533 height 33
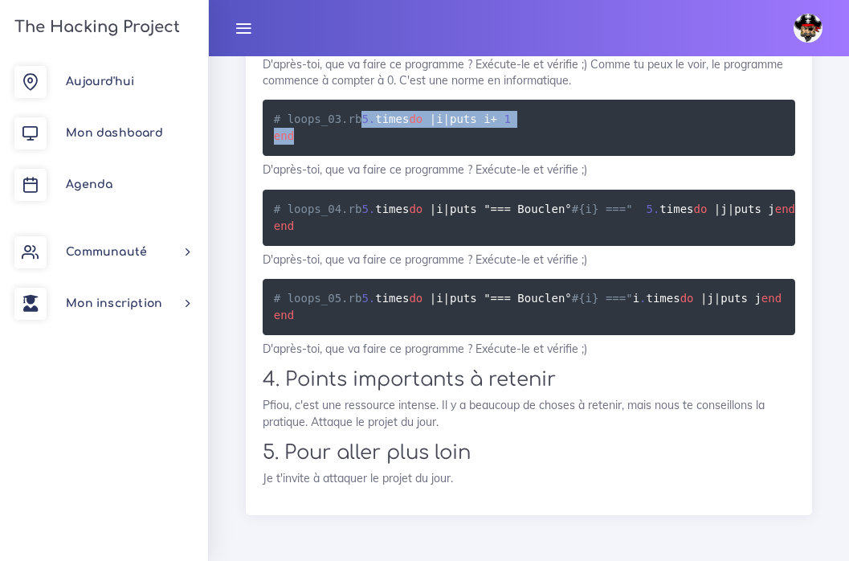
drag, startPoint x: 333, startPoint y: 417, endPoint x: 265, endPoint y: 366, distance: 85.5
click at [265, 156] on pre "# loops_03.rb 5 . times do | i | puts i + 1 end" at bounding box center [529, 128] width 533 height 56
copy code "5 . times do | i | puts i + 1 end"
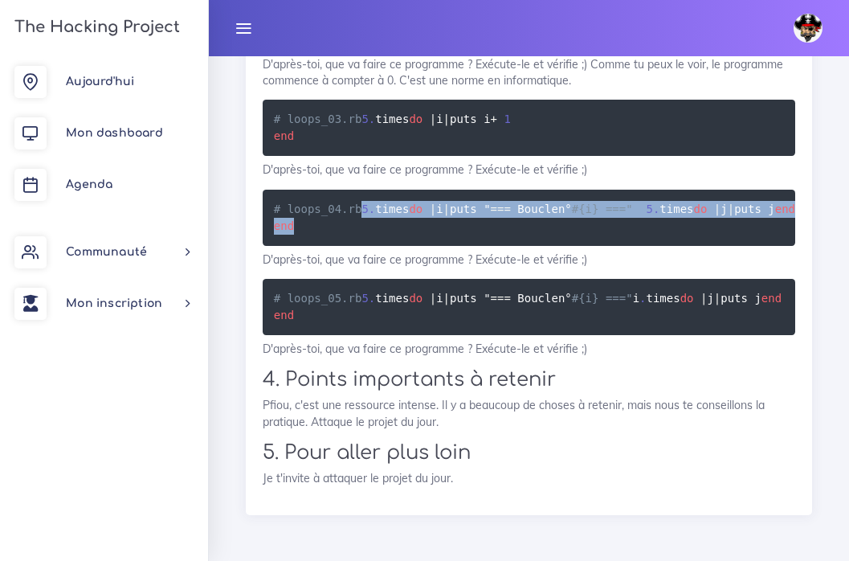
drag, startPoint x: 365, startPoint y: 225, endPoint x: 272, endPoint y: 142, distance: 124.0
click at [272, 190] on pre "# loops_04.rb 5 . times do | i | puts " == = Boucle n° #{i} ===" 5 . times do |…" at bounding box center [529, 218] width 533 height 56
copy code "5 . times do | i | puts " == = Boucle n° #{i} ===" 5 . times do | j | puts j en…"
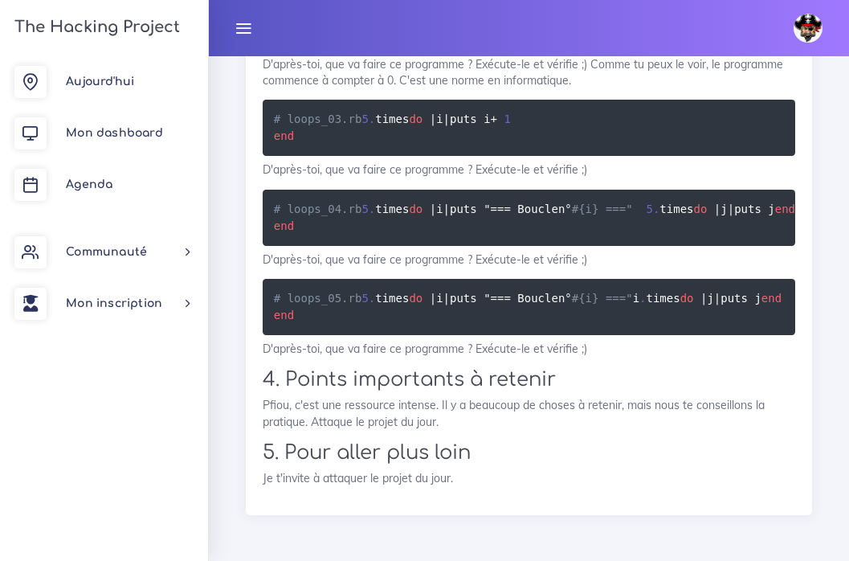
click at [448, 156] on pre "# loops_03.rb 5 . times do | i | puts i + 1 end" at bounding box center [529, 128] width 533 height 56
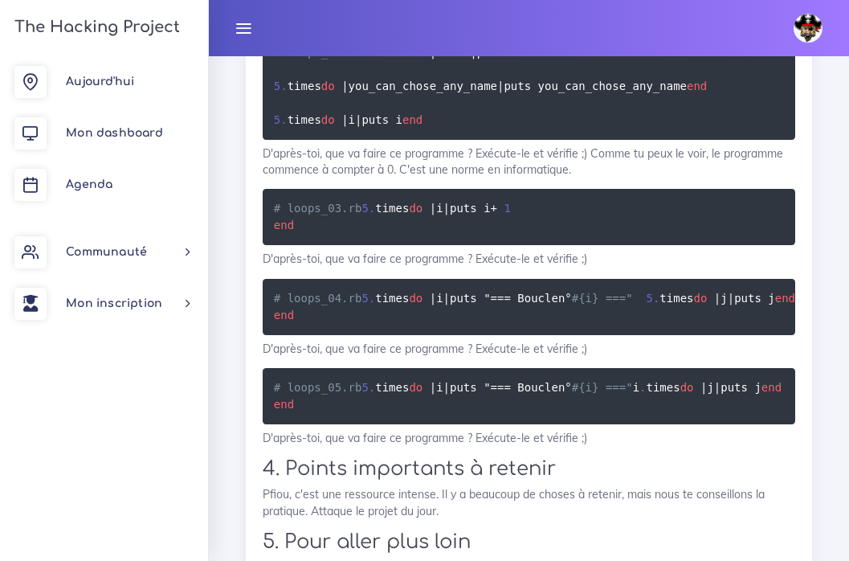
scroll to position [25745, 0]
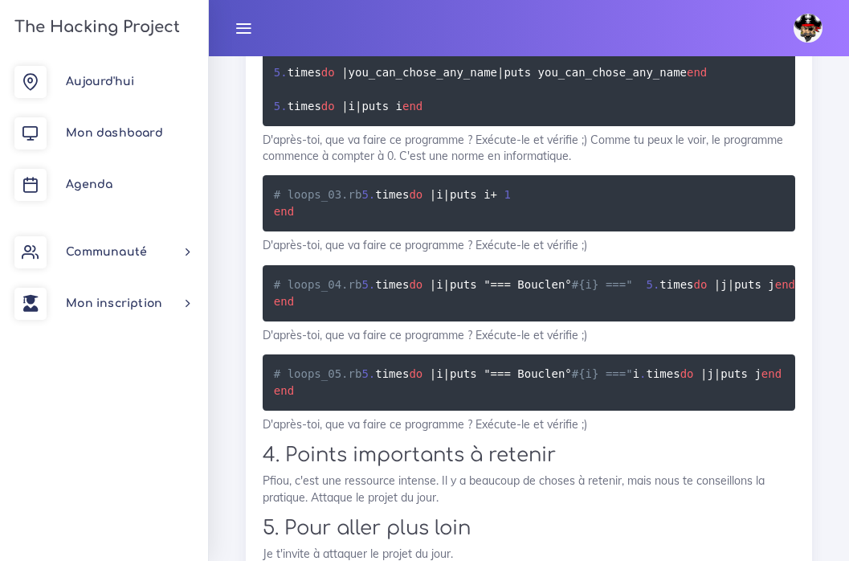
drag, startPoint x: 374, startPoint y: 223, endPoint x: 547, endPoint y: 368, distance: 225.3
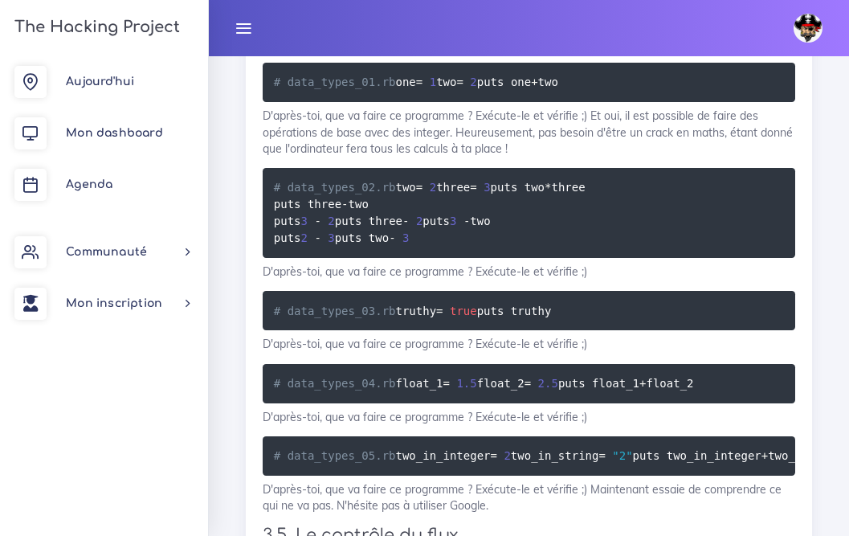
scroll to position [4149, 0]
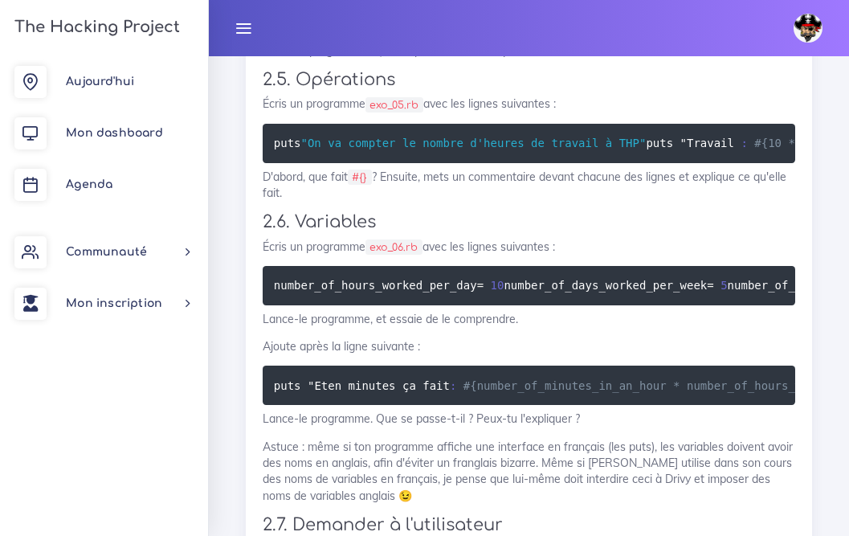
click at [497, 98] on p "Écris un programme exo_05.rb avec les lignes suivantes :" at bounding box center [529, 104] width 533 height 16
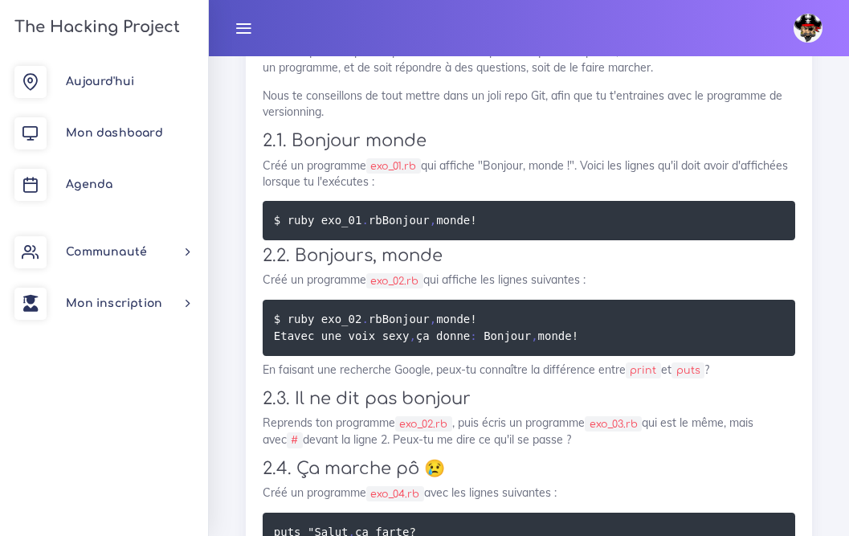
scroll to position [3626, 0]
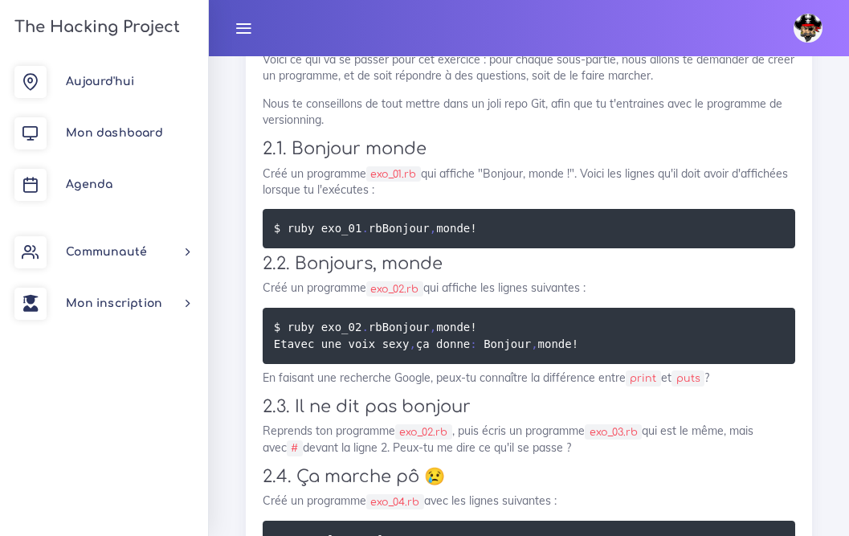
drag, startPoint x: 417, startPoint y: 132, endPoint x: 374, endPoint y: 133, distance: 43.4
click at [374, 166] on code "exo_01.rb" at bounding box center [393, 174] width 55 height 16
copy p "Créé un programme exo_01.rb"
click at [422, 209] on pre "$ ruby exo_01 . rb Bonjour , monde !" at bounding box center [529, 228] width 533 height 39
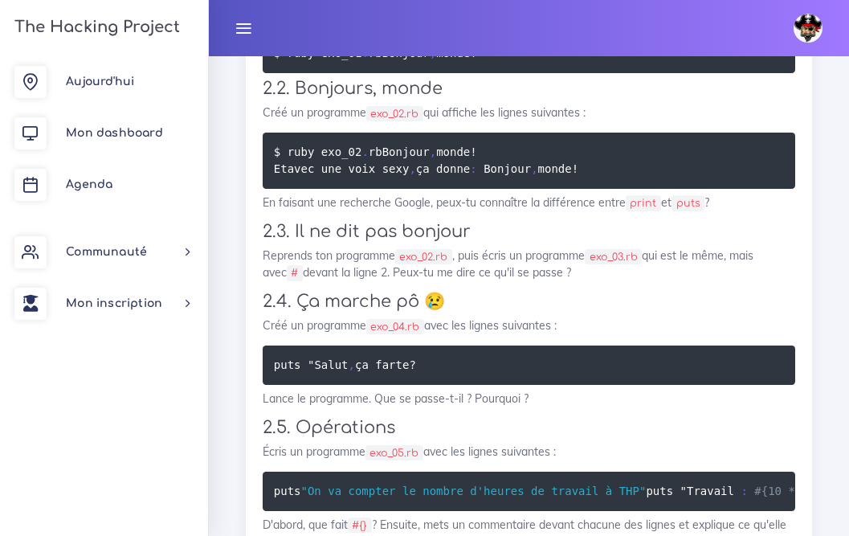
scroll to position [3781, 0]
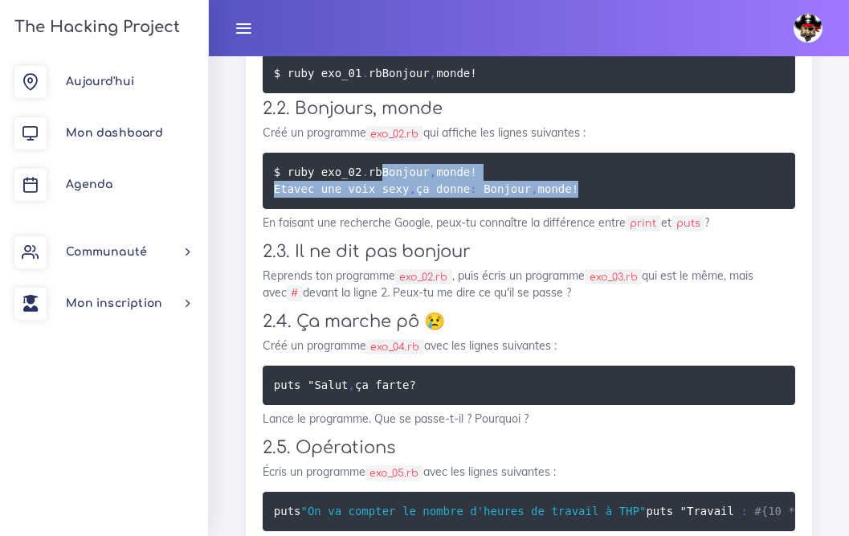
drag, startPoint x: 623, startPoint y: 178, endPoint x: 255, endPoint y: 167, distance: 368.1
click at [255, 167] on div "Une série d'exercices en Ruby Tu vas faire une série d'exercices qui vont se co…" at bounding box center [529, 88] width 566 height 3134
copy code "Bonjour , monde ! Et avec une voix sexy , ça donne : Bonjour , monde !"
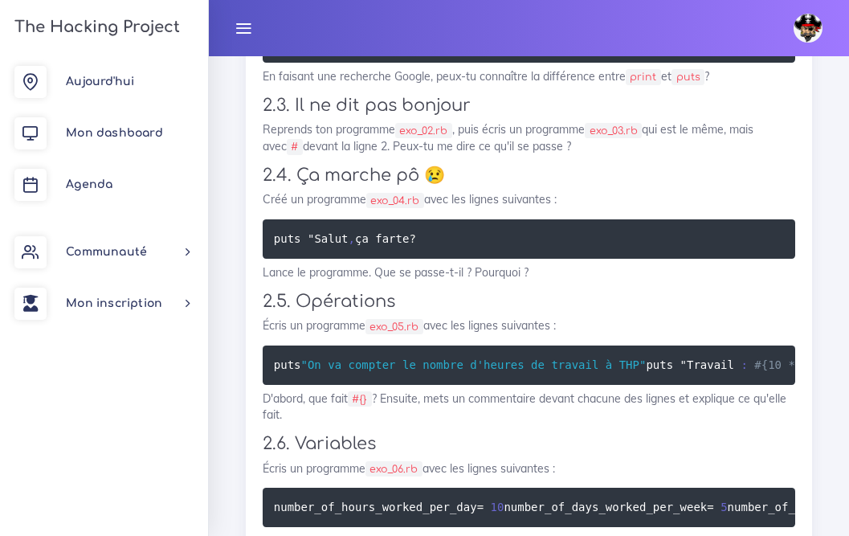
scroll to position [3930, 0]
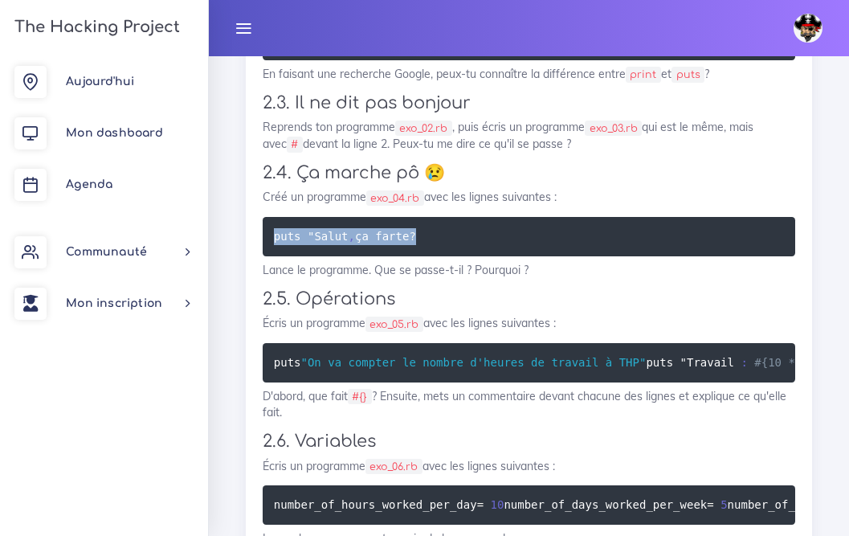
drag, startPoint x: 274, startPoint y: 226, endPoint x: 500, endPoint y: 232, distance: 225.9
click at [500, 232] on pre "puts " Salut , ça farte ?" at bounding box center [529, 236] width 533 height 39
copy code "puts " Salut , ça farte ?"
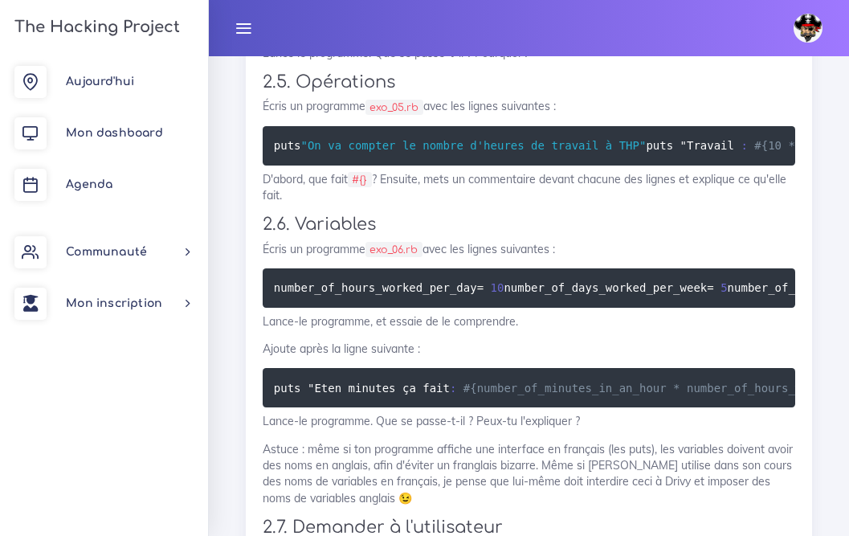
scroll to position [4151, 0]
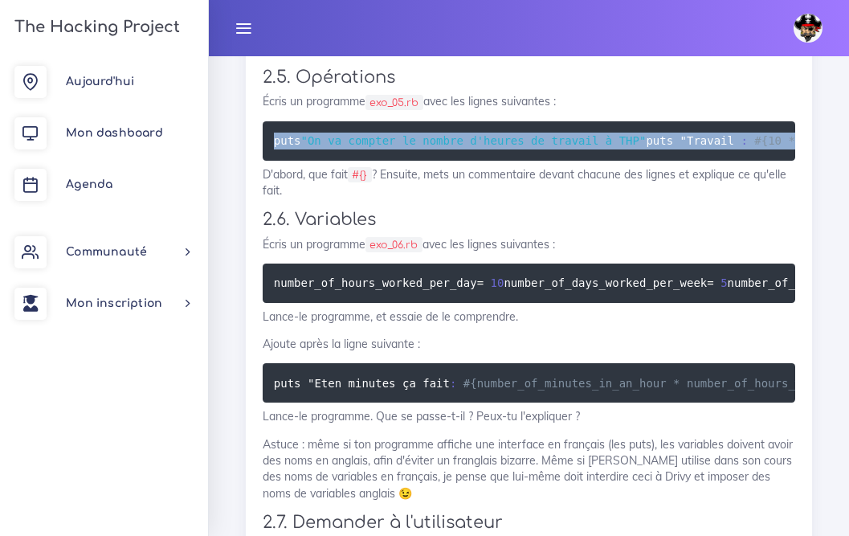
drag, startPoint x: 710, startPoint y: 492, endPoint x: 272, endPoint y: 108, distance: 581.9
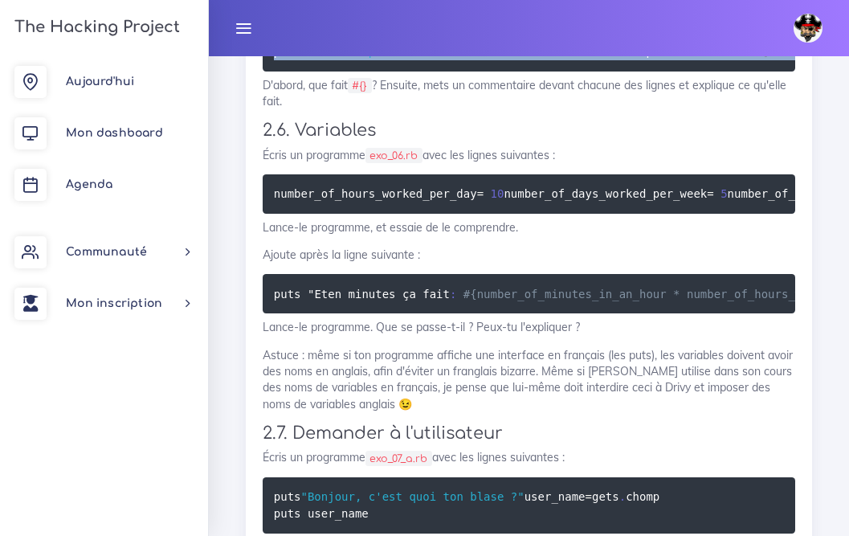
scroll to position [4243, 0]
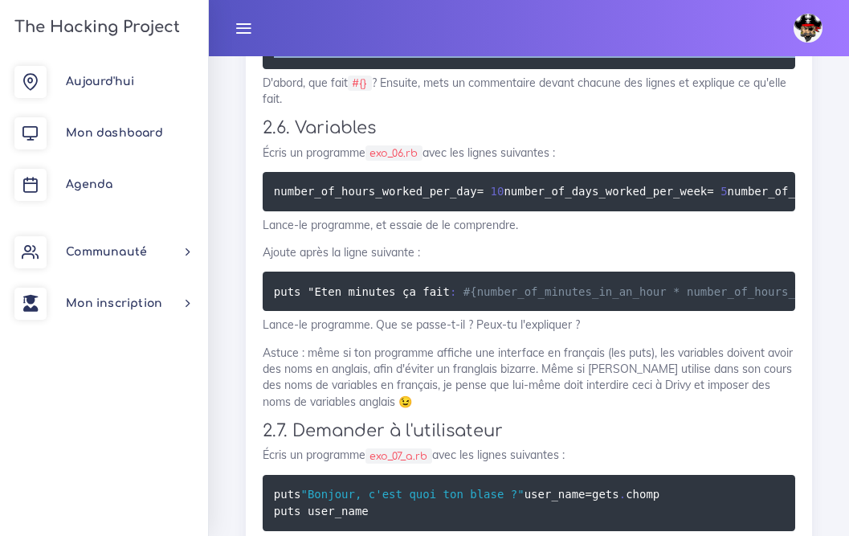
click at [502, 69] on pre "puts "On va compter le nombre d'heures de travail à THP" puts " Travail : #{10 …" at bounding box center [529, 49] width 533 height 39
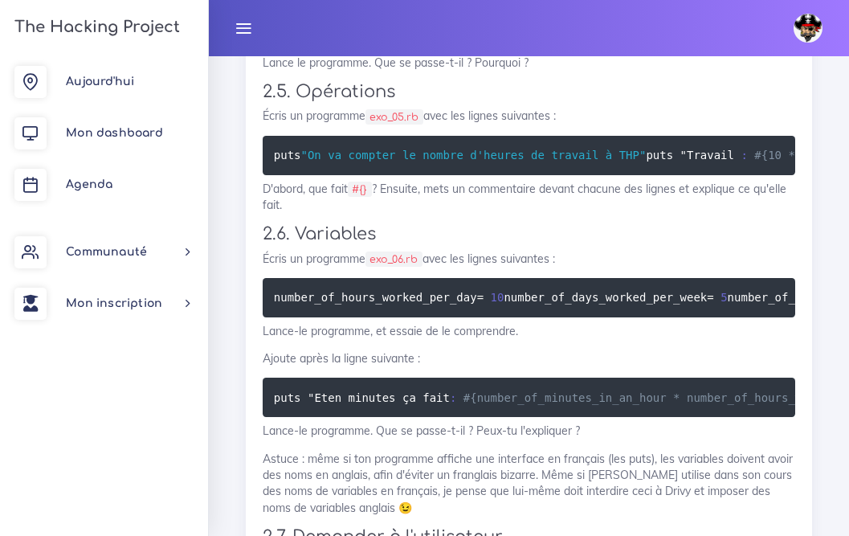
scroll to position [4144, 0]
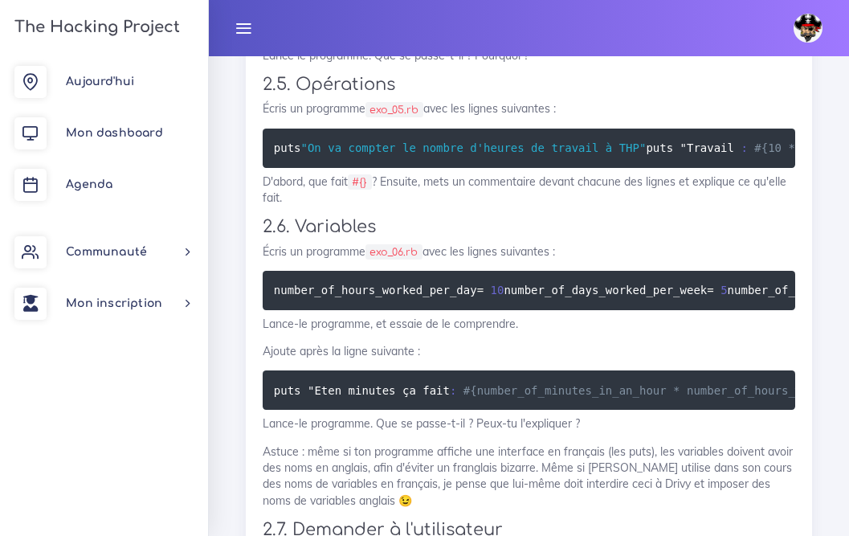
drag, startPoint x: 448, startPoint y: 209, endPoint x: 574, endPoint y: 373, distance: 207.3
click at [574, 168] on pre "puts "On va compter le nombre d'heures de travail à THP" puts " Travail : #{10 …" at bounding box center [529, 148] width 533 height 39
drag, startPoint x: 396, startPoint y: 290, endPoint x: 731, endPoint y: 272, distance: 335.5
click at [734, 168] on pre "puts "On va compter le nombre d'heures de travail à THP" puts " Travail : #{10 …" at bounding box center [529, 148] width 533 height 39
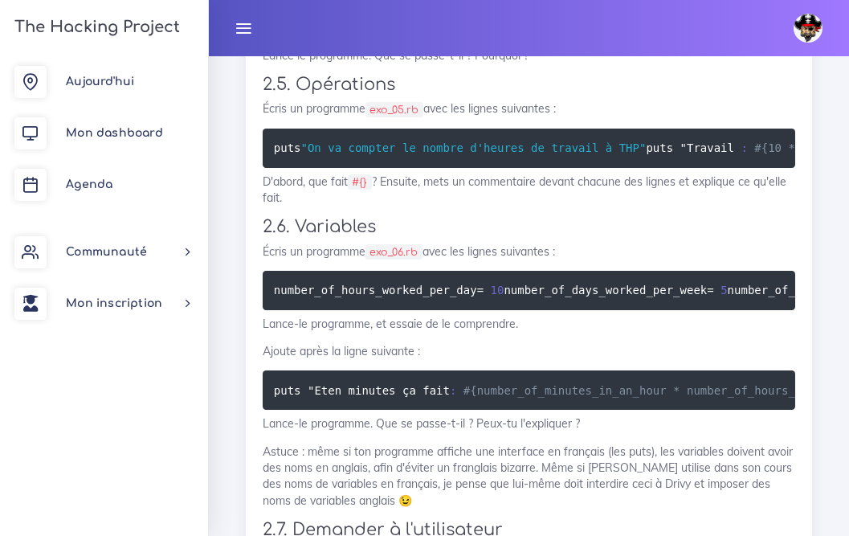
click at [621, 168] on pre "puts "On va compter le nombre d'heures de travail à THP" puts " Travail : #{10 …" at bounding box center [529, 148] width 533 height 39
drag, startPoint x: 335, startPoint y: 268, endPoint x: 598, endPoint y: 383, distance: 287.1
click at [598, 168] on pre "puts "On va compter le nombre d'heures de travail à THP" puts " Travail : #{10 …" at bounding box center [529, 148] width 533 height 39
click at [599, 168] on pre "puts "On va compter le nombre d'heures de travail à THP" puts " Travail : #{10 …" at bounding box center [529, 148] width 533 height 39
drag, startPoint x: 599, startPoint y: 383, endPoint x: 576, endPoint y: 235, distance: 149.5
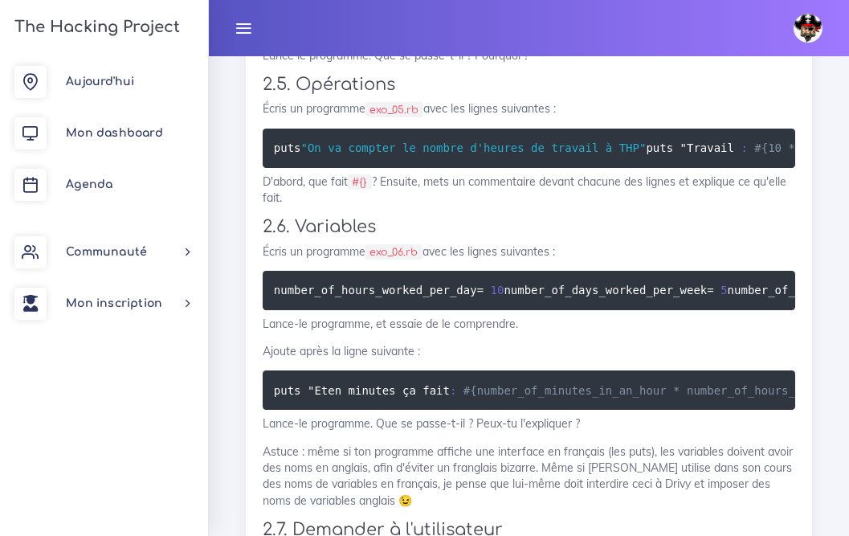
click at [576, 168] on pre "puts "On va compter le nombre d'heures de travail à THP" puts " Travail : #{10 …" at bounding box center [529, 148] width 533 height 39
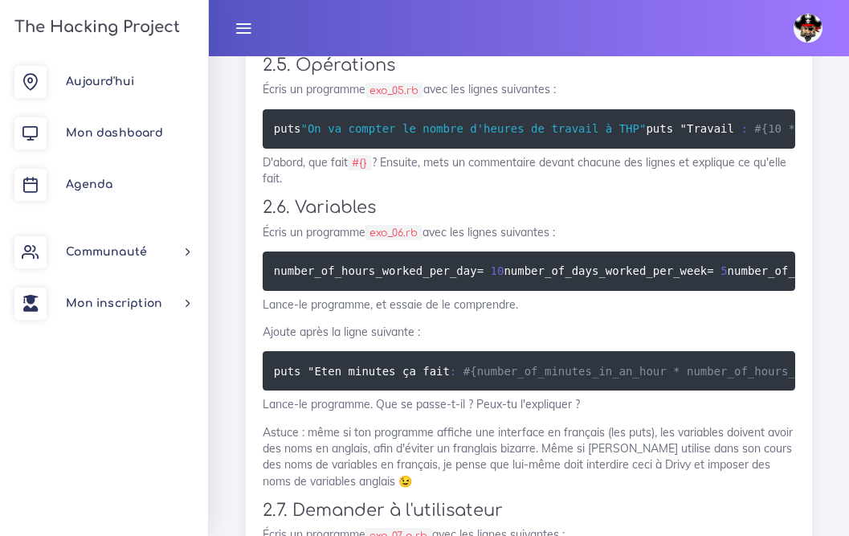
scroll to position [4171, 0]
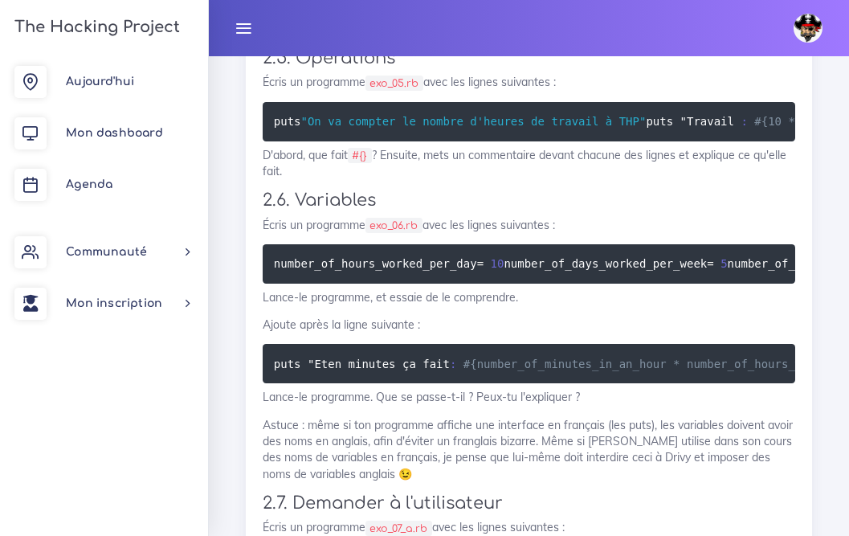
drag, startPoint x: 496, startPoint y: 272, endPoint x: 566, endPoint y: 392, distance: 138.6
click at [566, 141] on pre "puts "On va compter le nombre d'heures de travail à THP" puts " Travail : #{10 …" at bounding box center [529, 121] width 533 height 39
drag, startPoint x: 566, startPoint y: 392, endPoint x: 500, endPoint y: 300, distance: 113.5
click at [499, 141] on pre "puts "On va compter le nombre d'heures de travail à THP" puts " Travail : #{10 …" at bounding box center [529, 121] width 533 height 39
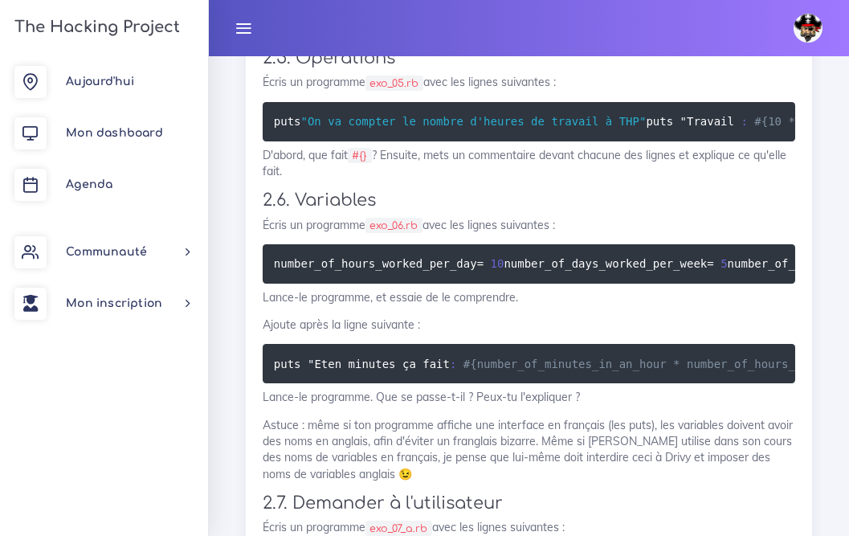
click at [500, 141] on pre "puts "On va compter le nombre d'heures de travail à THP" puts " Travail : #{10 …" at bounding box center [529, 121] width 533 height 39
drag, startPoint x: 646, startPoint y: 433, endPoint x: 301, endPoint y: 390, distance: 347.3
click at [301, 141] on pre "puts "On va compter le nombre d'heures de travail à THP" puts " Travail : #{10 …" at bounding box center [529, 121] width 533 height 39
drag, startPoint x: 310, startPoint y: 183, endPoint x: 662, endPoint y: 420, distance: 424.3
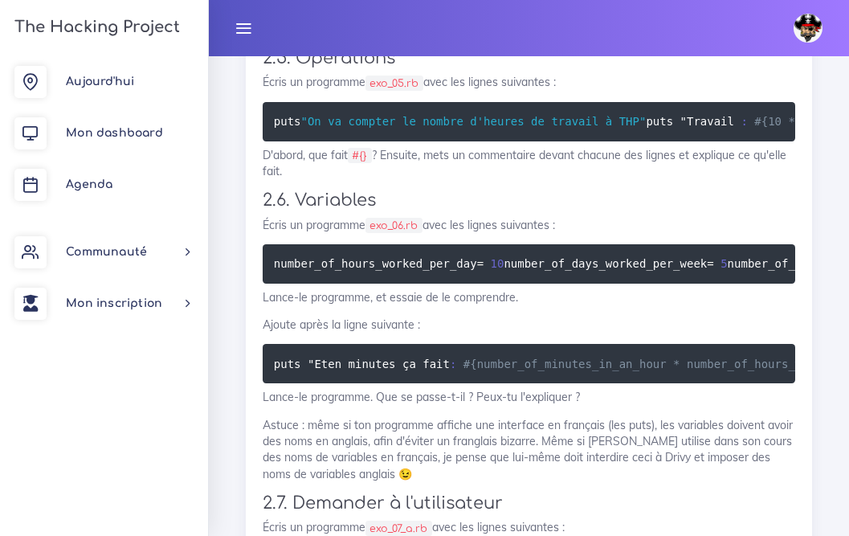
click at [662, 141] on pre "puts "On va compter le nombre d'heures de travail à THP" puts " Travail : #{10 …" at bounding box center [529, 121] width 533 height 39
drag, startPoint x: 662, startPoint y: 420, endPoint x: 531, endPoint y: 247, distance: 217.4
click at [531, 141] on pre "puts "On va compter le nombre d'heures de travail à THP" puts " Travail : #{10 …" at bounding box center [529, 121] width 533 height 39
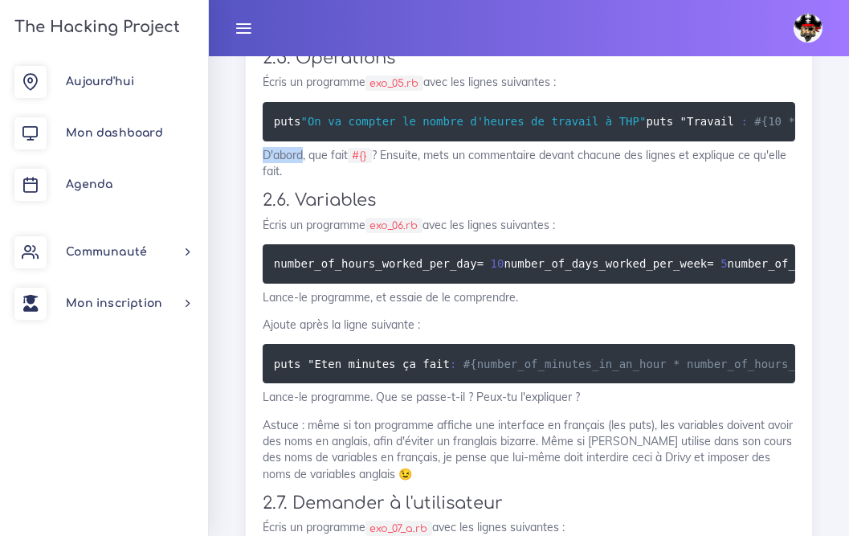
drag, startPoint x: 531, startPoint y: 247, endPoint x: 715, endPoint y: 493, distance: 307.7
click at [715, 180] on p "D'abord, que fait #{} ? Ensuite, mets un commentaire devant chacune des lignes …" at bounding box center [529, 163] width 533 height 33
drag, startPoint x: 671, startPoint y: 439, endPoint x: 466, endPoint y: 202, distance: 312.7
click at [466, 141] on pre "puts "On va compter le nombre d'heures de travail à THP" puts " Travail : #{10 …" at bounding box center [529, 121] width 533 height 39
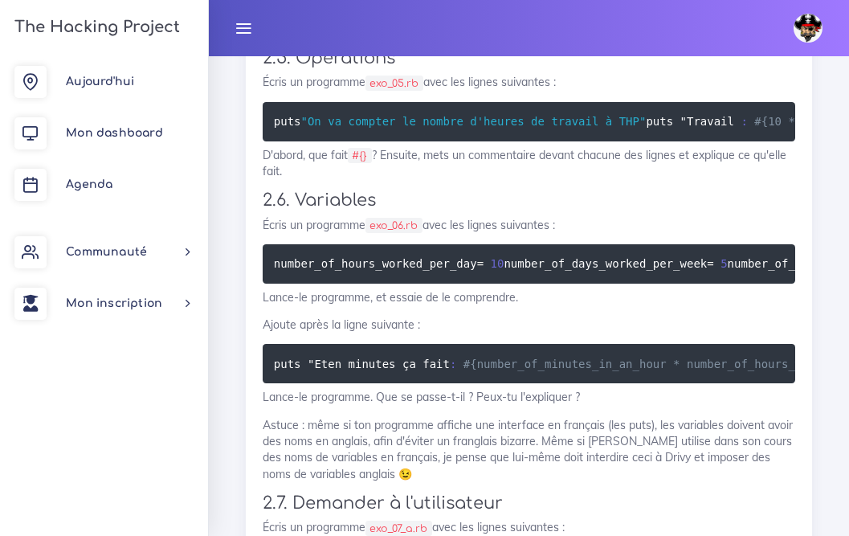
click at [466, 141] on pre "puts "On va compter le nombre d'heures de travail à THP" puts " Travail : #{10 …" at bounding box center [529, 121] width 533 height 39
drag, startPoint x: 466, startPoint y: 202, endPoint x: 602, endPoint y: 355, distance: 204.3
click at [602, 141] on pre "puts "On va compter le nombre d'heures de travail à THP" puts " Travail : #{10 …" at bounding box center [529, 121] width 533 height 39
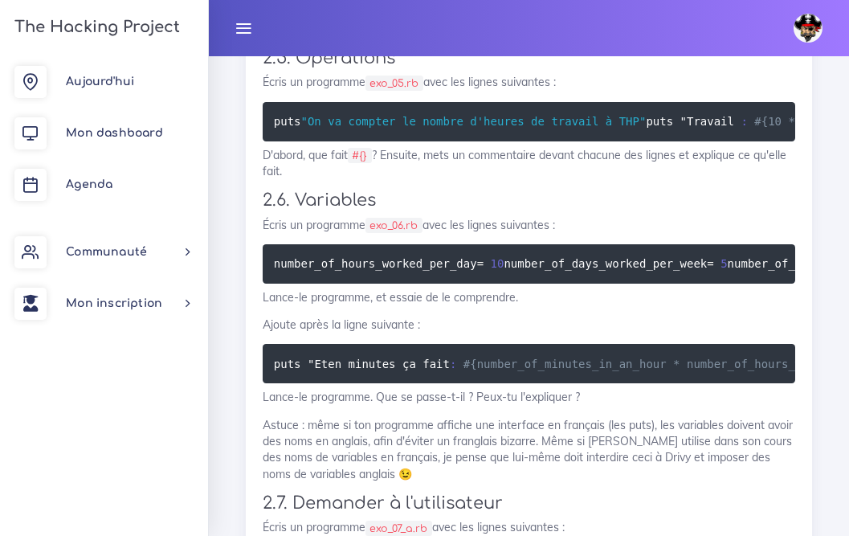
drag, startPoint x: 345, startPoint y: 442, endPoint x: 480, endPoint y: 442, distance: 134.2
drag, startPoint x: 325, startPoint y: 319, endPoint x: 567, endPoint y: 421, distance: 262.5
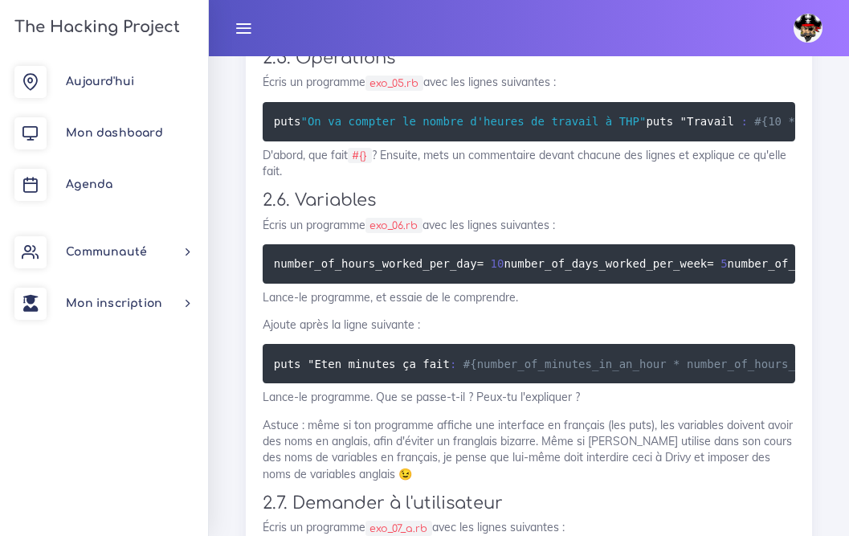
drag, startPoint x: 541, startPoint y: 447, endPoint x: 264, endPoint y: 429, distance: 277.0
click at [271, 141] on pre "puts "On va compter le nombre d'heures de travail à THP" puts " Travail : #{10 …" at bounding box center [529, 121] width 533 height 39
click at [264, 141] on pre "puts "On va compter le nombre d'heures de travail à THP" puts " Travail : #{10 …" at bounding box center [529, 121] width 533 height 39
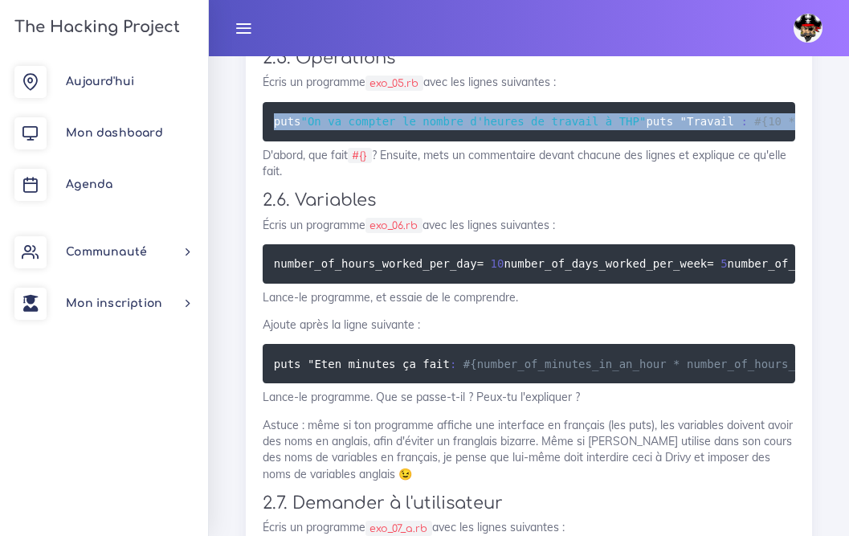
drag, startPoint x: 463, startPoint y: 87, endPoint x: 652, endPoint y: 308, distance: 290.6
click at [652, 141] on pre "puts "On va compter le nombre d'heures de travail à THP" puts " Travail : #{10 …" at bounding box center [529, 121] width 533 height 39
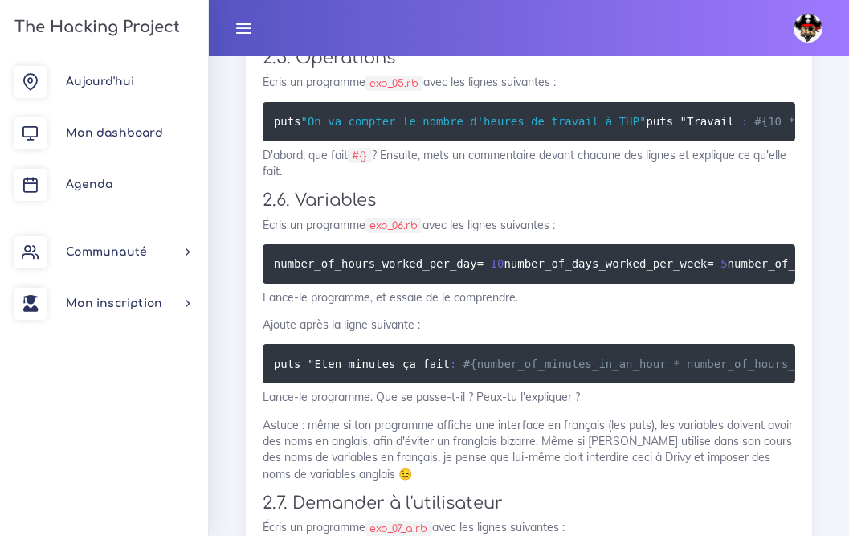
drag, startPoint x: 520, startPoint y: 275, endPoint x: 589, endPoint y: 362, distance: 110.9
click at [589, 141] on pre "puts "On va compter le nombre d'heures de travail à THP" puts " Travail : #{10 …" at bounding box center [529, 121] width 533 height 39
drag, startPoint x: 368, startPoint y: 232, endPoint x: 543, endPoint y: 389, distance: 235.0
click at [543, 141] on pre "puts "On va compter le nombre d'heures de travail à THP" puts " Travail : #{10 …" at bounding box center [529, 121] width 533 height 39
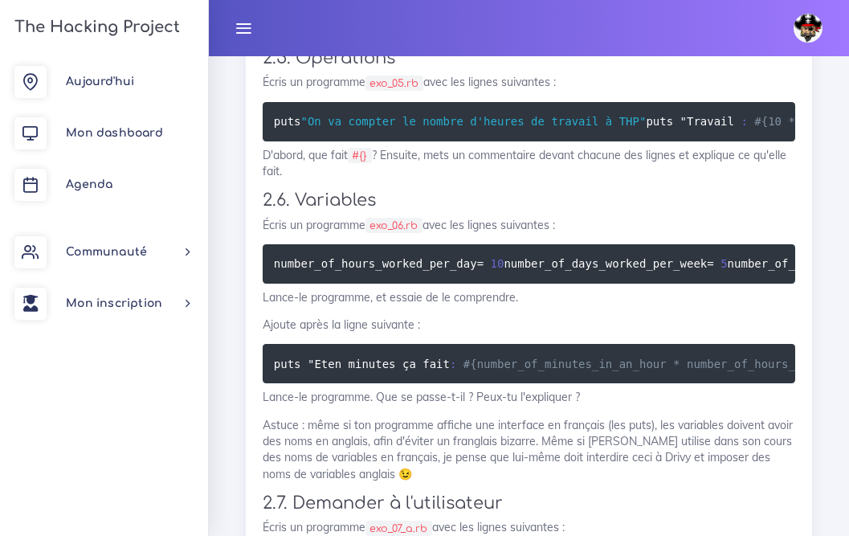
click at [578, 141] on pre "puts "On va compter le nombre d'heures de travail à THP" puts " Travail : #{10 …" at bounding box center [529, 121] width 533 height 39
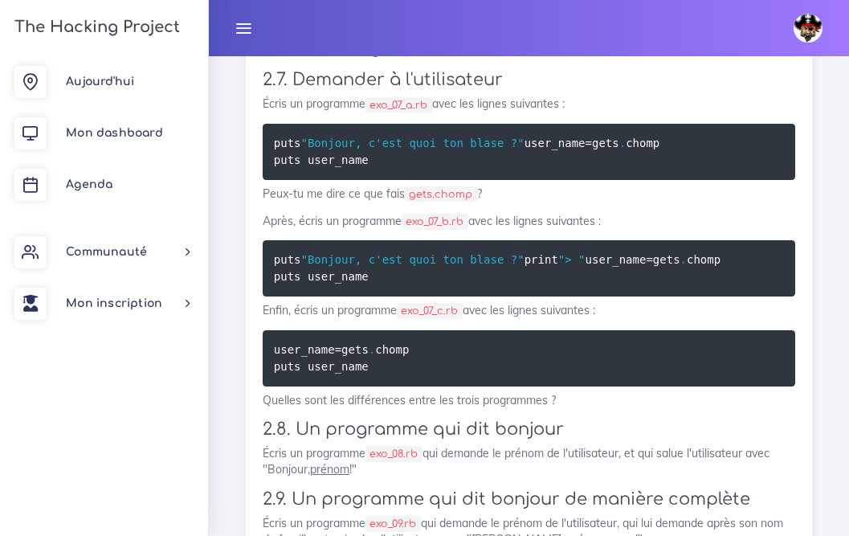
scroll to position [4591, 0]
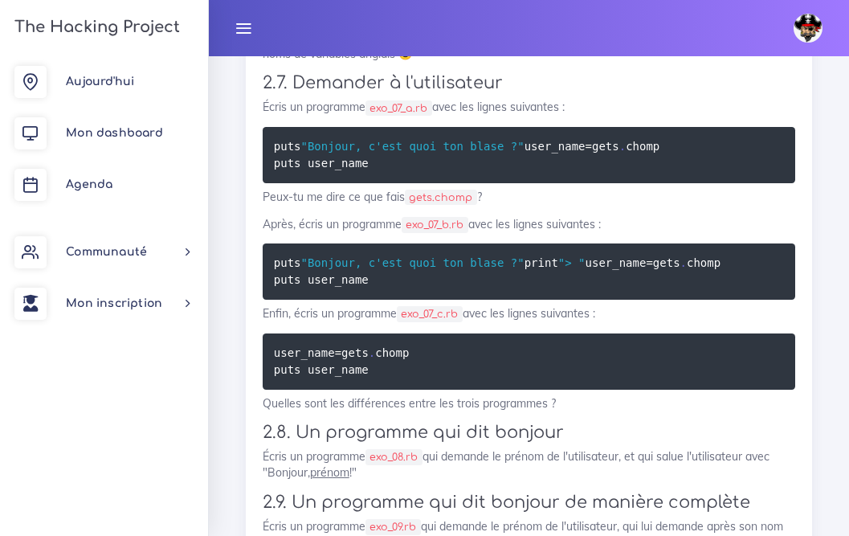
drag, startPoint x: 313, startPoint y: 255, endPoint x: 739, endPoint y: 254, distance: 425.8
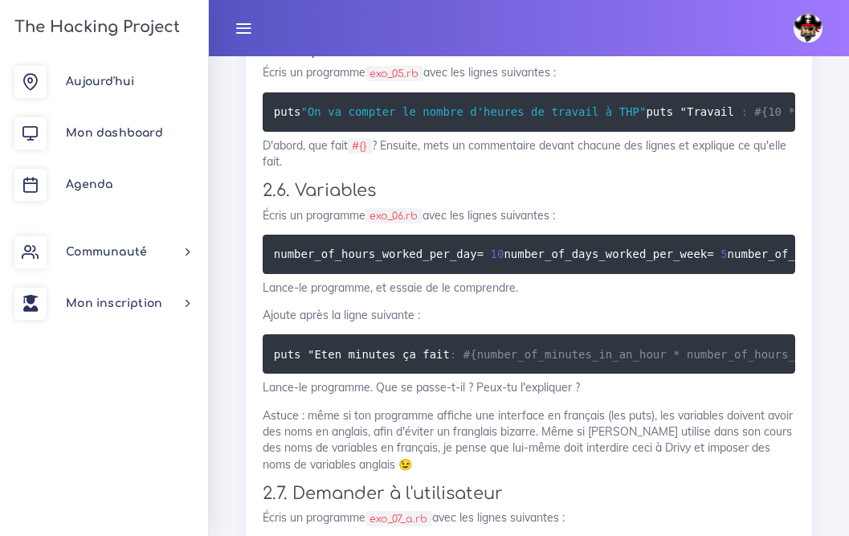
scroll to position [4139, 0]
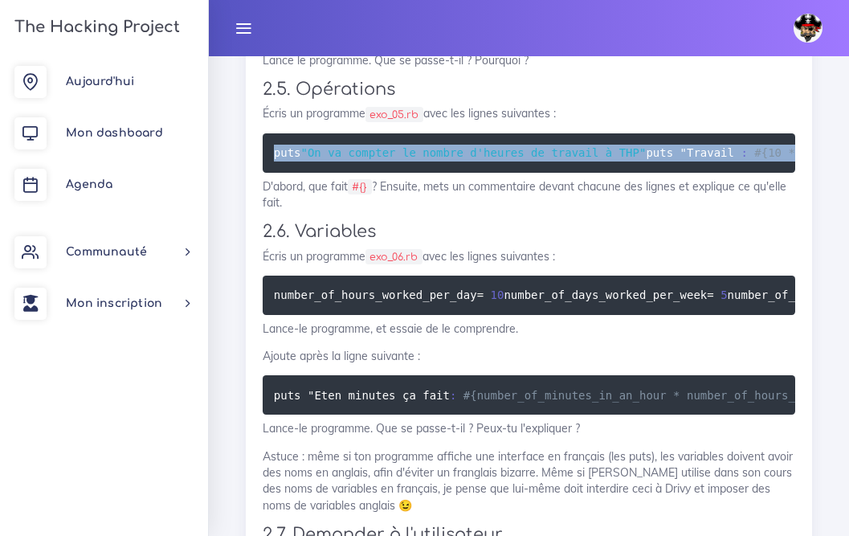
drag, startPoint x: 701, startPoint y: 494, endPoint x: 277, endPoint y: 130, distance: 558.3
click at [277, 133] on pre "puts "On va compter le nombre d'heures de travail à THP" puts " Travail : #{10 …" at bounding box center [529, 152] width 533 height 39
click at [481, 173] on pre "puts "On va compter le nombre d'heures de travail à THP" puts " Travail : #{10 …" at bounding box center [529, 152] width 533 height 39
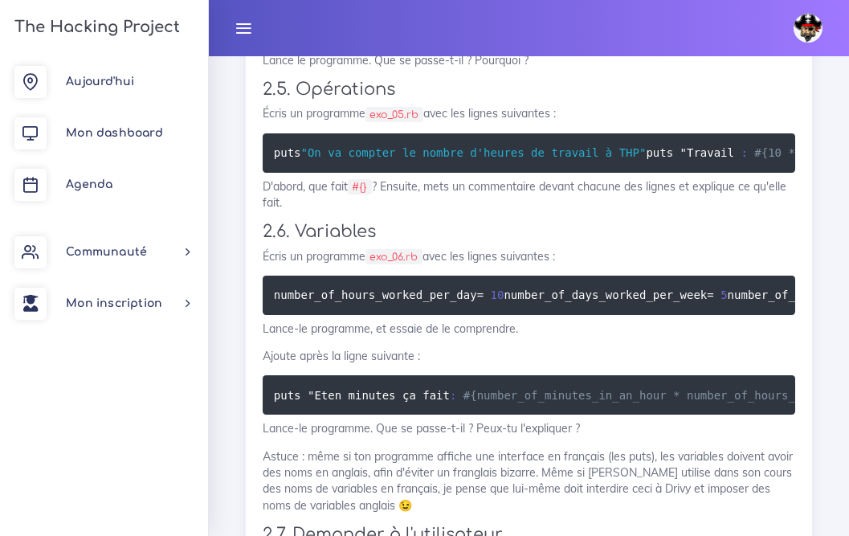
drag, startPoint x: 689, startPoint y: 488, endPoint x: 664, endPoint y: 485, distance: 25.0
click at [664, 173] on pre "puts "On va compter le nombre d'heures de travail à THP" puts " Travail : #{10 …" at bounding box center [529, 152] width 533 height 39
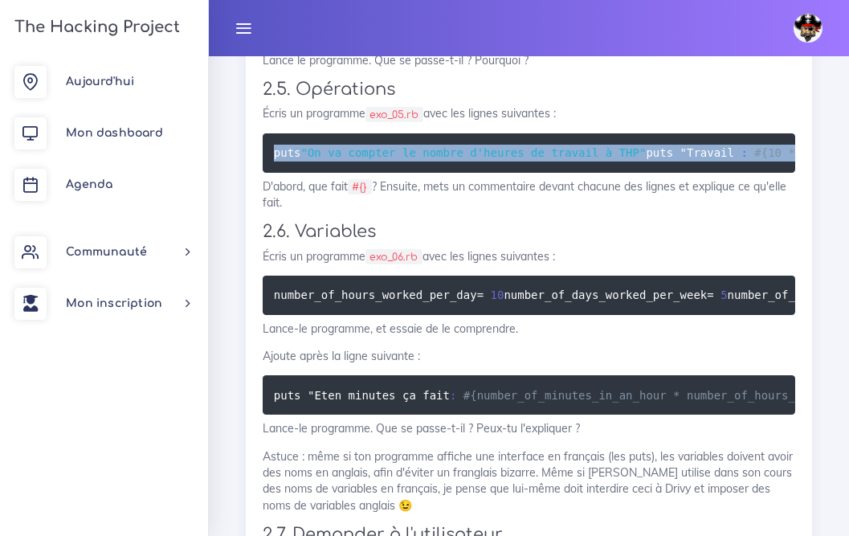
drag, startPoint x: 671, startPoint y: 497, endPoint x: 272, endPoint y: 146, distance: 531.2
click at [272, 146] on pre "puts "On va compter le nombre d'heures de travail à THP" puts " Travail : #{10 …" at bounding box center [529, 152] width 533 height 39
click at [407, 173] on pre "puts "On va compter le nombre d'heures de travail à THP" puts " Travail : #{10 …" at bounding box center [529, 152] width 533 height 39
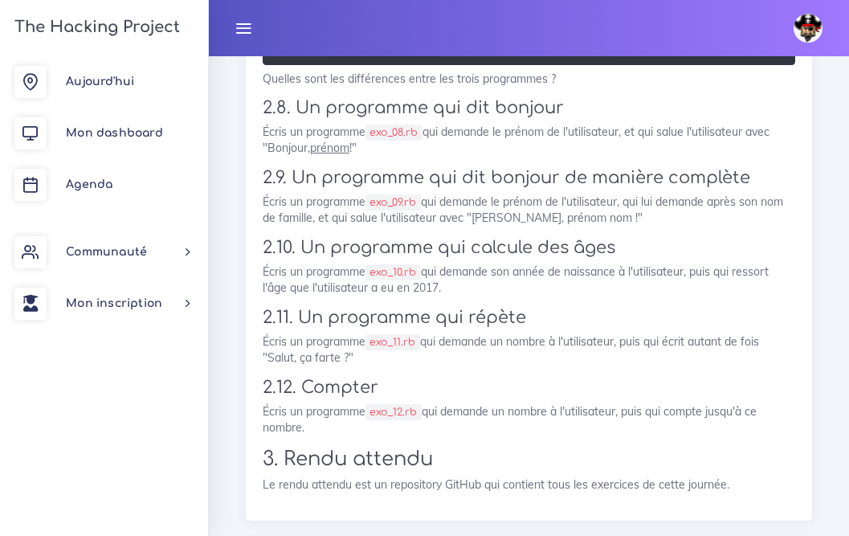
scroll to position [4907, 0]
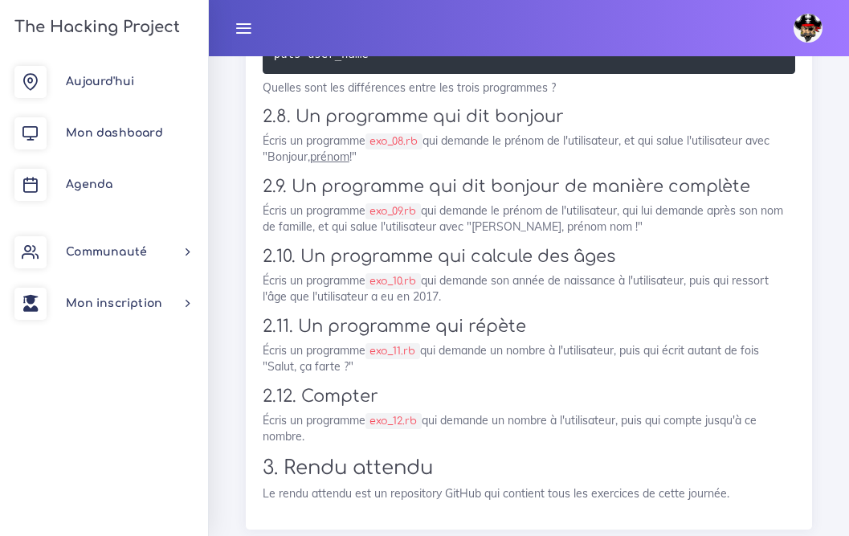
drag, startPoint x: 303, startPoint y: 235, endPoint x: 543, endPoint y: 247, distance: 240.5
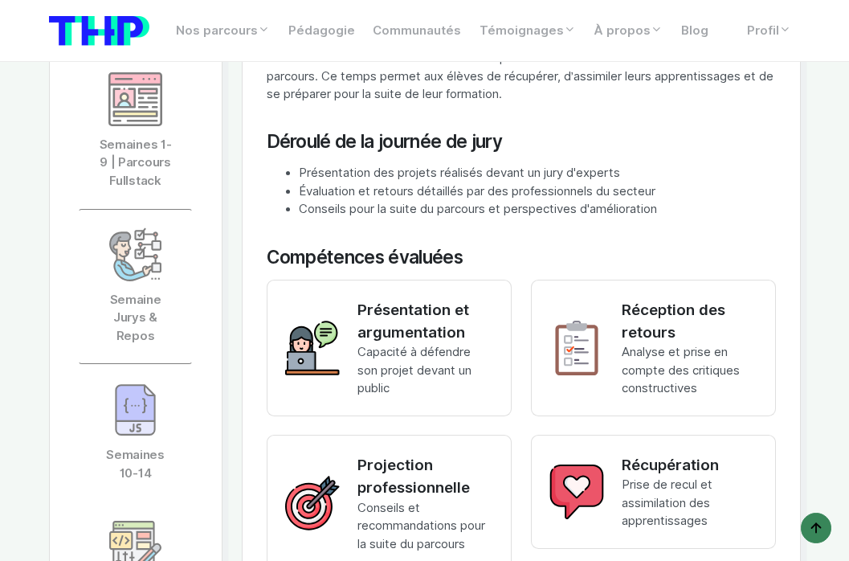
scroll to position [3439, 0]
